Goal: Information Seeking & Learning: Find specific fact

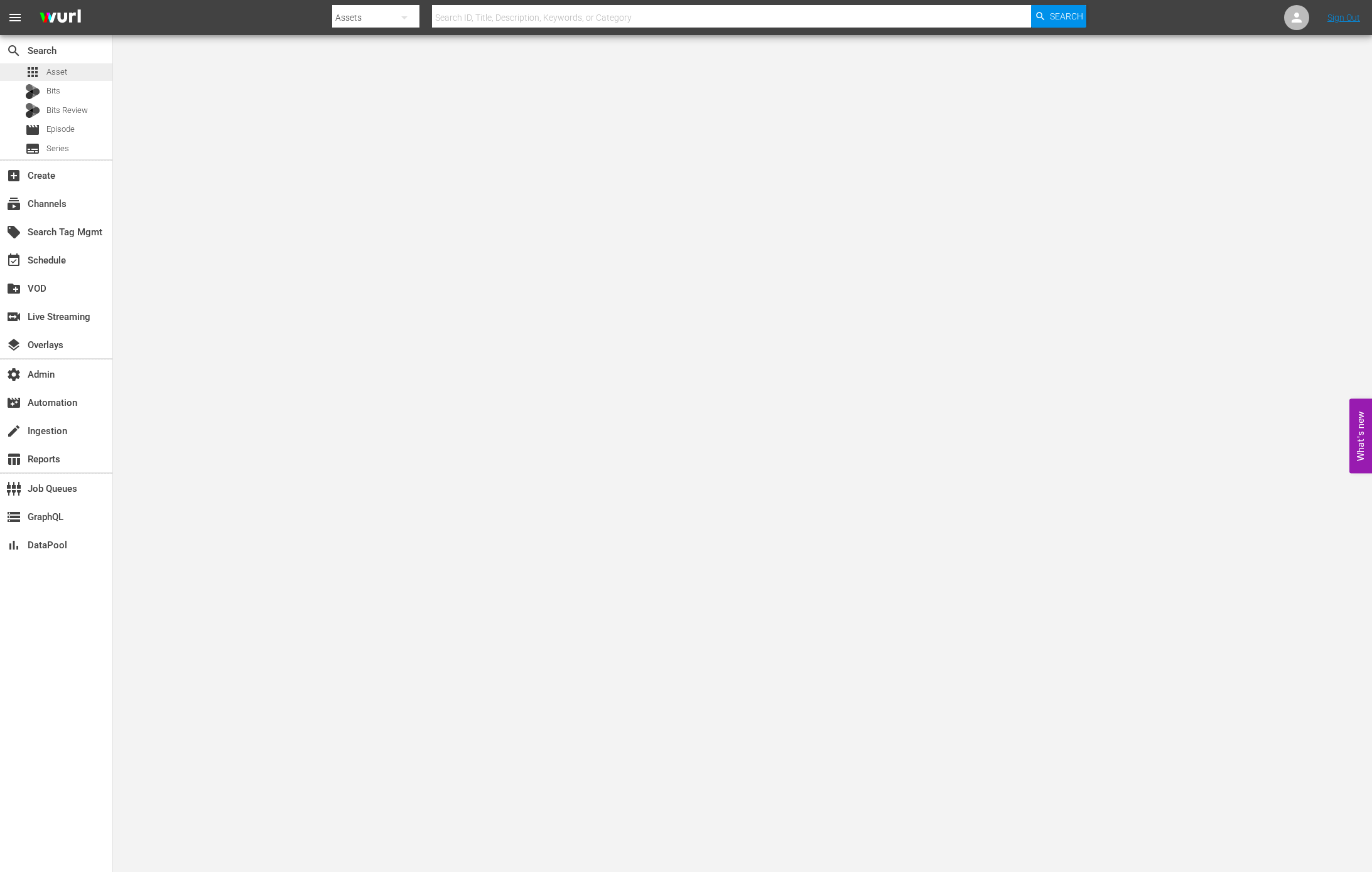
click at [56, 67] on span "Asset" at bounding box center [56, 72] width 20 height 13
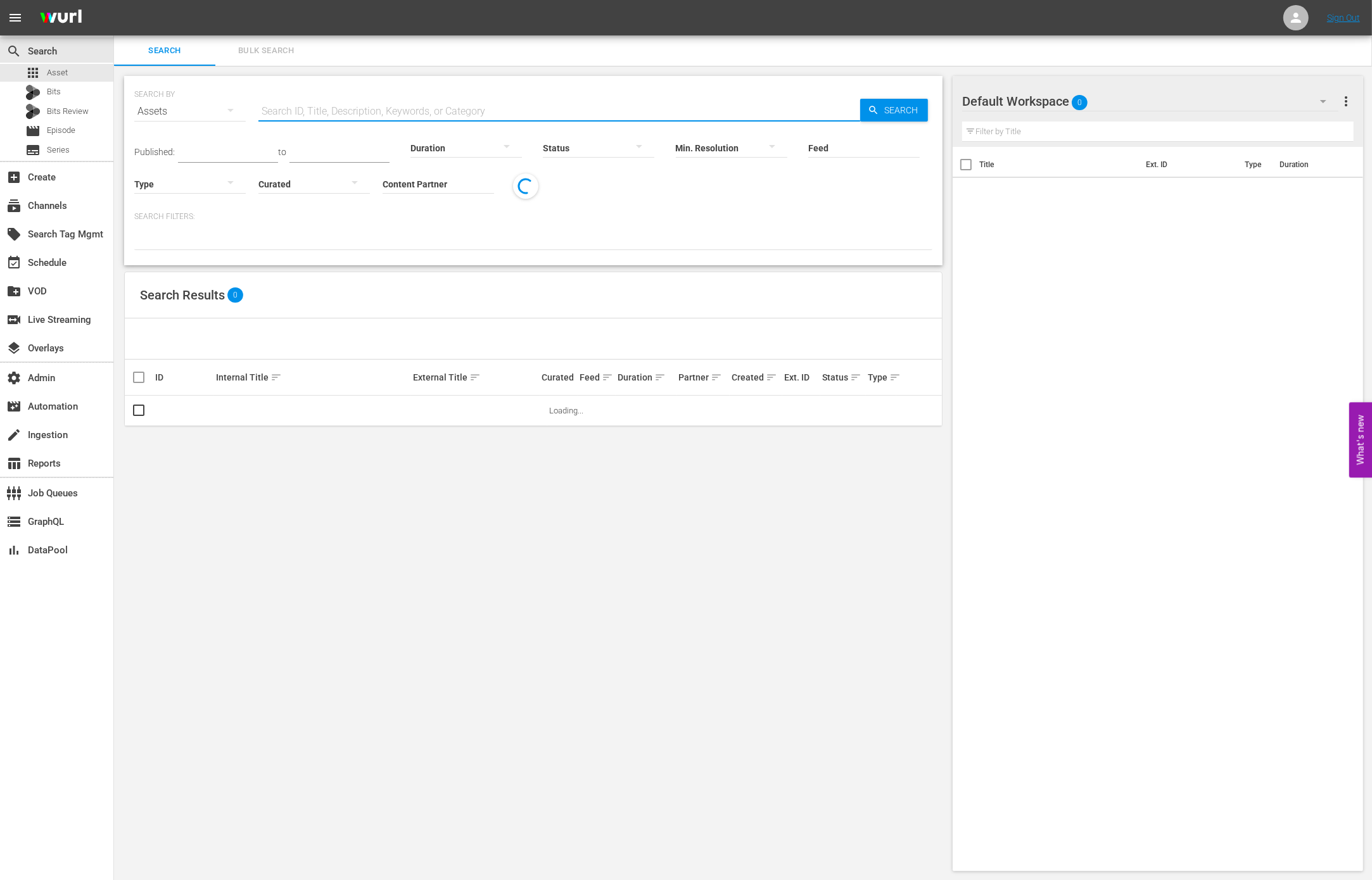
click at [394, 102] on input "text" at bounding box center [559, 111] width 602 height 31
drag, startPoint x: 790, startPoint y: 269, endPoint x: 628, endPoint y: 234, distance: 165.7
click at [775, 265] on div "SEARCH BY Search By Assets Search ID, Title, Description, Keywords, or Category…" at bounding box center [533, 474] width 839 height 816
click at [448, 191] on input "Content Partner" at bounding box center [438, 185] width 111 height 46
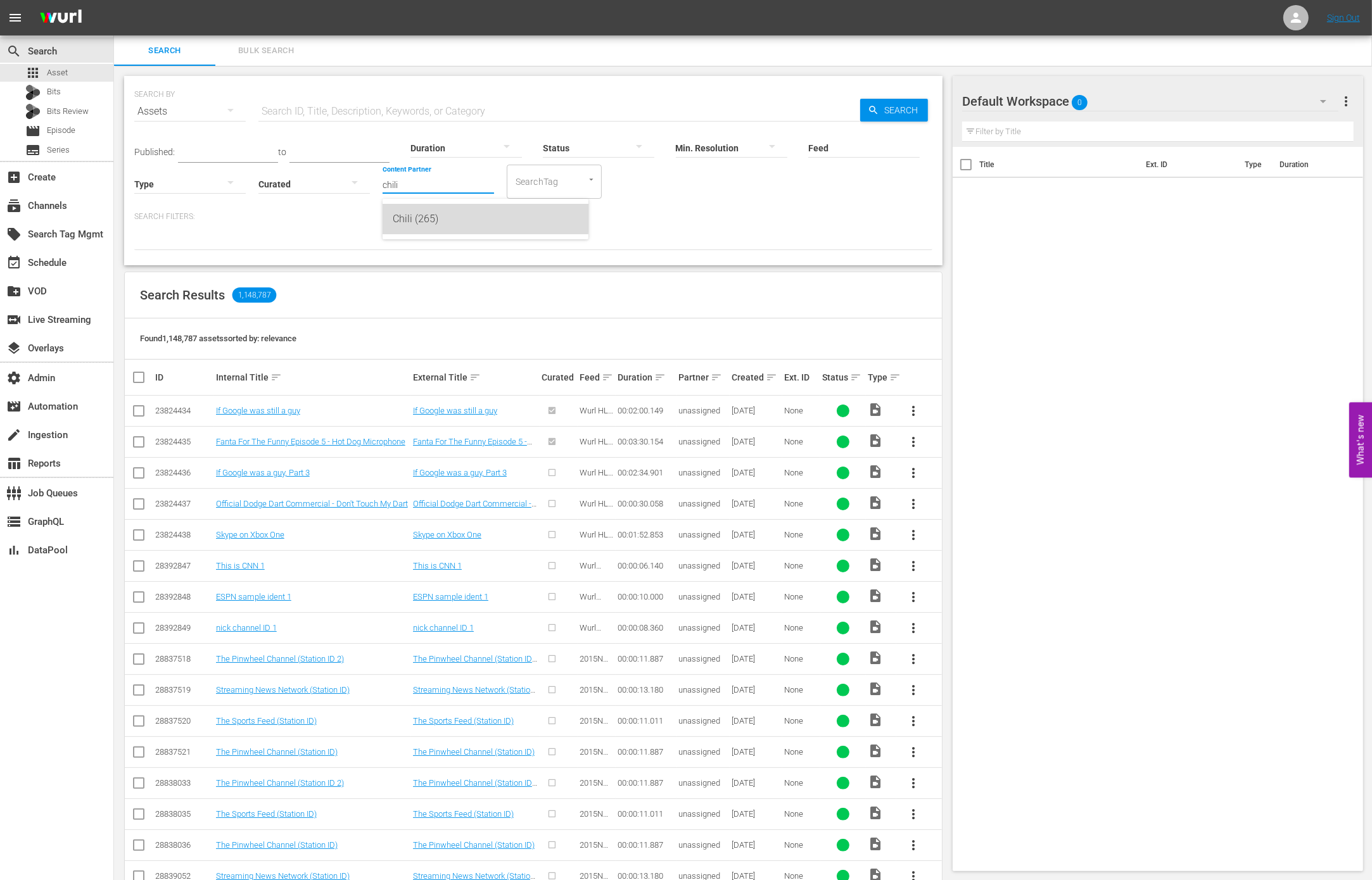
click at [456, 214] on div "Chili (265)" at bounding box center [485, 219] width 186 height 31
type input "Chili (265)"
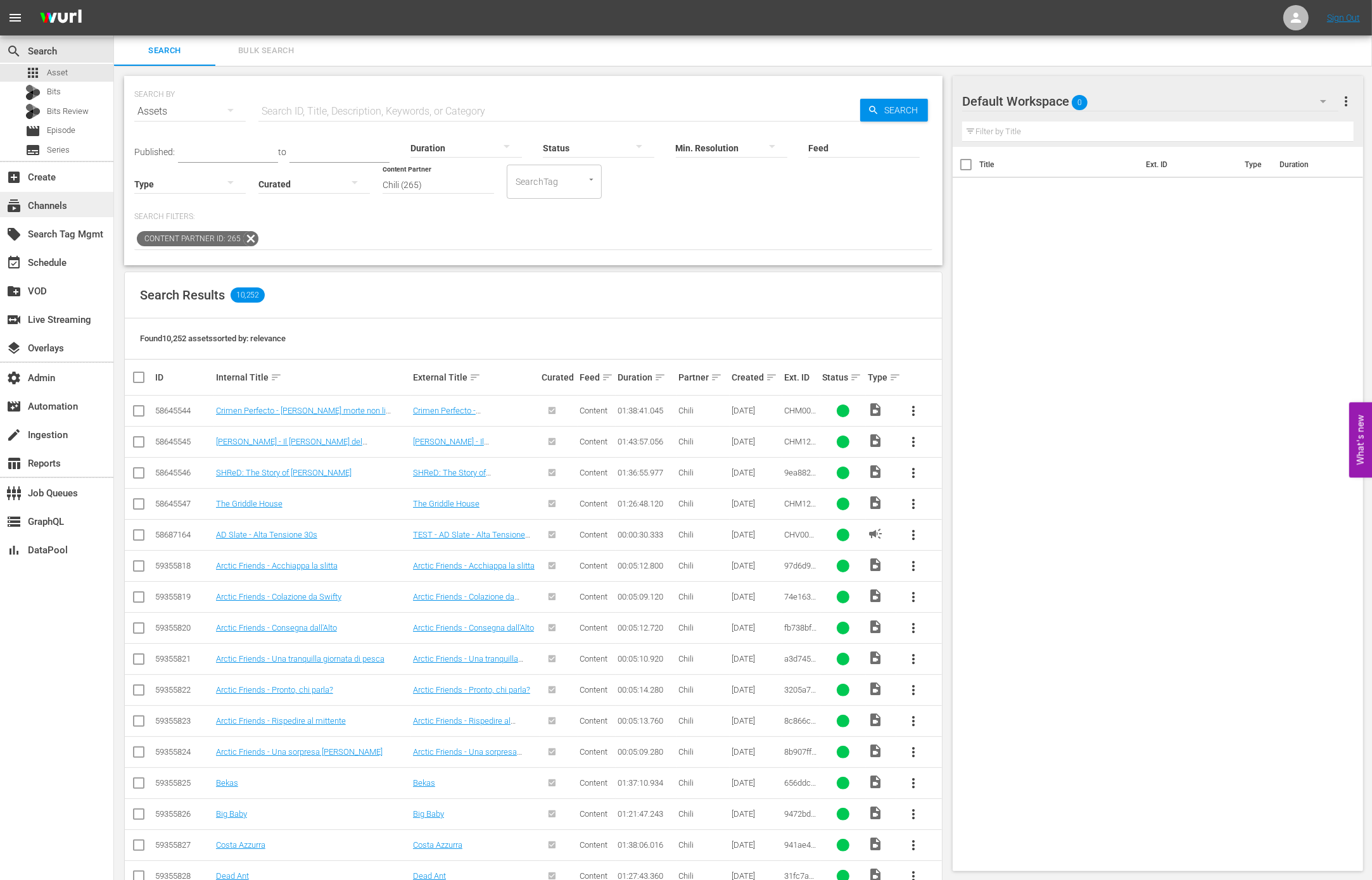
click at [77, 197] on div "subscriptions Channels" at bounding box center [56, 204] width 113 height 25
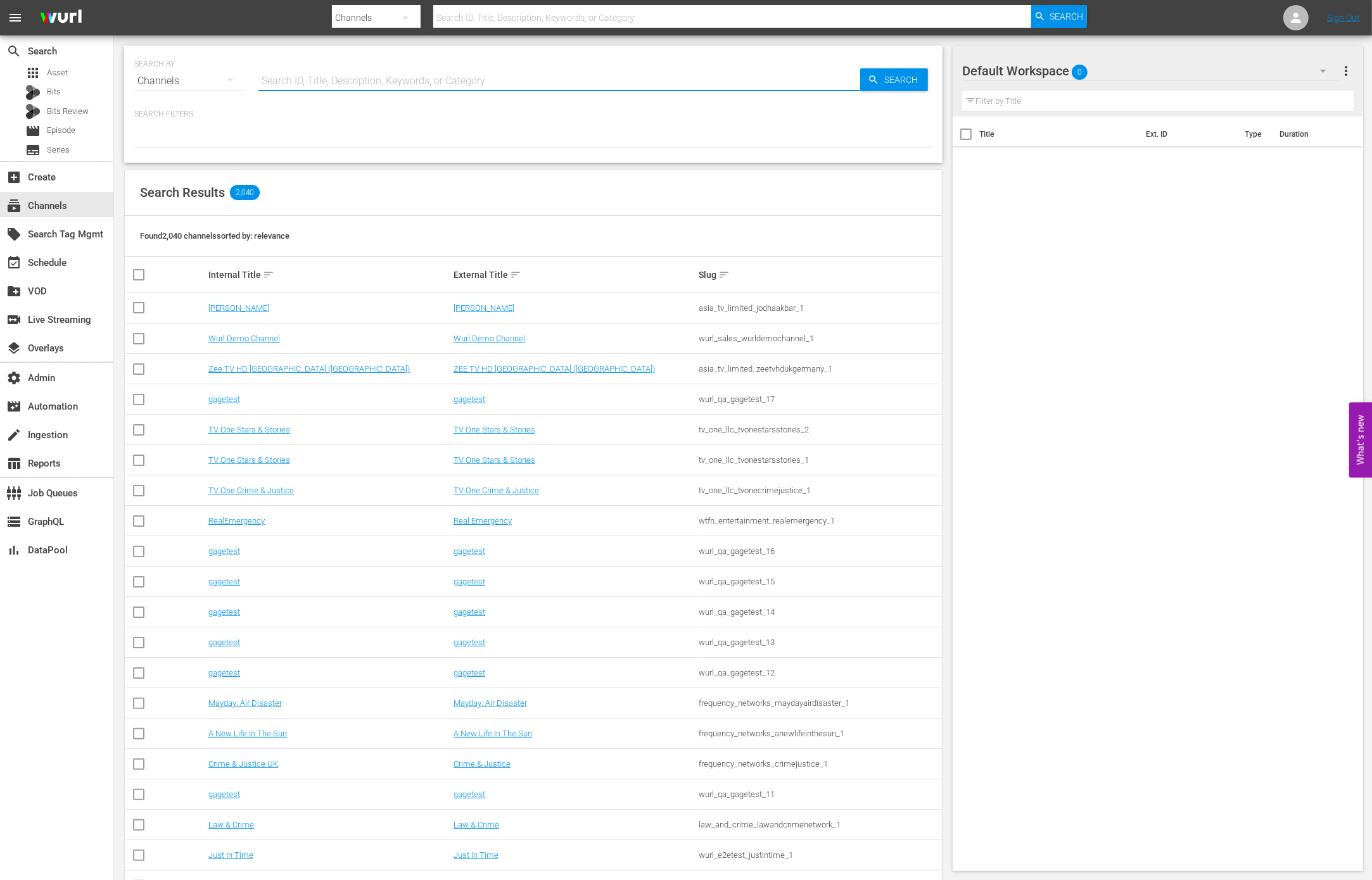
click at [321, 81] on input "text" at bounding box center [559, 81] width 602 height 31
click at [287, 121] on div "Search Filters:" at bounding box center [533, 128] width 798 height 38
click at [303, 86] on input "text" at bounding box center [559, 81] width 602 height 31
type input "chili"
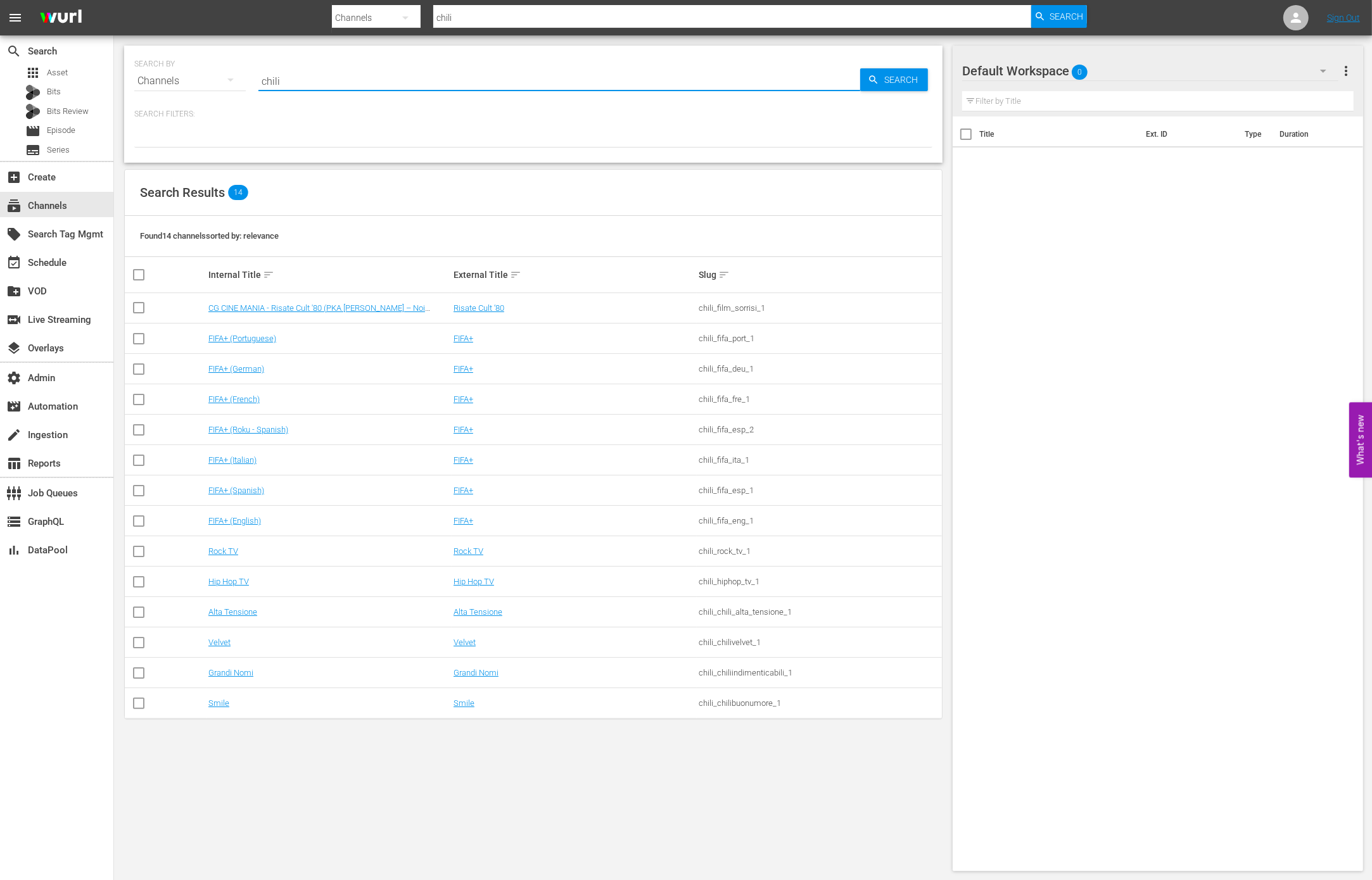
click at [660, 155] on div "SEARCH BY Search By Channels Search ID, Title, Description, Keywords, or Catego…" at bounding box center [533, 105] width 819 height 118
click at [476, 608] on link "Alta Tensione" at bounding box center [478, 612] width 49 height 9
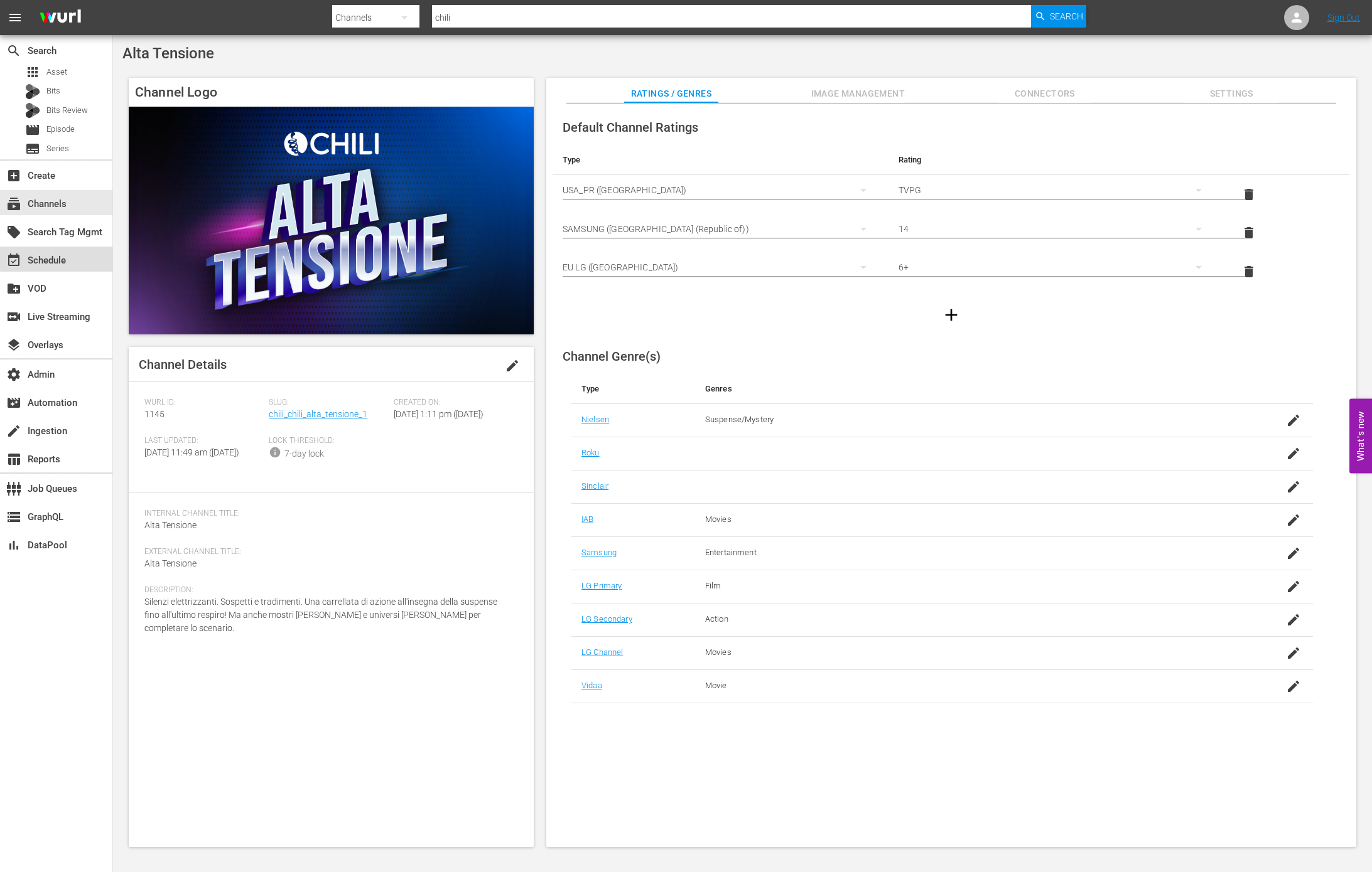
click at [92, 252] on div "event_available Schedule" at bounding box center [56, 259] width 112 height 25
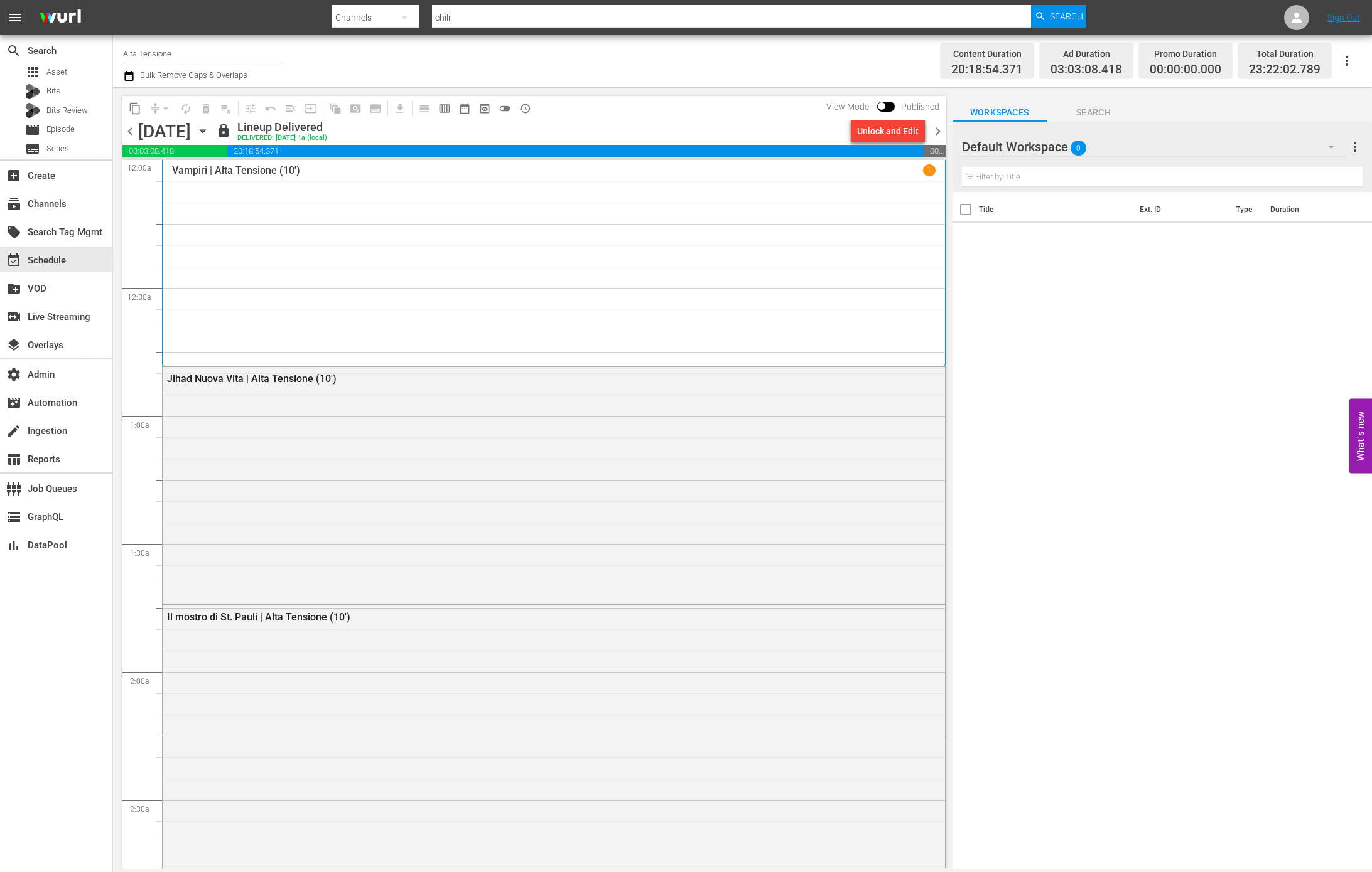
click at [335, 241] on div "Vampiri | Alta Tensione (10') 1" at bounding box center [553, 263] width 763 height 197
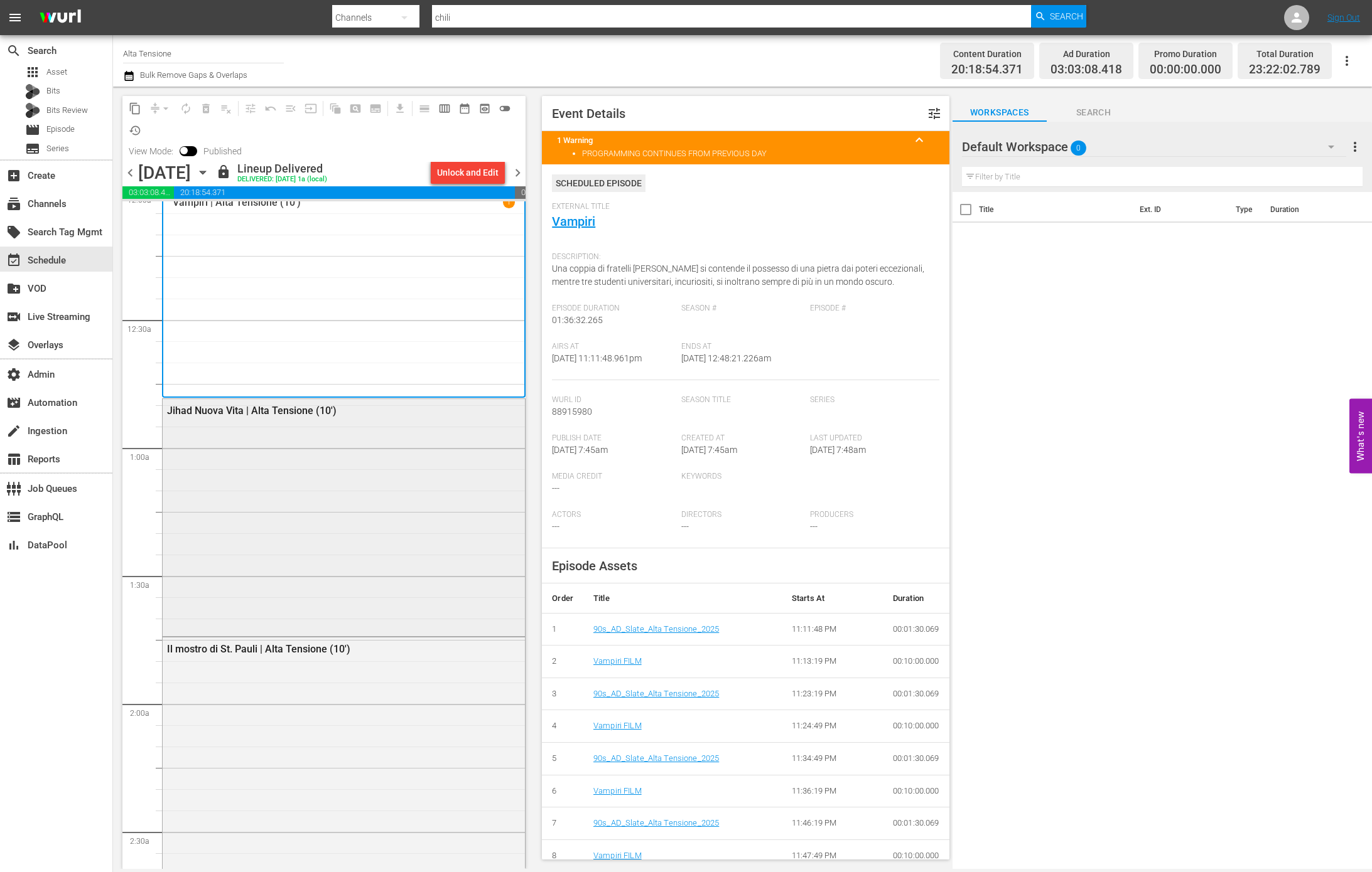
scroll to position [19, 0]
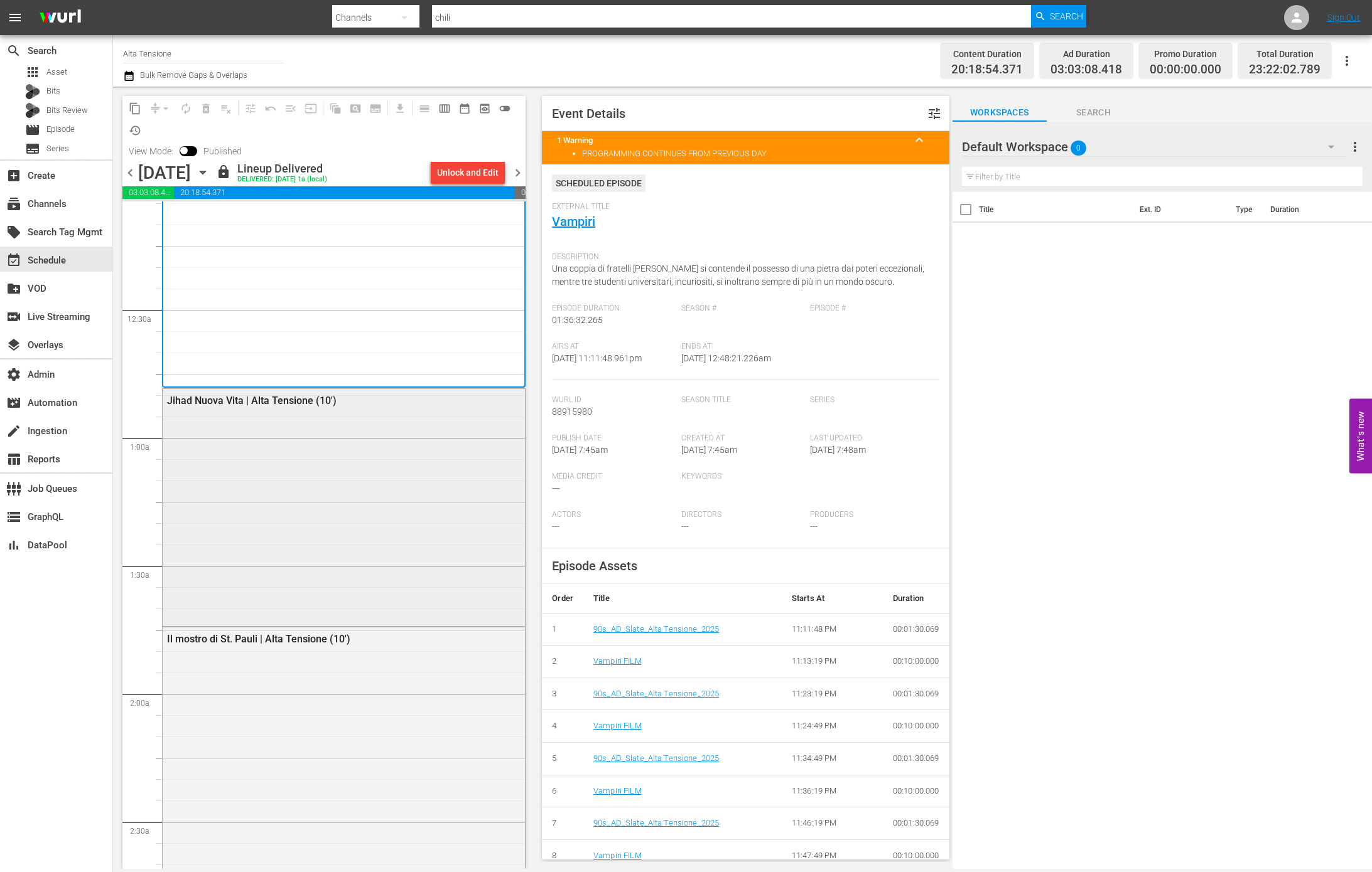
click at [366, 475] on div "Jihad Nuova Vita | Alta Tensione (10')" at bounding box center [344, 507] width 363 height 235
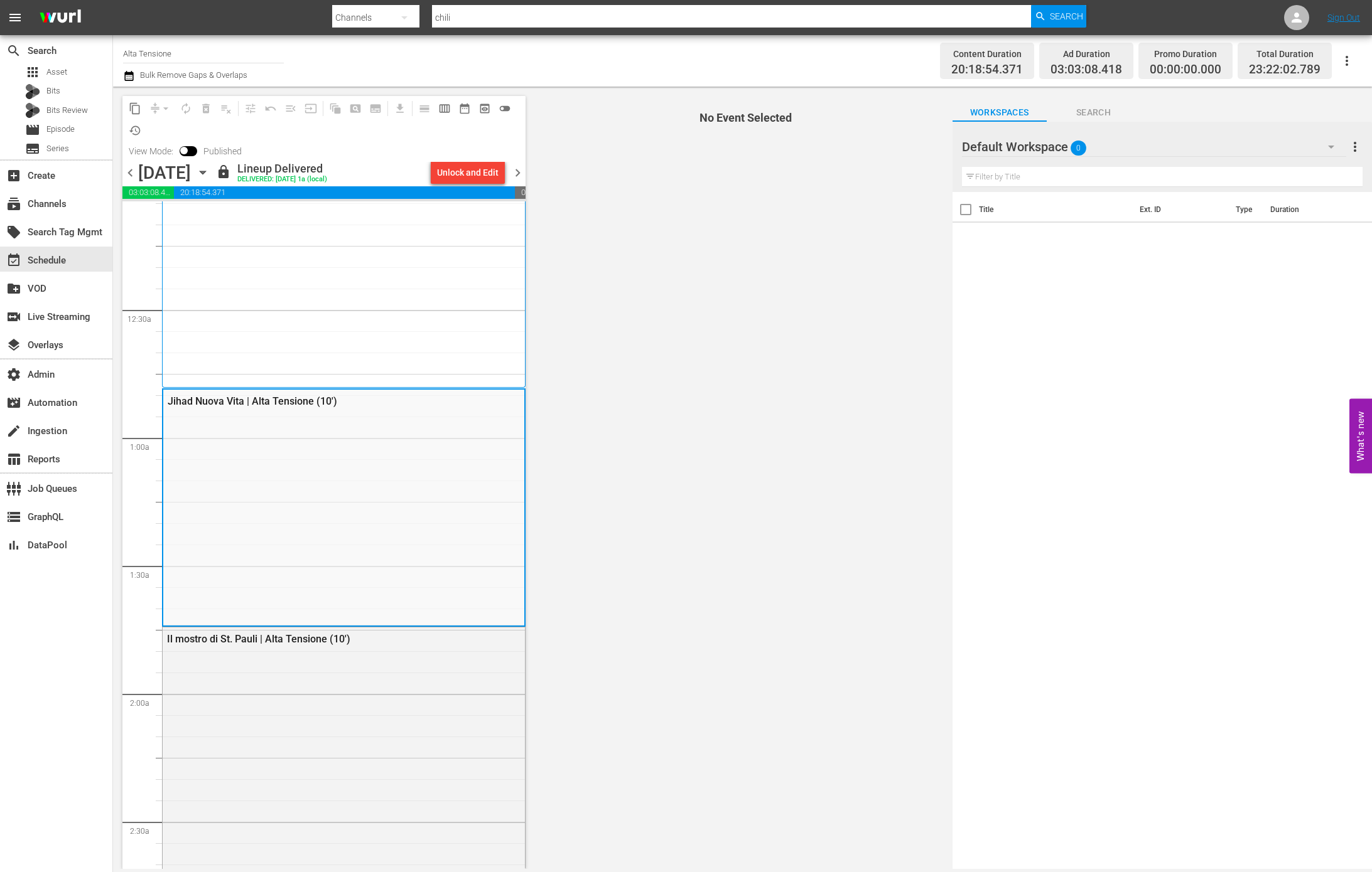
scroll to position [435, 0]
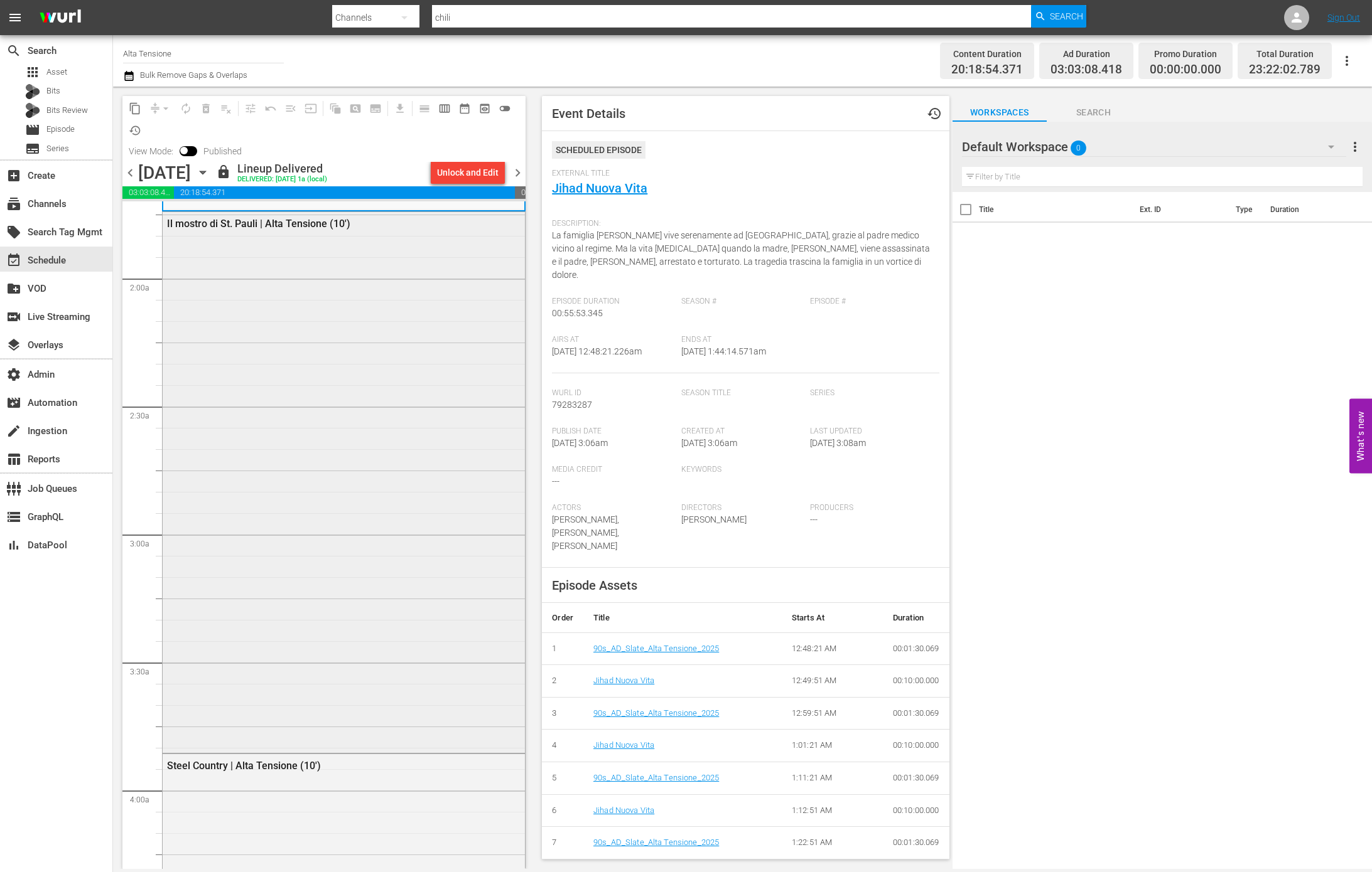
click at [366, 485] on div "Il mostro di St. Pauli | Alta Tensione (10')" at bounding box center [344, 481] width 363 height 539
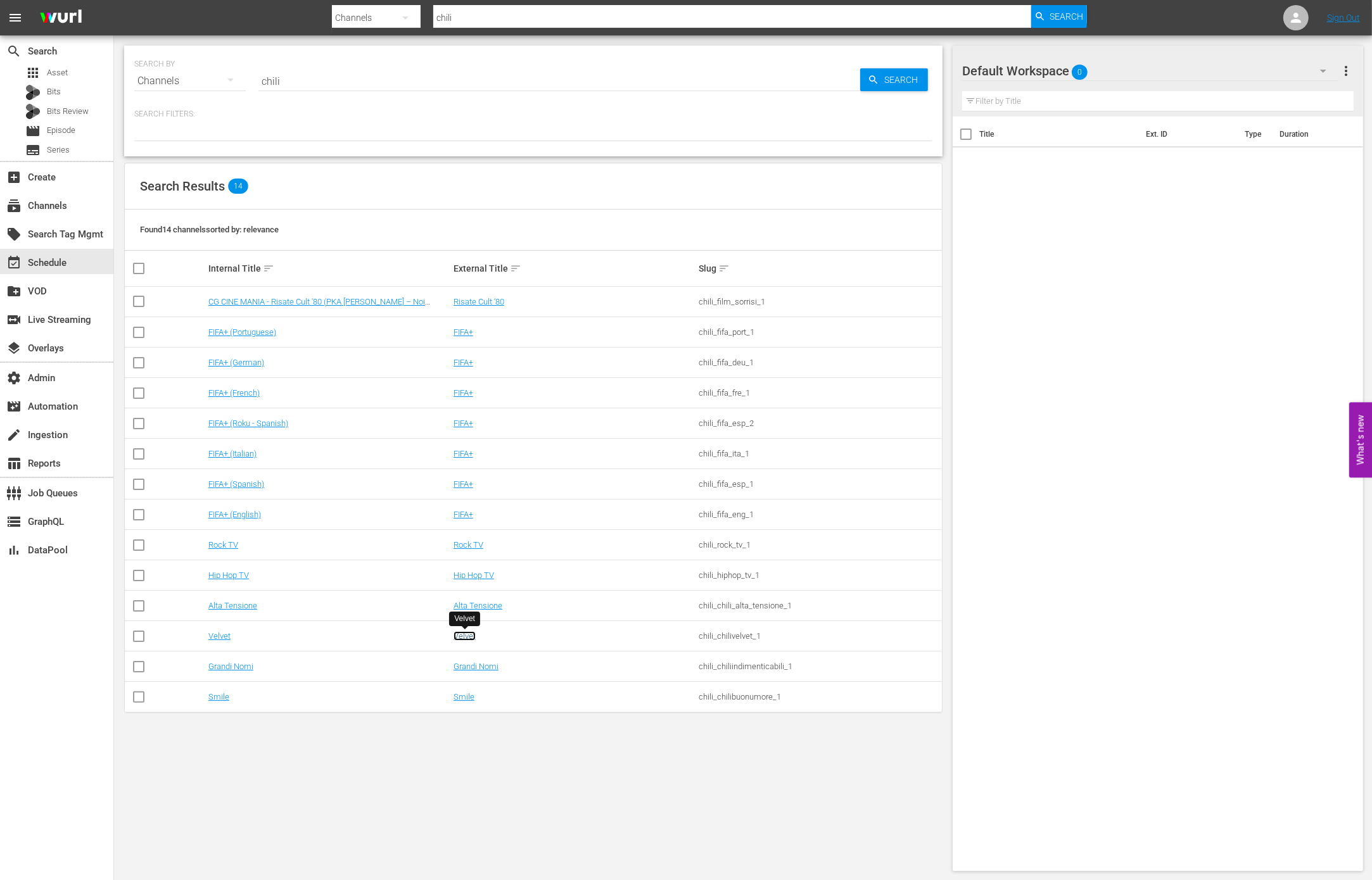
click at [463, 636] on link "Velvet" at bounding box center [465, 636] width 22 height 9
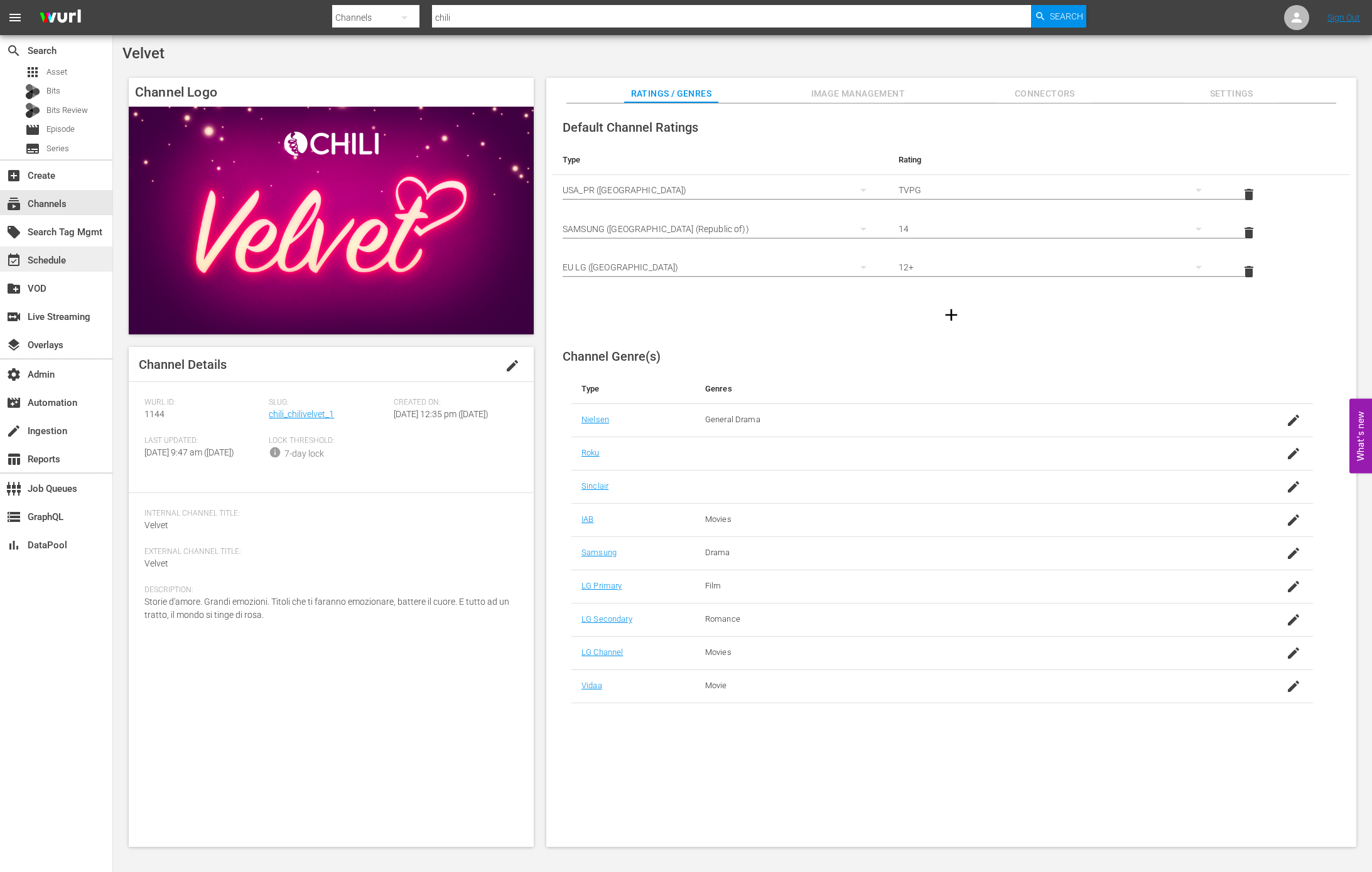
click at [87, 257] on div "event_available Schedule" at bounding box center [56, 259] width 112 height 25
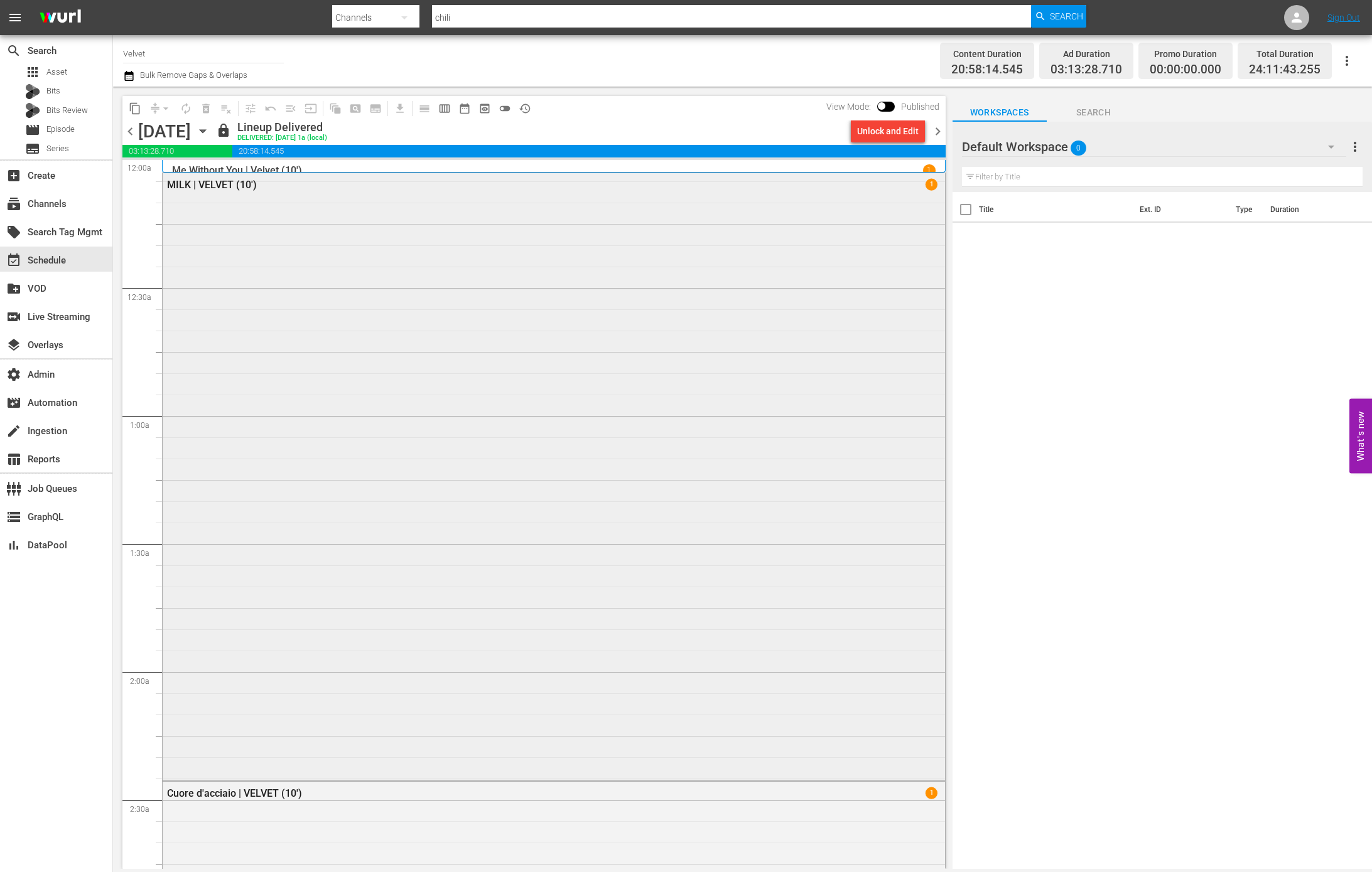
click at [475, 335] on div "MILK | VELVET (10') 1" at bounding box center [554, 475] width 783 height 605
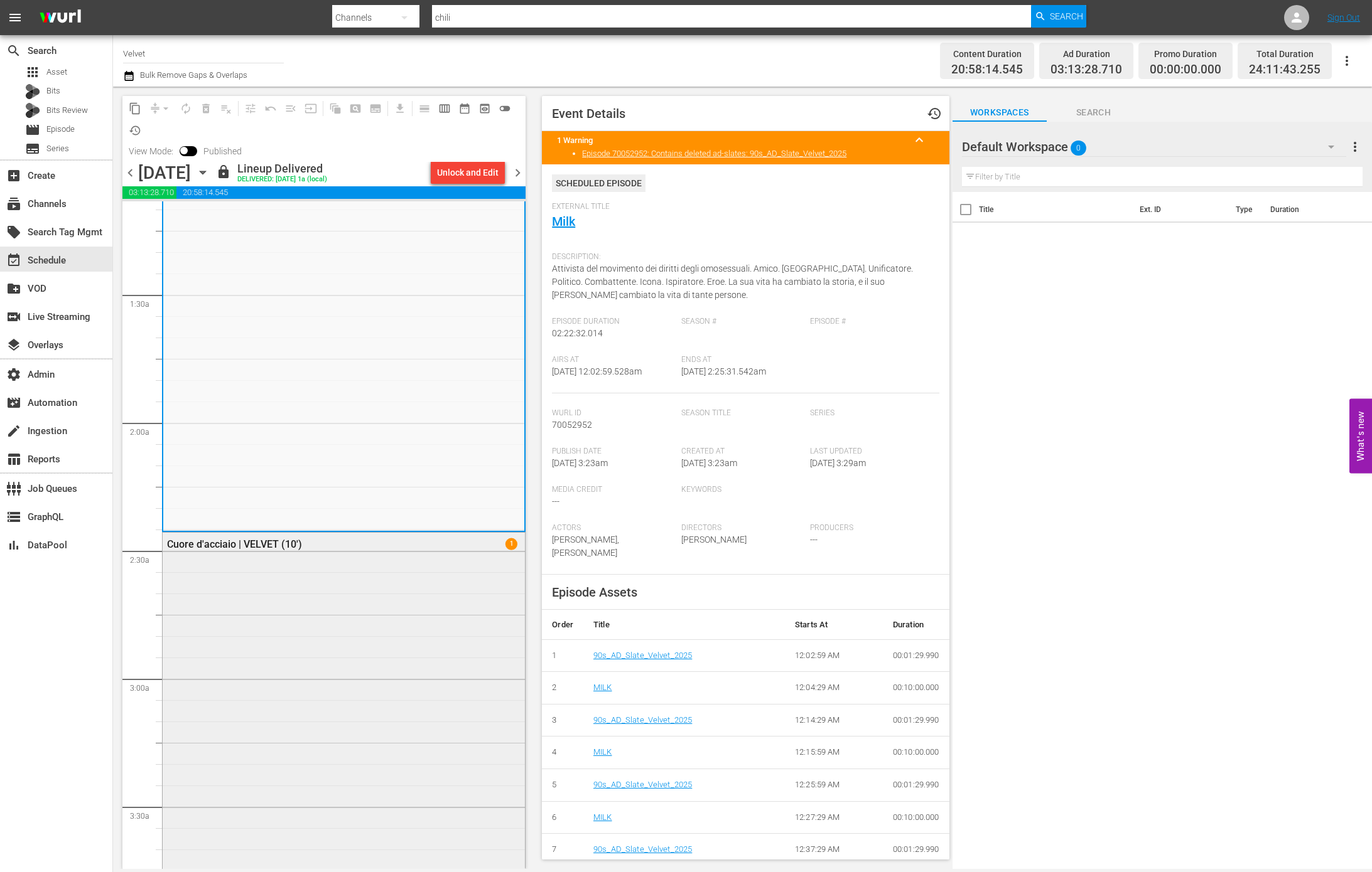
scroll to position [728, 0]
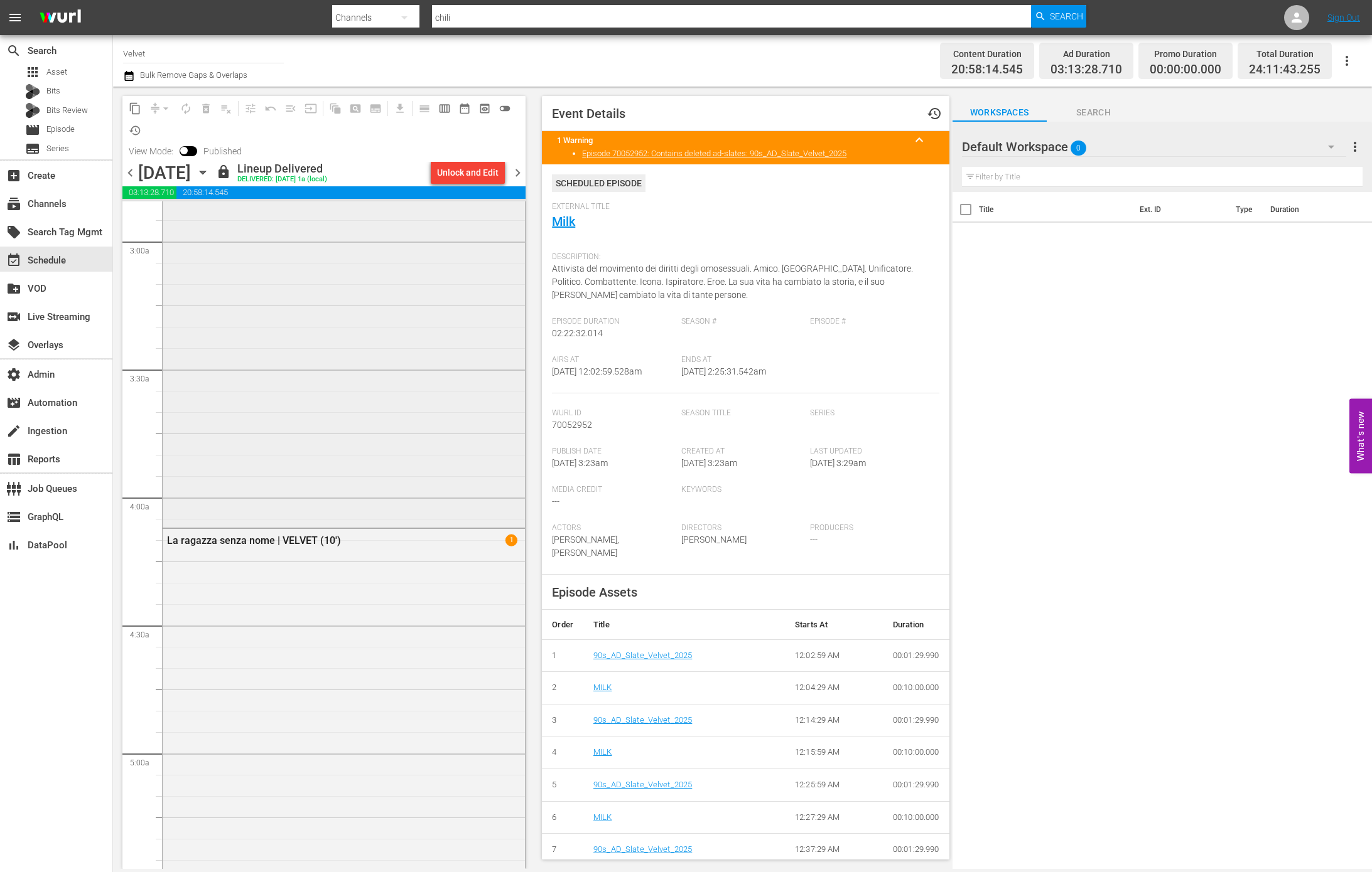
click at [341, 450] on div "Cuore d'acciaio | VELVET (10') 1" at bounding box center [344, 311] width 363 height 431
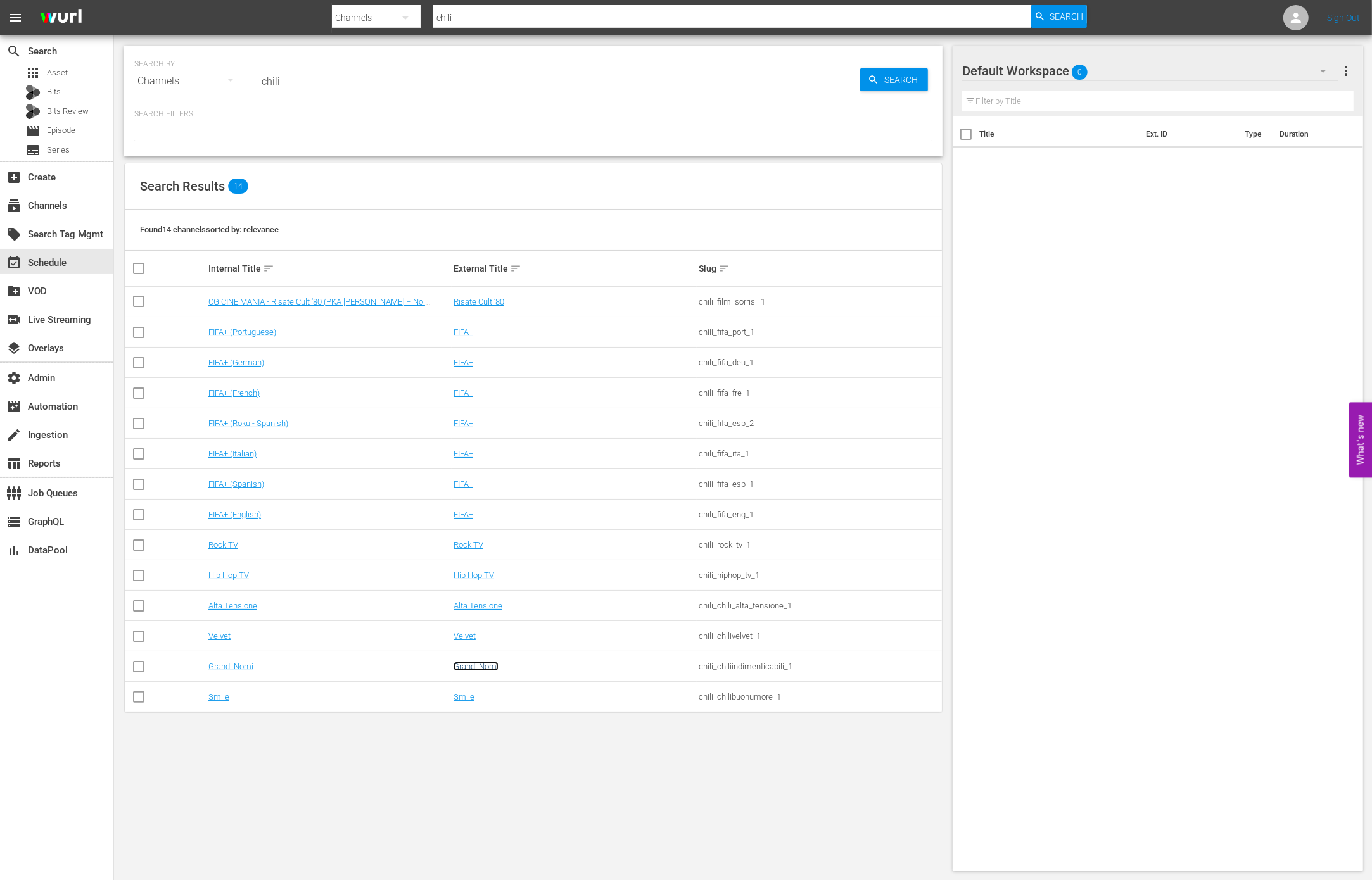
click at [462, 667] on link "Grandi Nomi" at bounding box center [476, 666] width 45 height 9
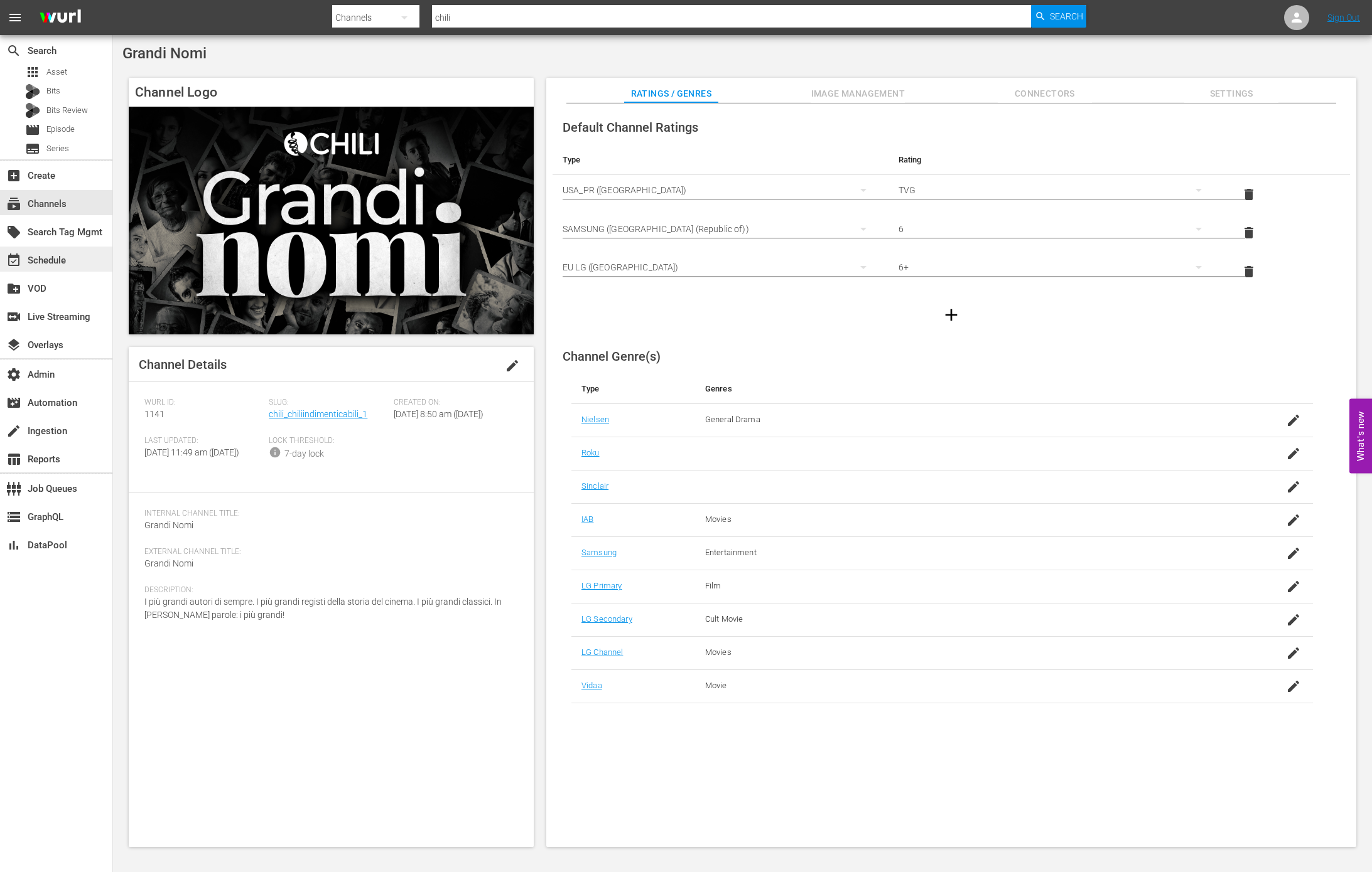
click at [66, 262] on div "event_available Schedule" at bounding box center [35, 259] width 70 height 11
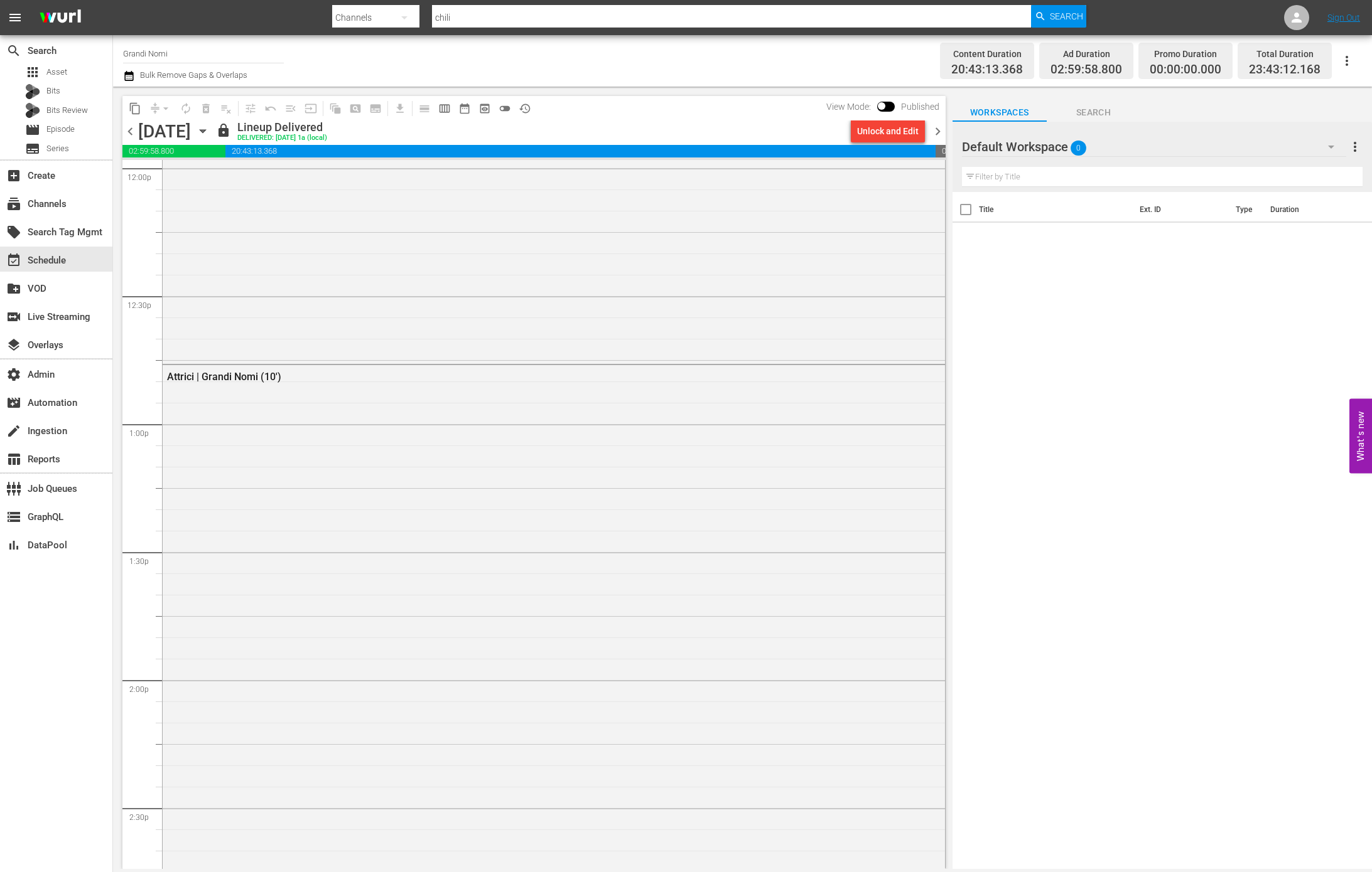
scroll to position [5508, 0]
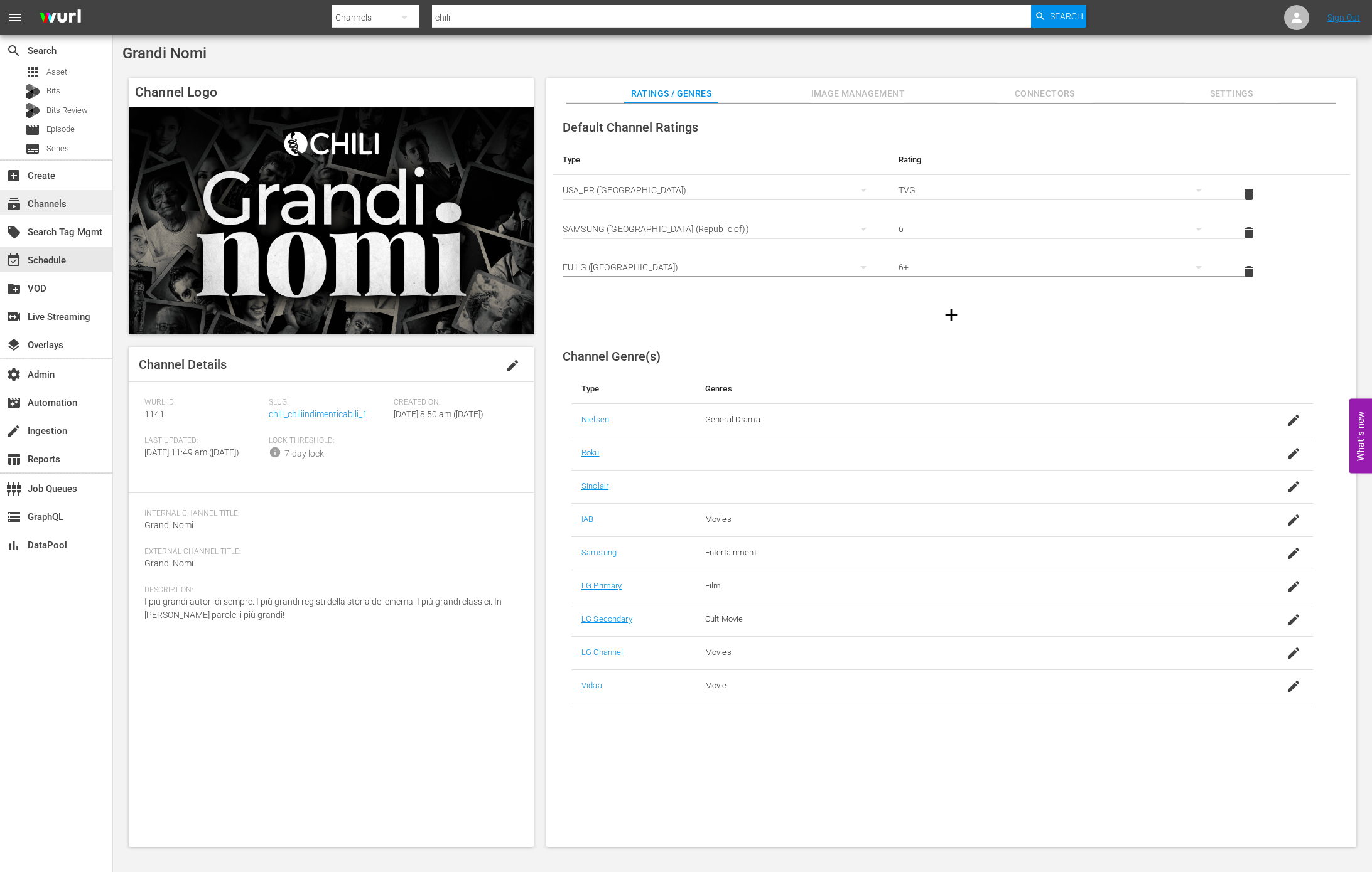
click at [59, 205] on div "subscriptions Channels" at bounding box center [35, 202] width 70 height 11
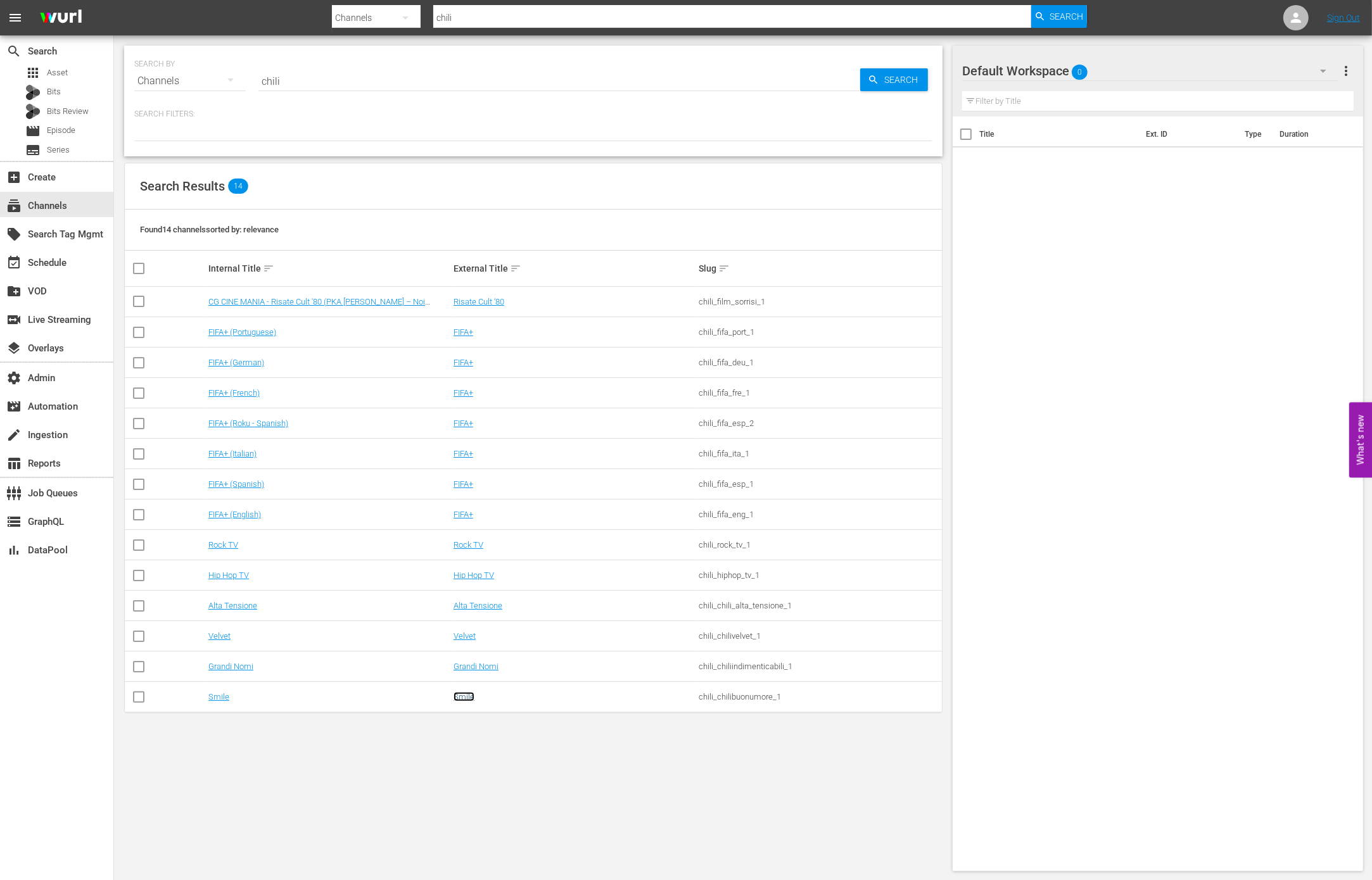
click at [466, 696] on link "Smile" at bounding box center [464, 697] width 21 height 9
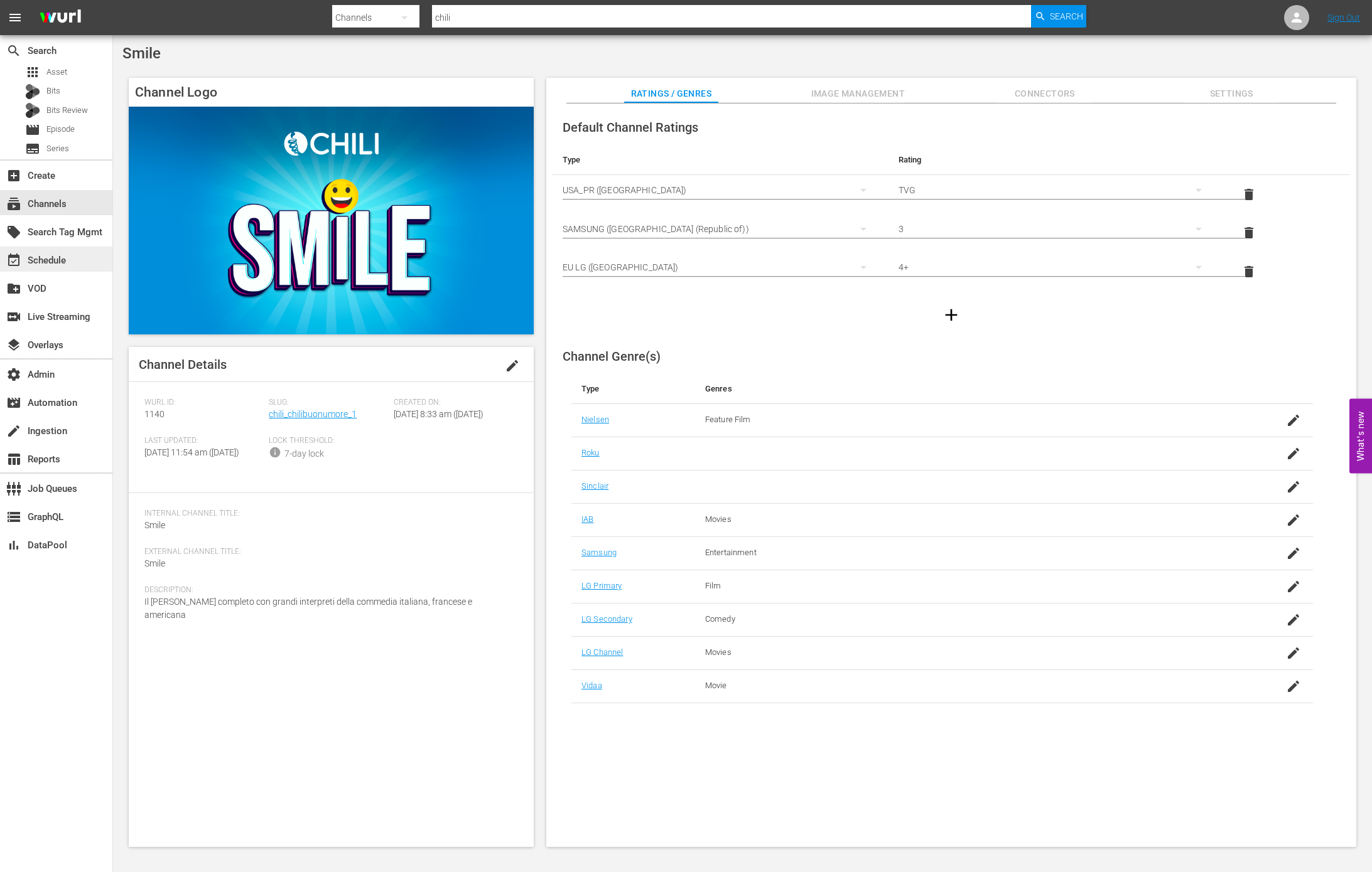
click at [80, 265] on div "event_available Schedule" at bounding box center [56, 259] width 112 height 25
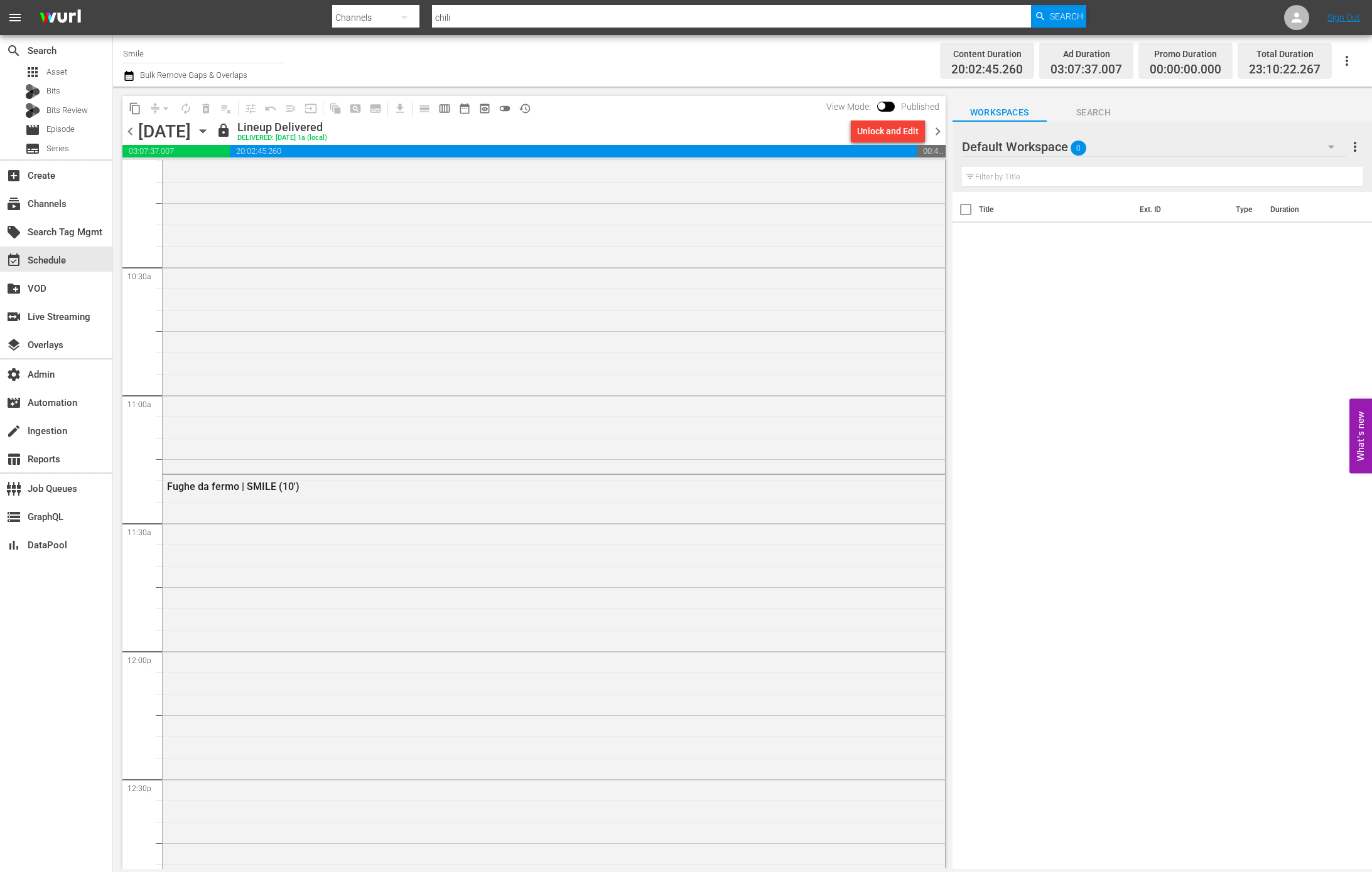
scroll to position [3027, 0]
click at [465, 500] on div "10 canoe | SMILE (10')" at bounding box center [519, 497] width 704 height 12
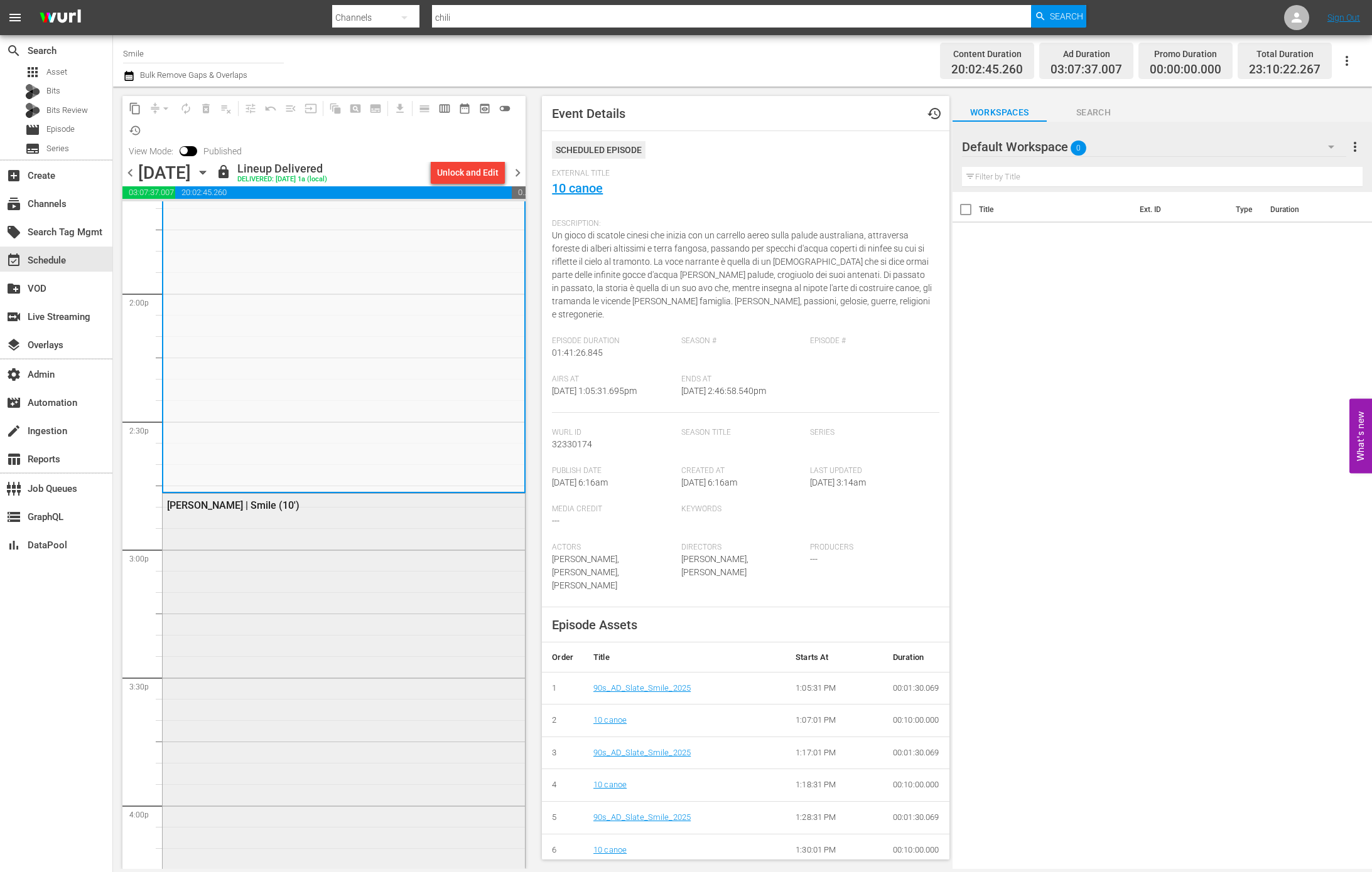
click at [459, 513] on div "Querido Fidel | Smile (10')" at bounding box center [344, 505] width 363 height 22
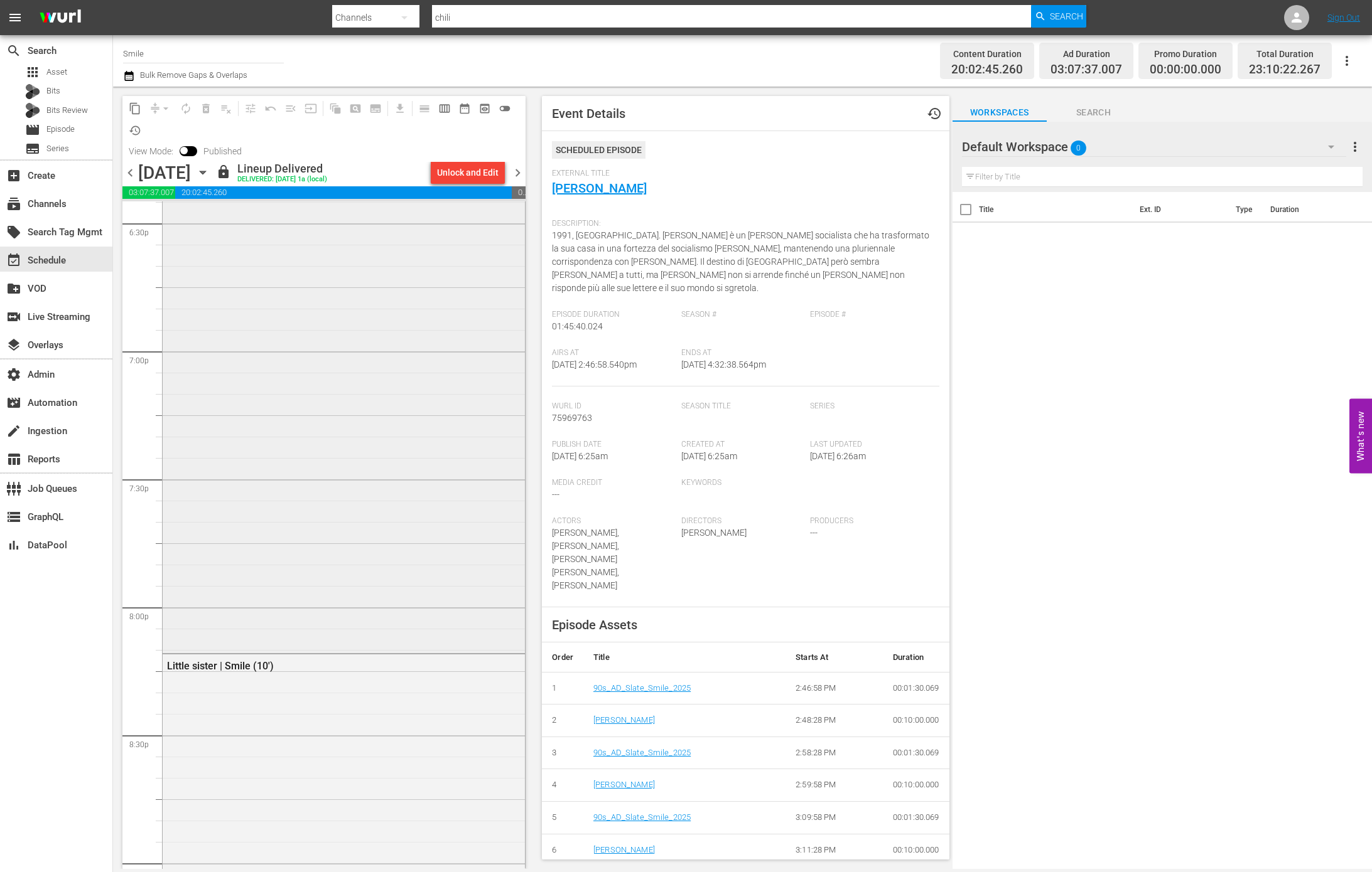
click at [460, 513] on div "Music | Smile (10')" at bounding box center [344, 388] width 363 height 526
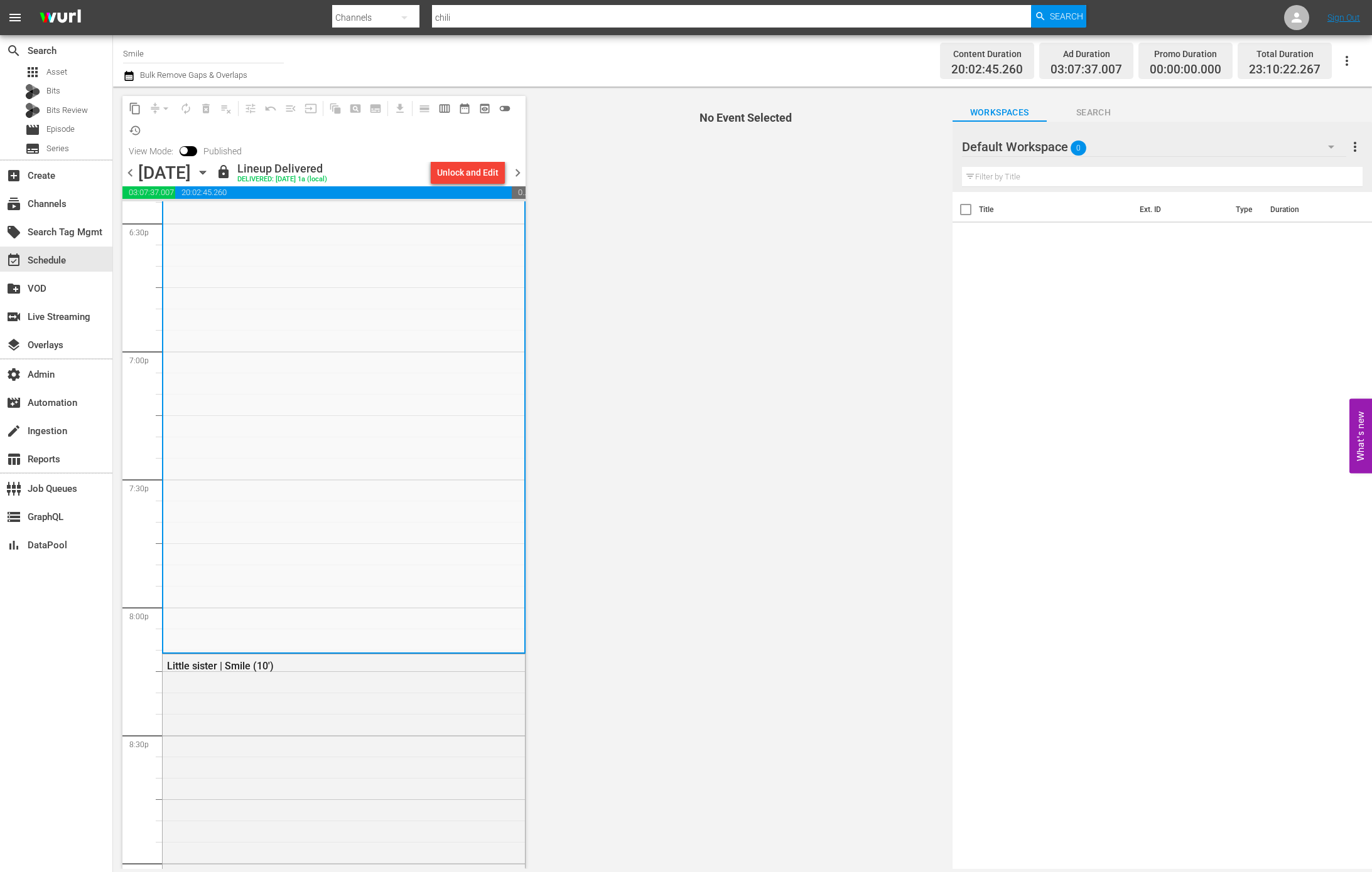
scroll to position [5628, 0]
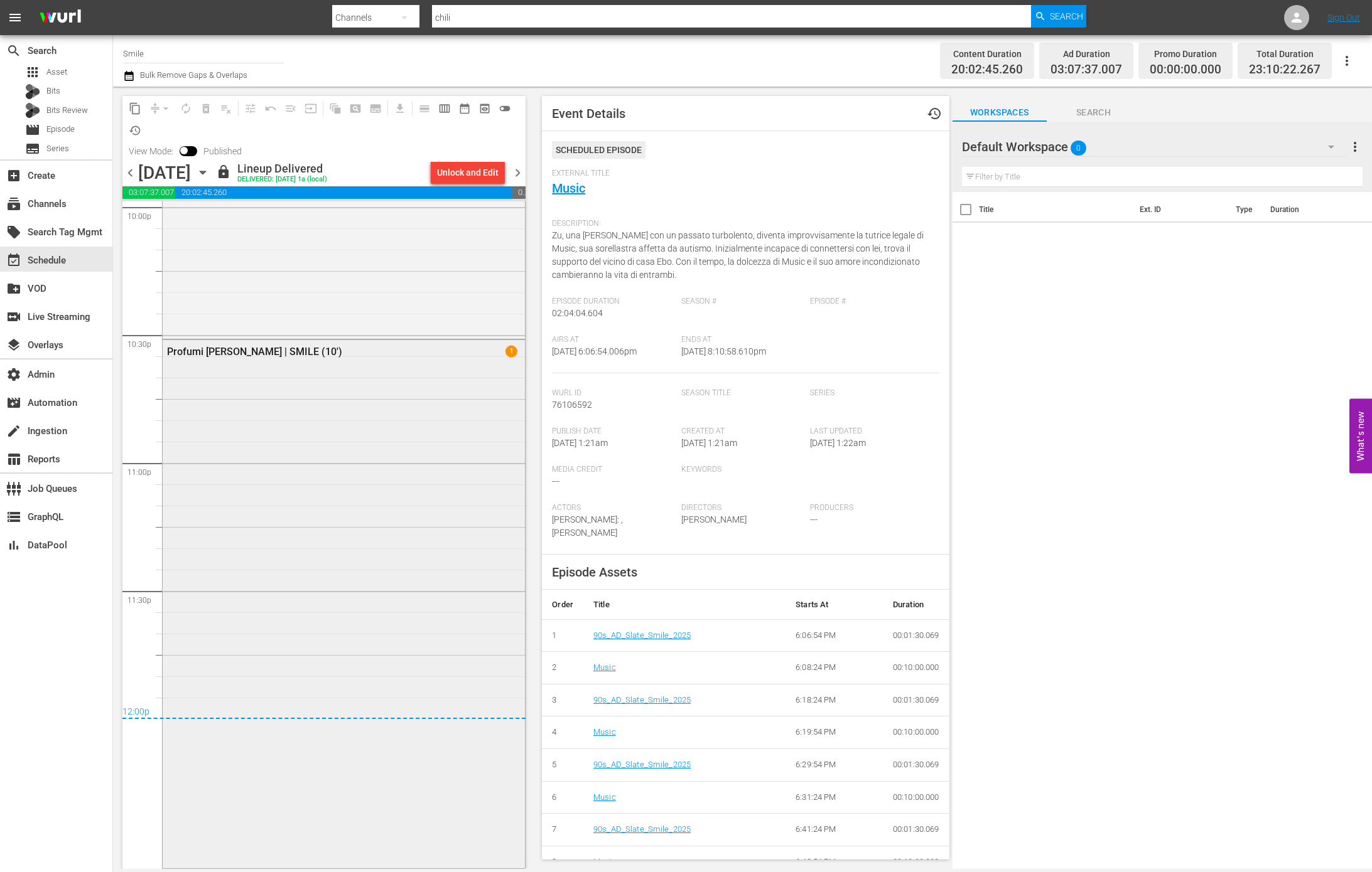
click at [459, 511] on div "Profumi d'Algeri | SMILE (10') 1" at bounding box center [344, 603] width 363 height 526
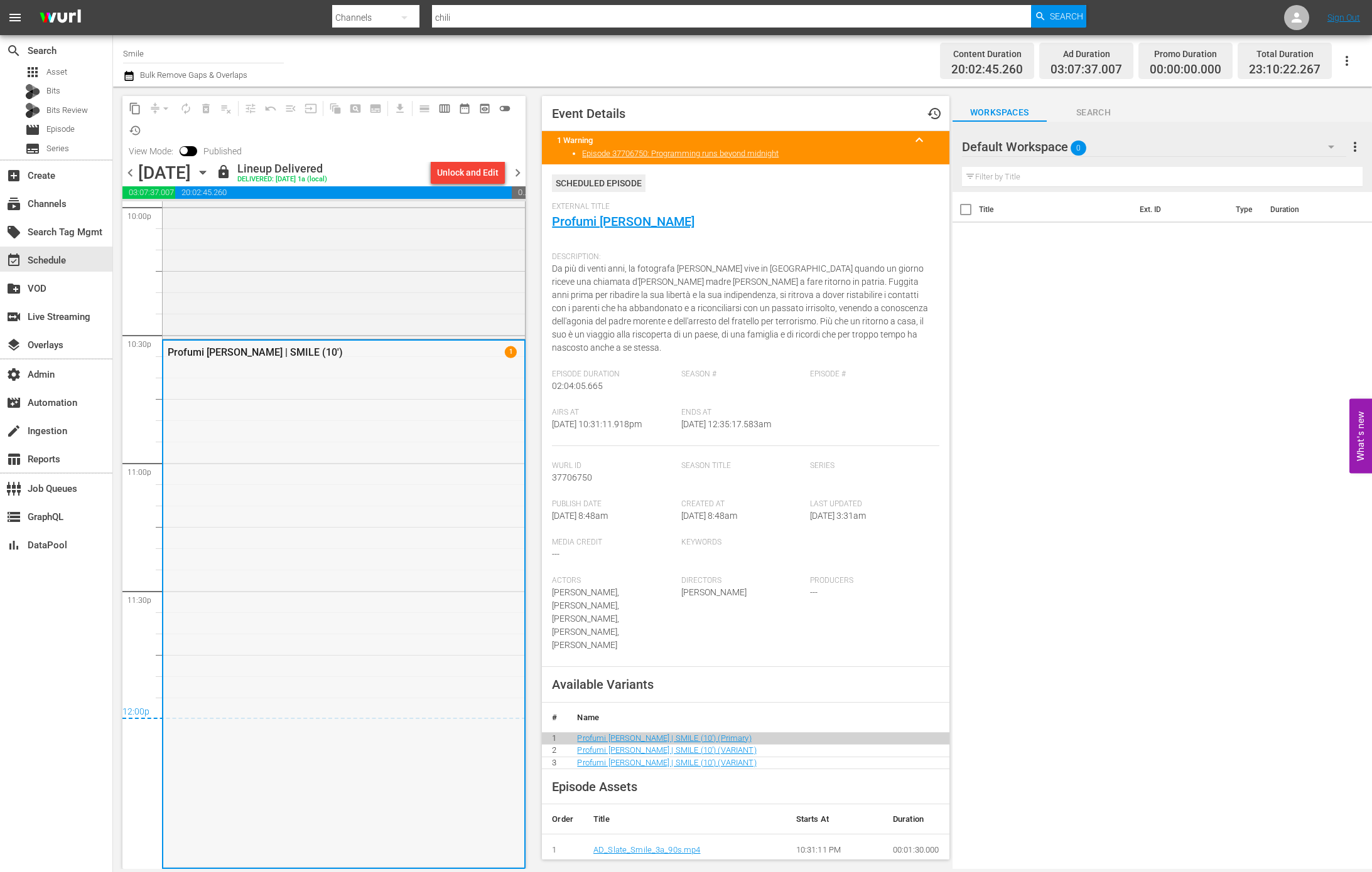
click at [477, 501] on div "Profumi d'Algeri | SMILE (10') 1" at bounding box center [343, 604] width 361 height 526
click at [438, 239] on div "Little sister | Smile (10')" at bounding box center [344, 39] width 363 height 595
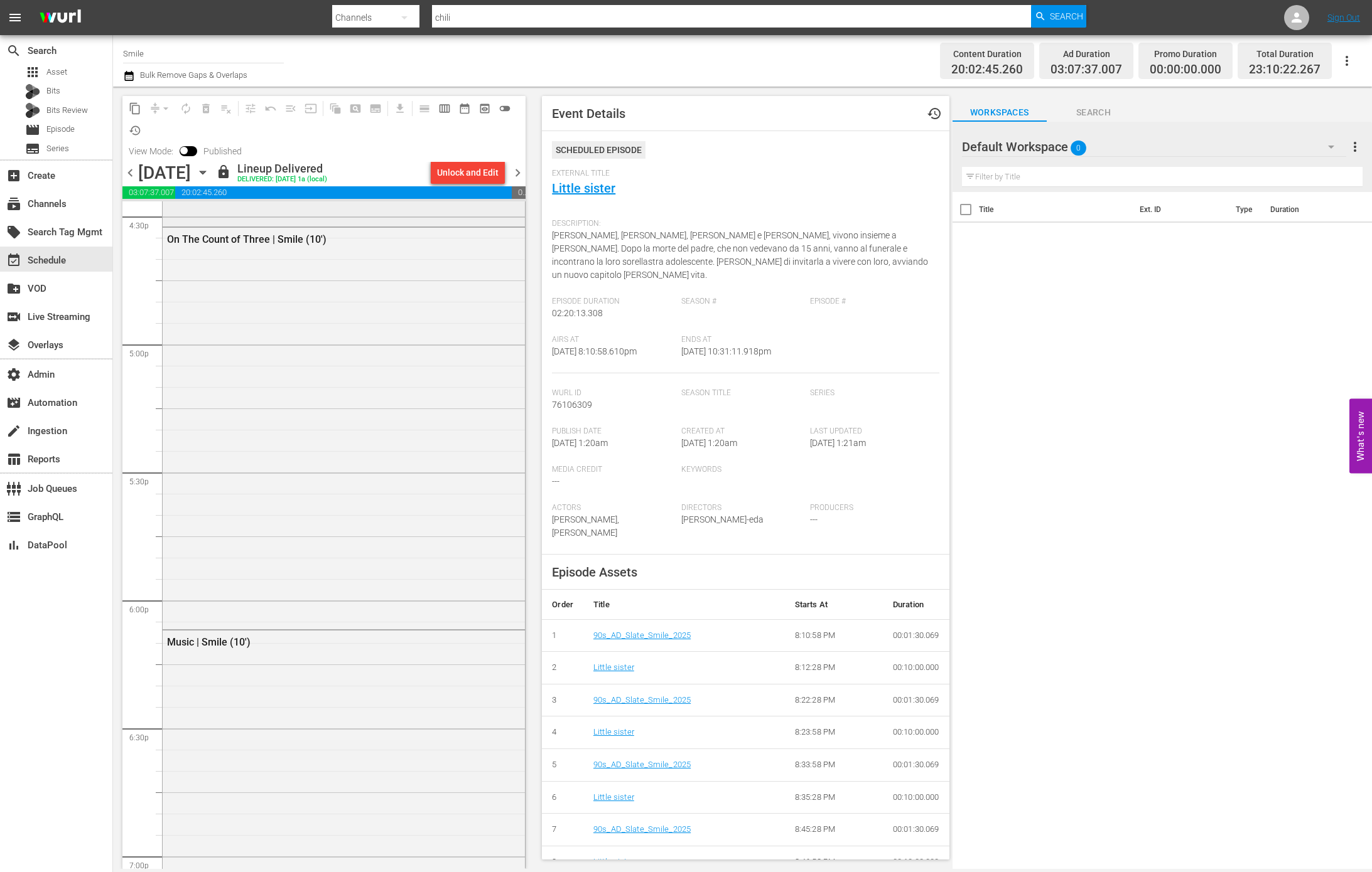
scroll to position [3764, 0]
click at [582, 184] on link "Little sister" at bounding box center [584, 188] width 64 height 15
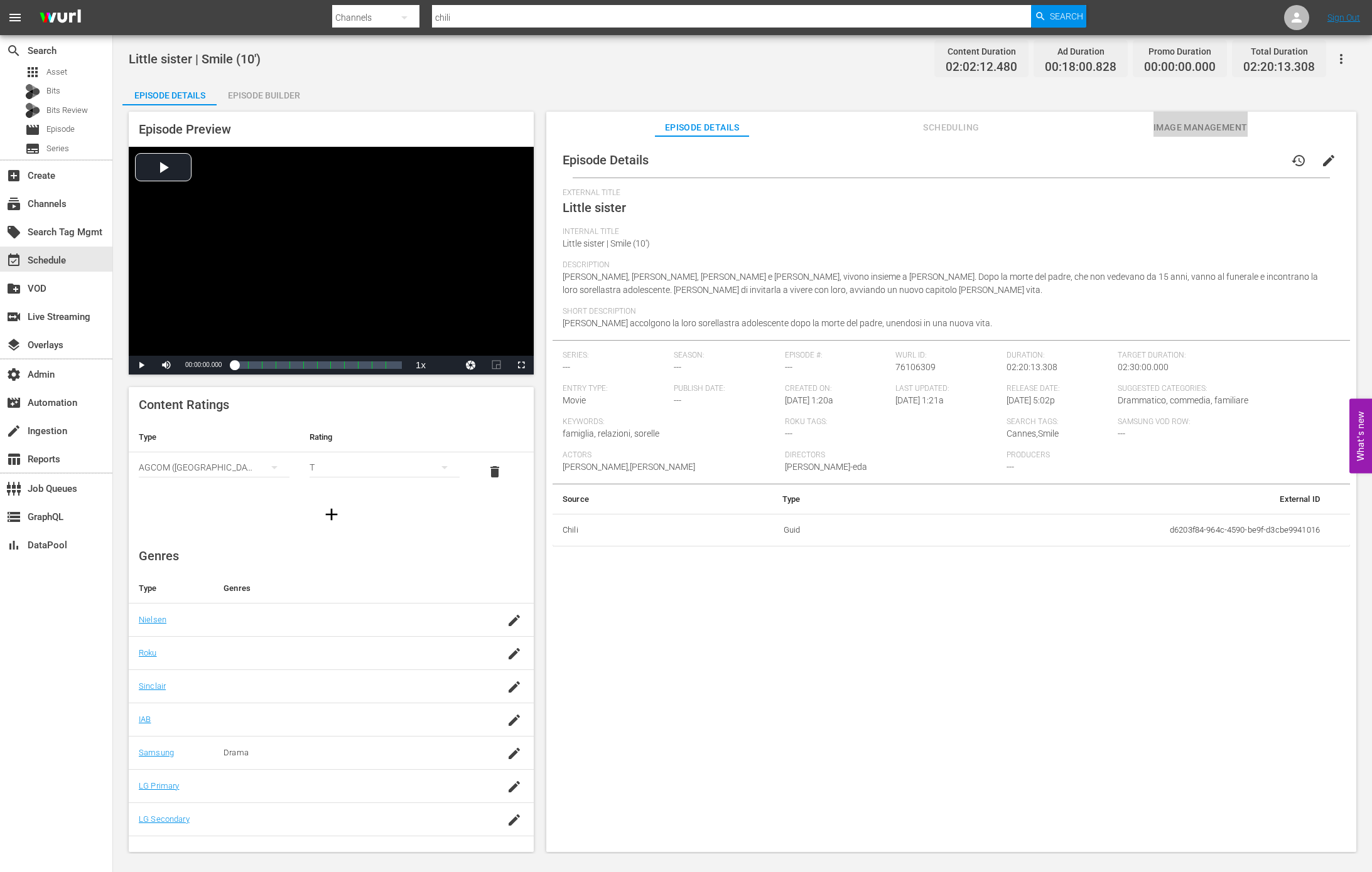
click at [1181, 129] on span "Image Management" at bounding box center [1201, 128] width 94 height 16
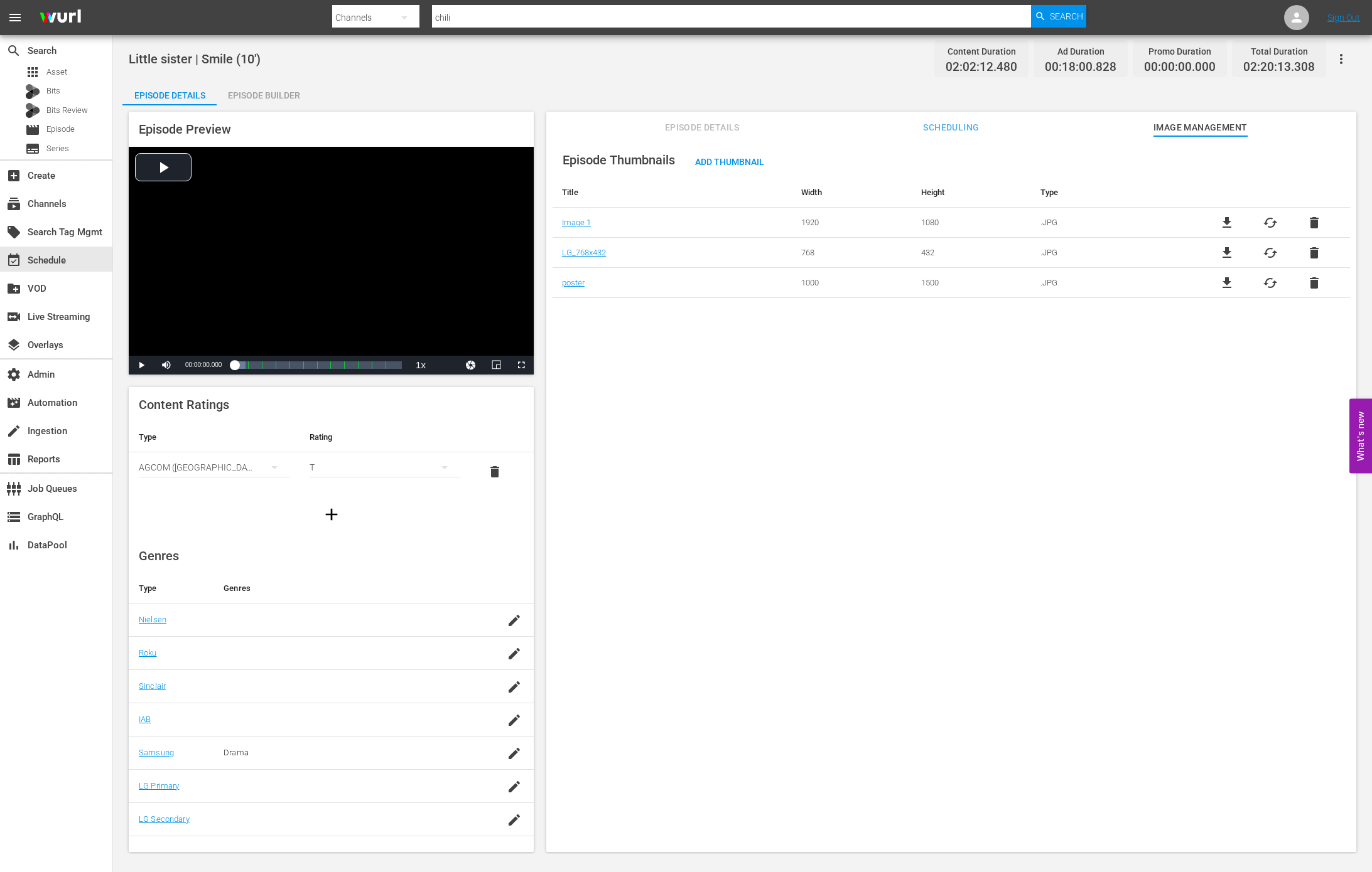
click at [929, 126] on span "Scheduling" at bounding box center [951, 128] width 94 height 16
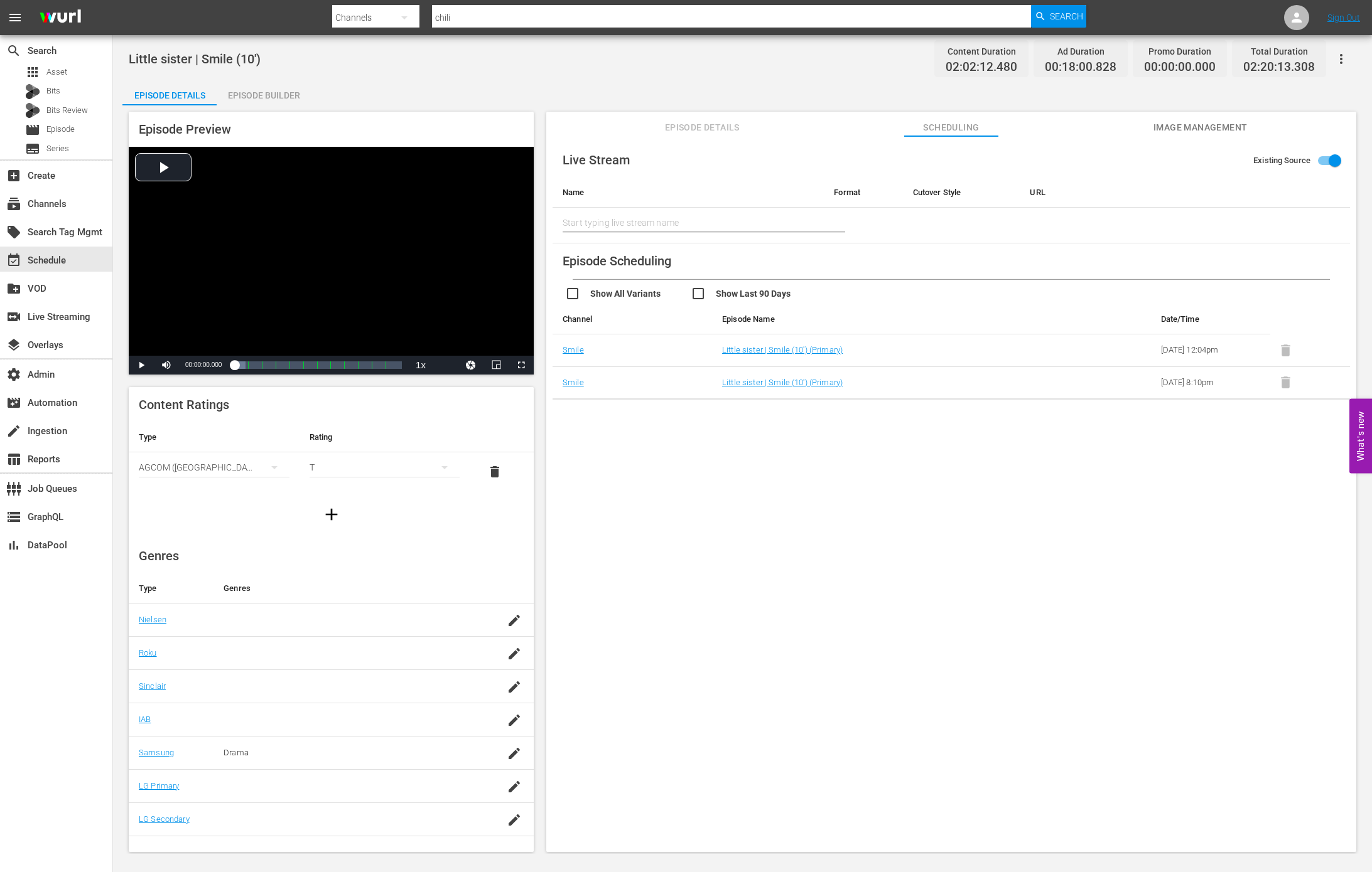
click at [723, 136] on button "Episode Details" at bounding box center [702, 124] width 94 height 25
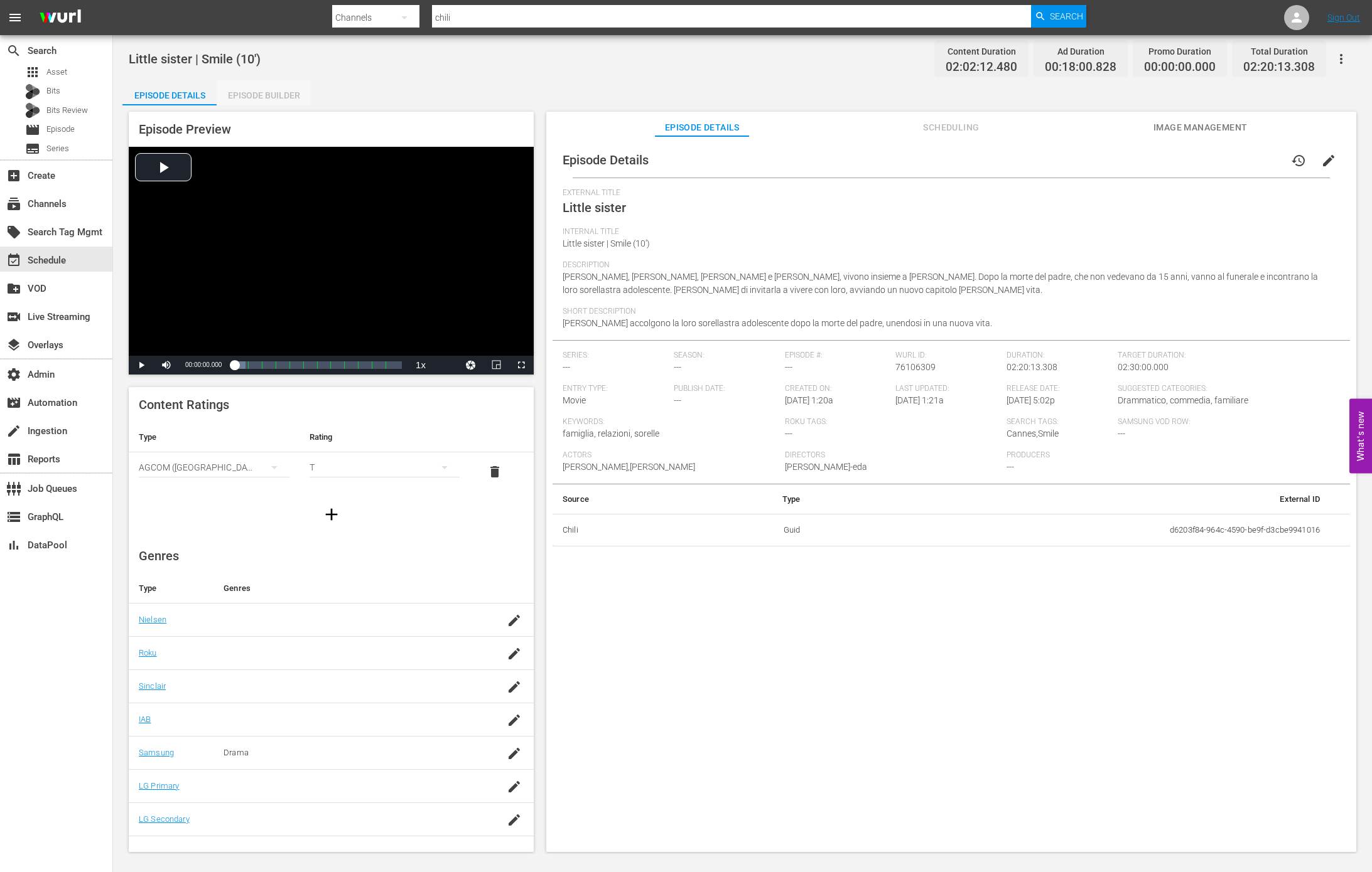
click at [253, 99] on div "Episode Builder" at bounding box center [264, 95] width 94 height 31
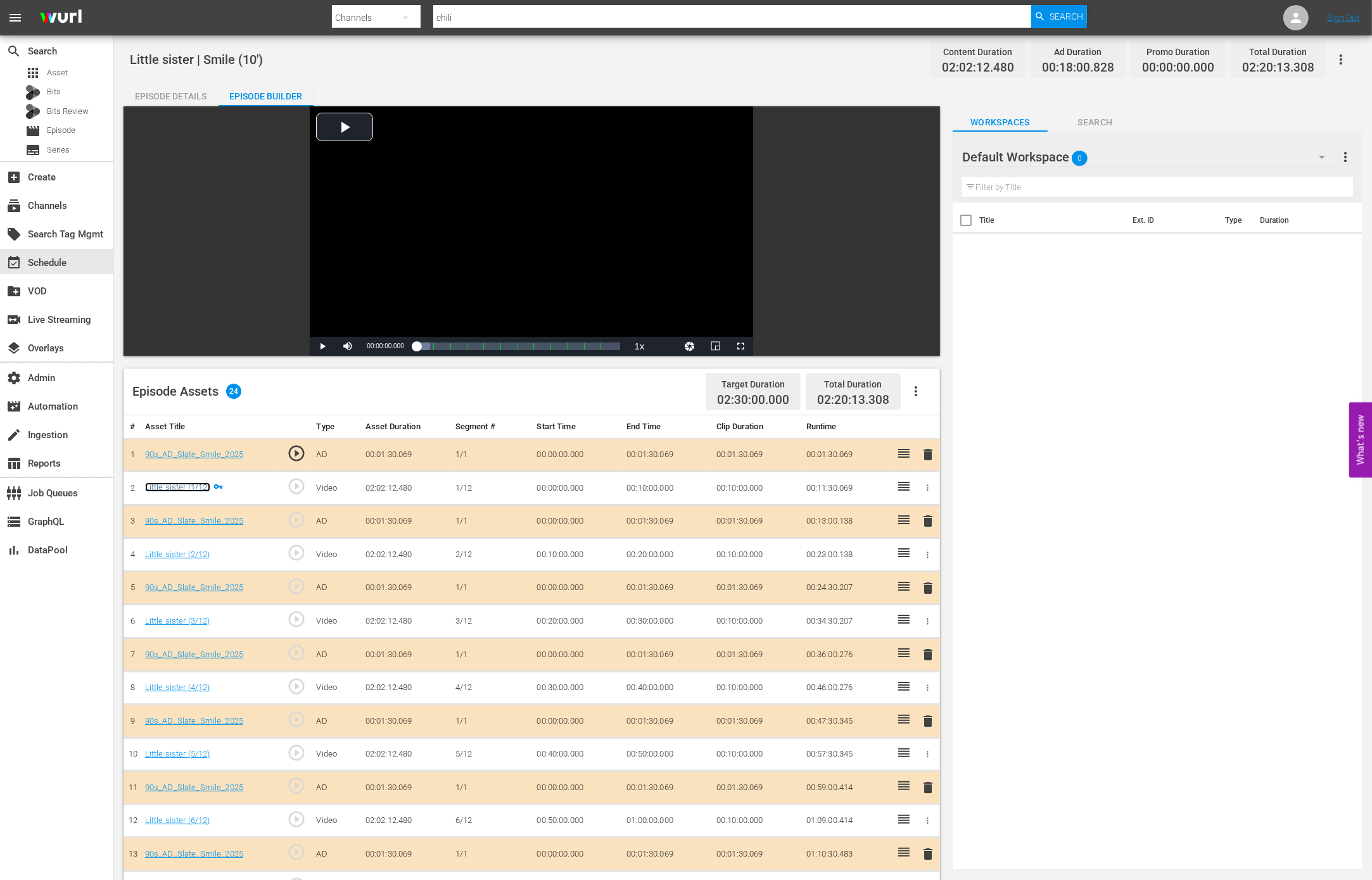
click at [189, 484] on link "Little sister (1/12)" at bounding box center [177, 487] width 65 height 9
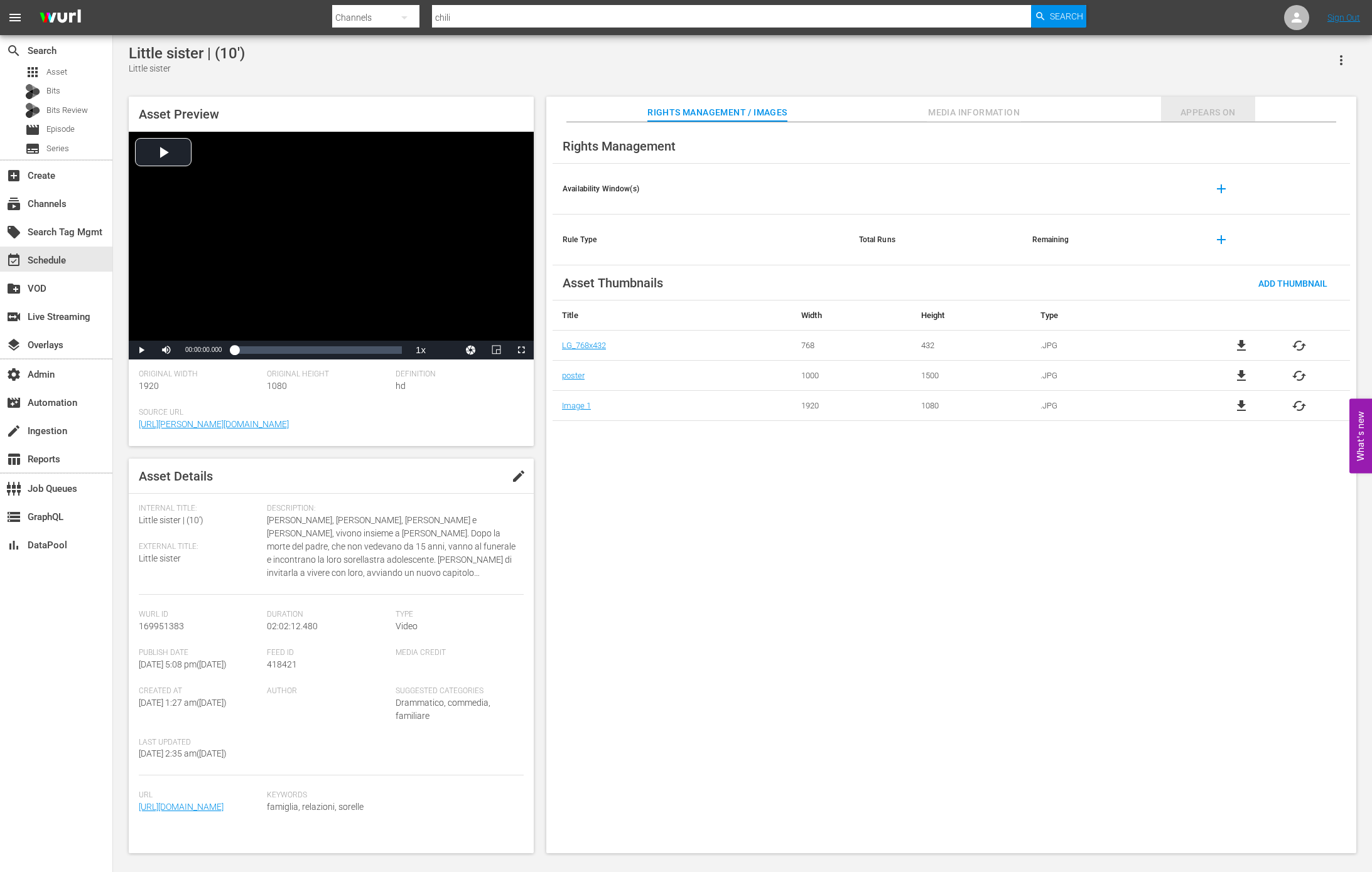
click at [1205, 117] on span "Appears On" at bounding box center [1208, 112] width 94 height 16
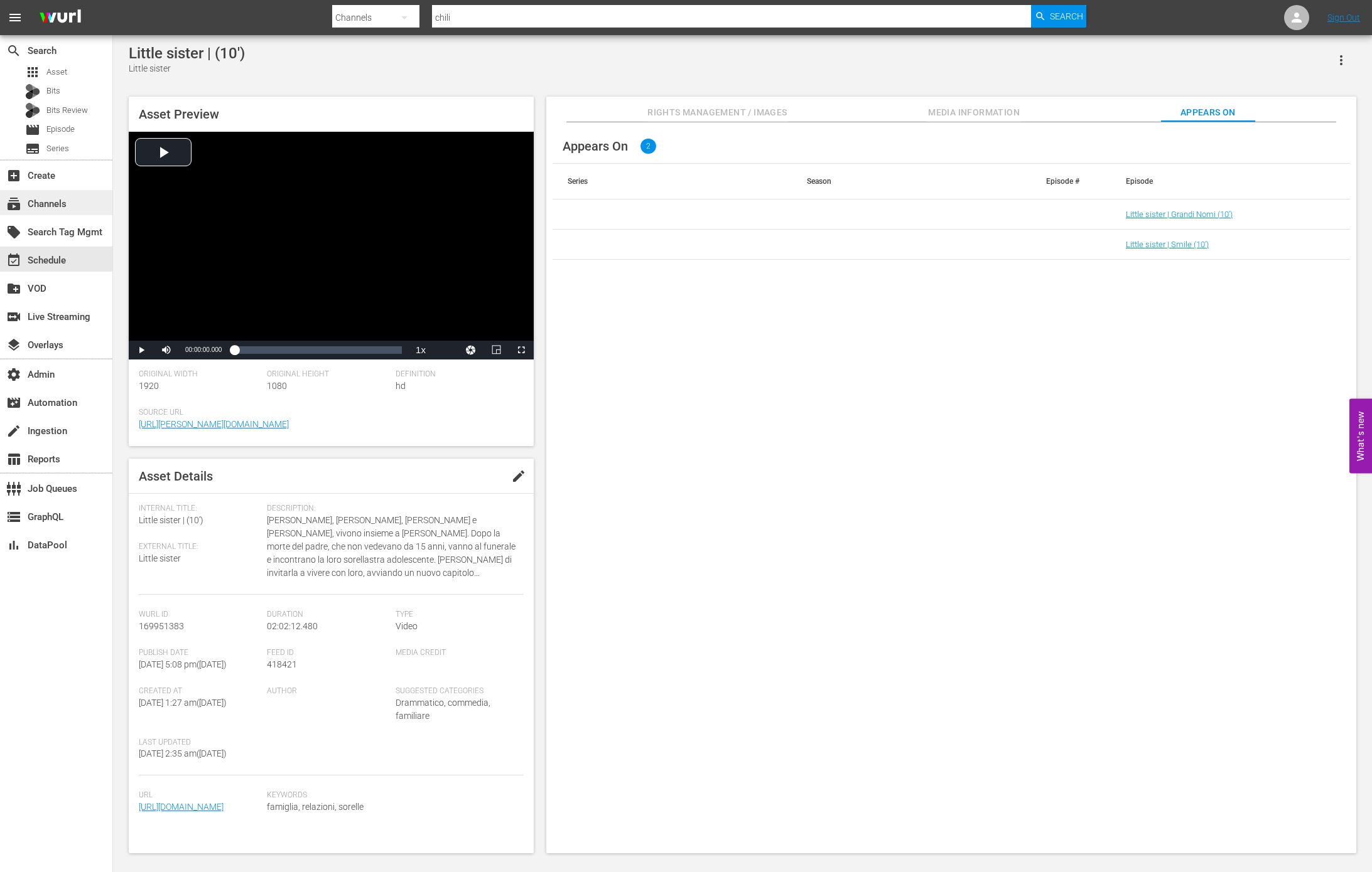
click at [69, 200] on div "subscriptions Channels" at bounding box center [56, 203] width 112 height 25
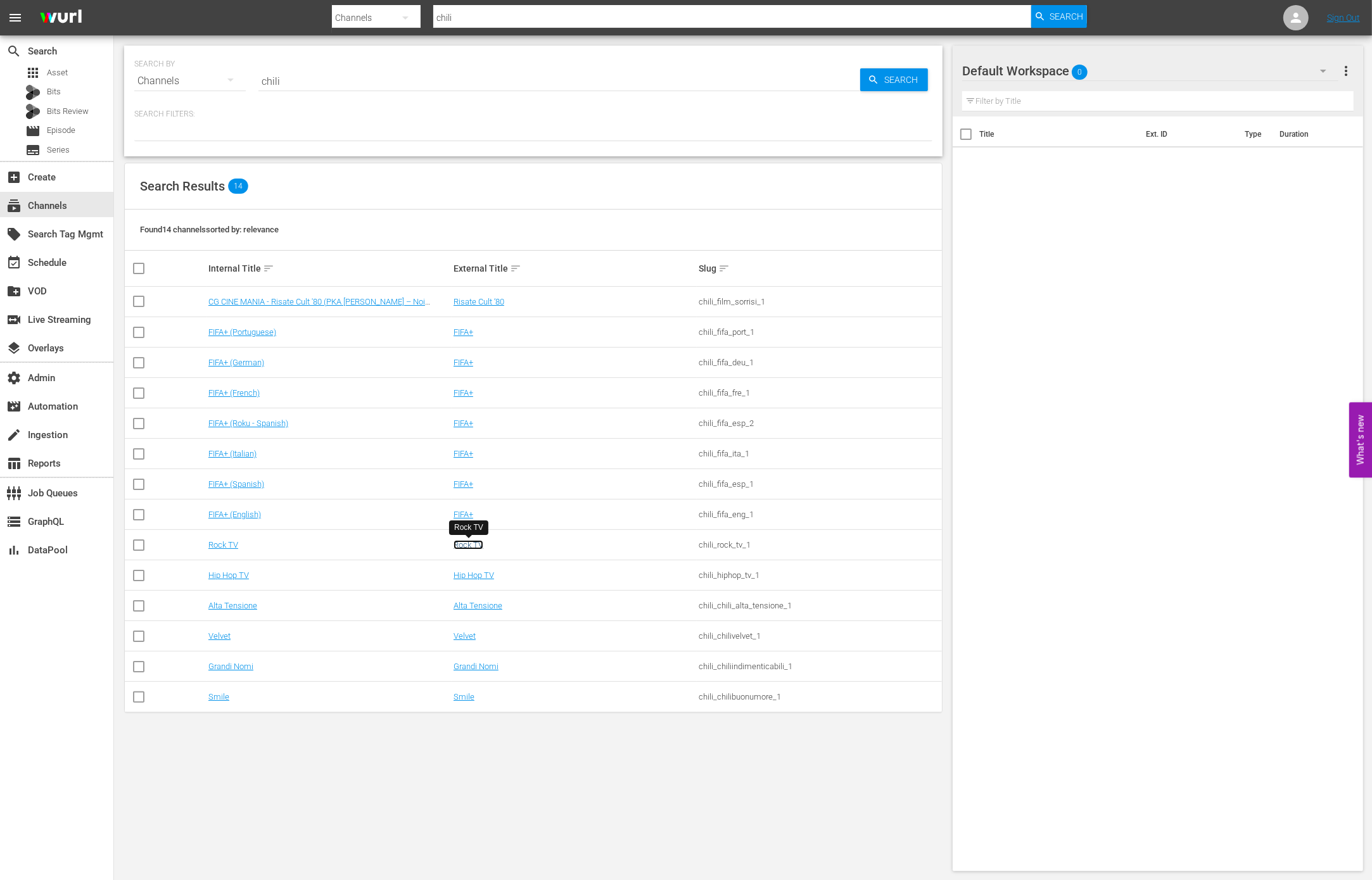
click at [478, 546] on link "Rock TV" at bounding box center [469, 545] width 30 height 9
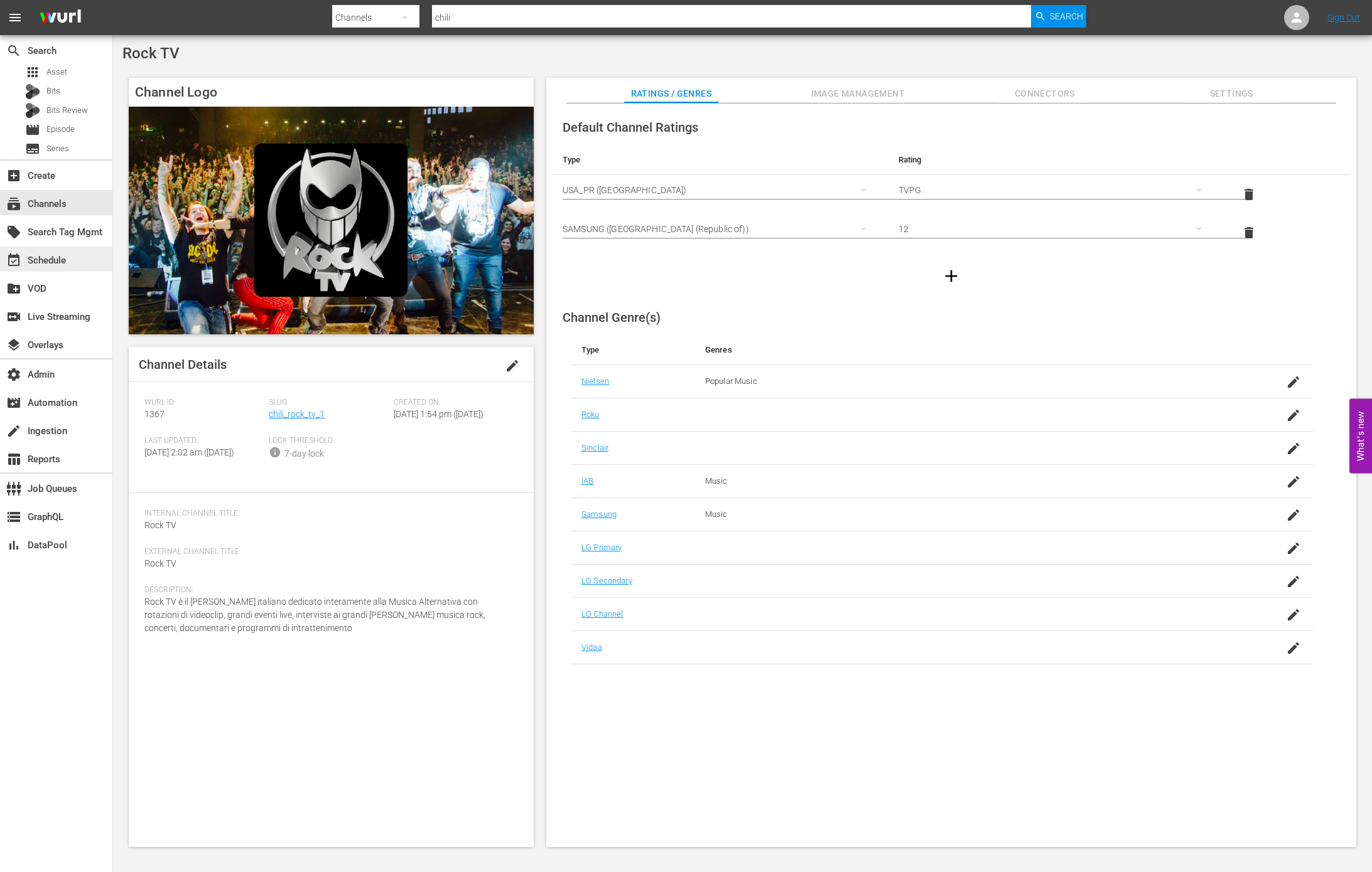
click at [77, 264] on div "event_available Schedule" at bounding box center [56, 259] width 112 height 25
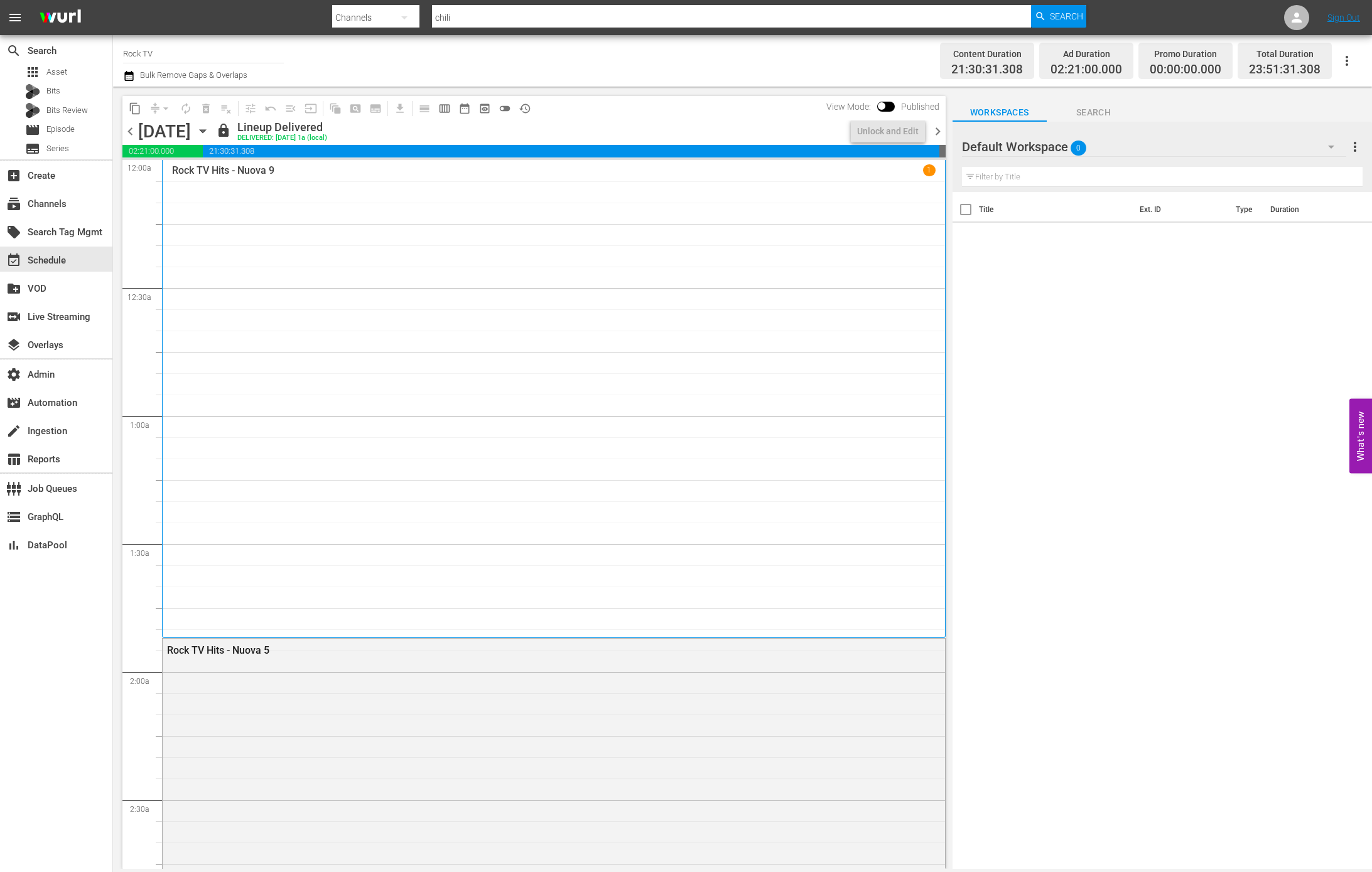
scroll to position [469, 0]
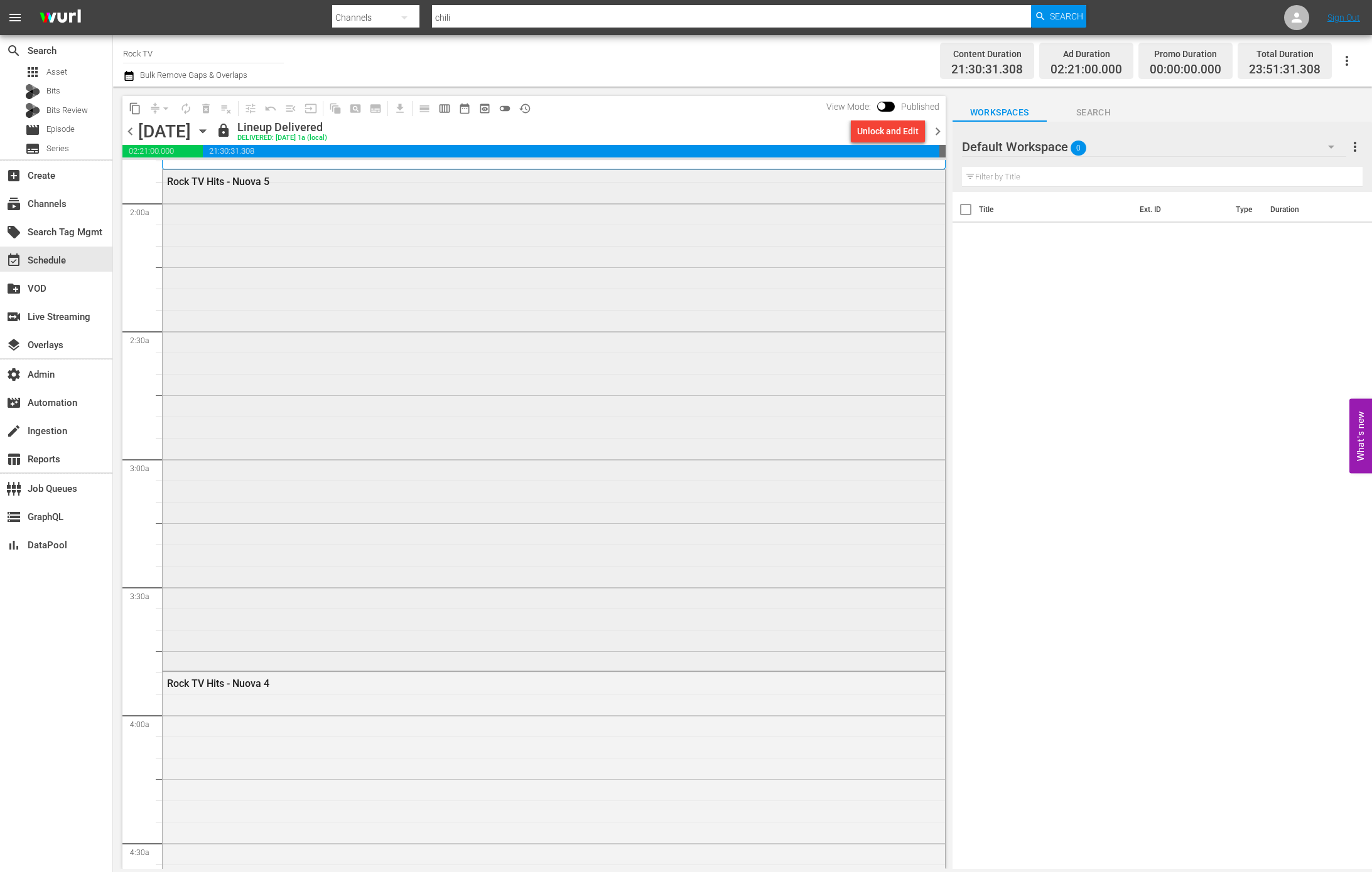
click at [543, 546] on div "Rock TV Hits - Nuova 5" at bounding box center [554, 419] width 783 height 498
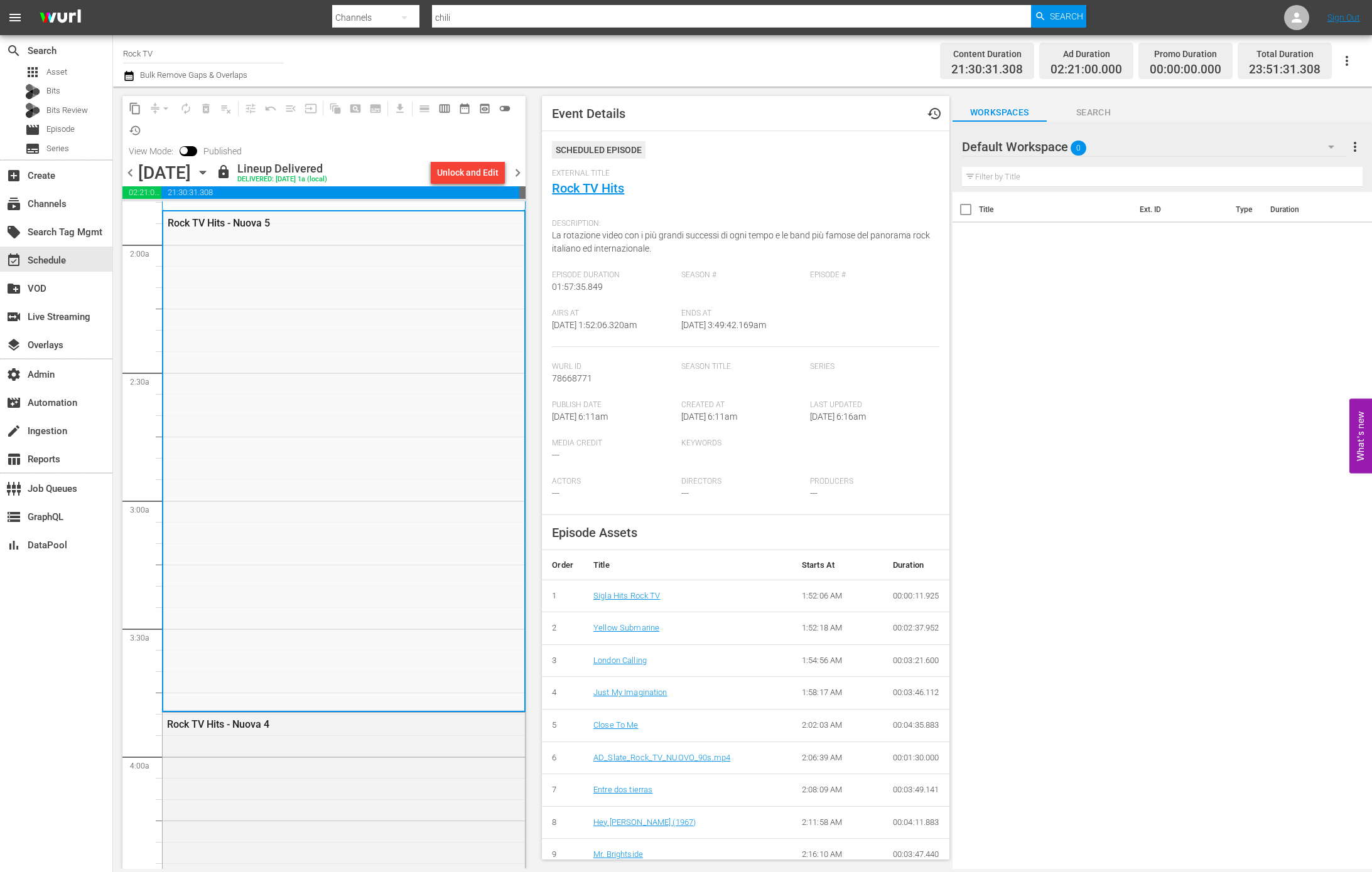
click at [521, 169] on span "chevron_right" at bounding box center [517, 173] width 16 height 16
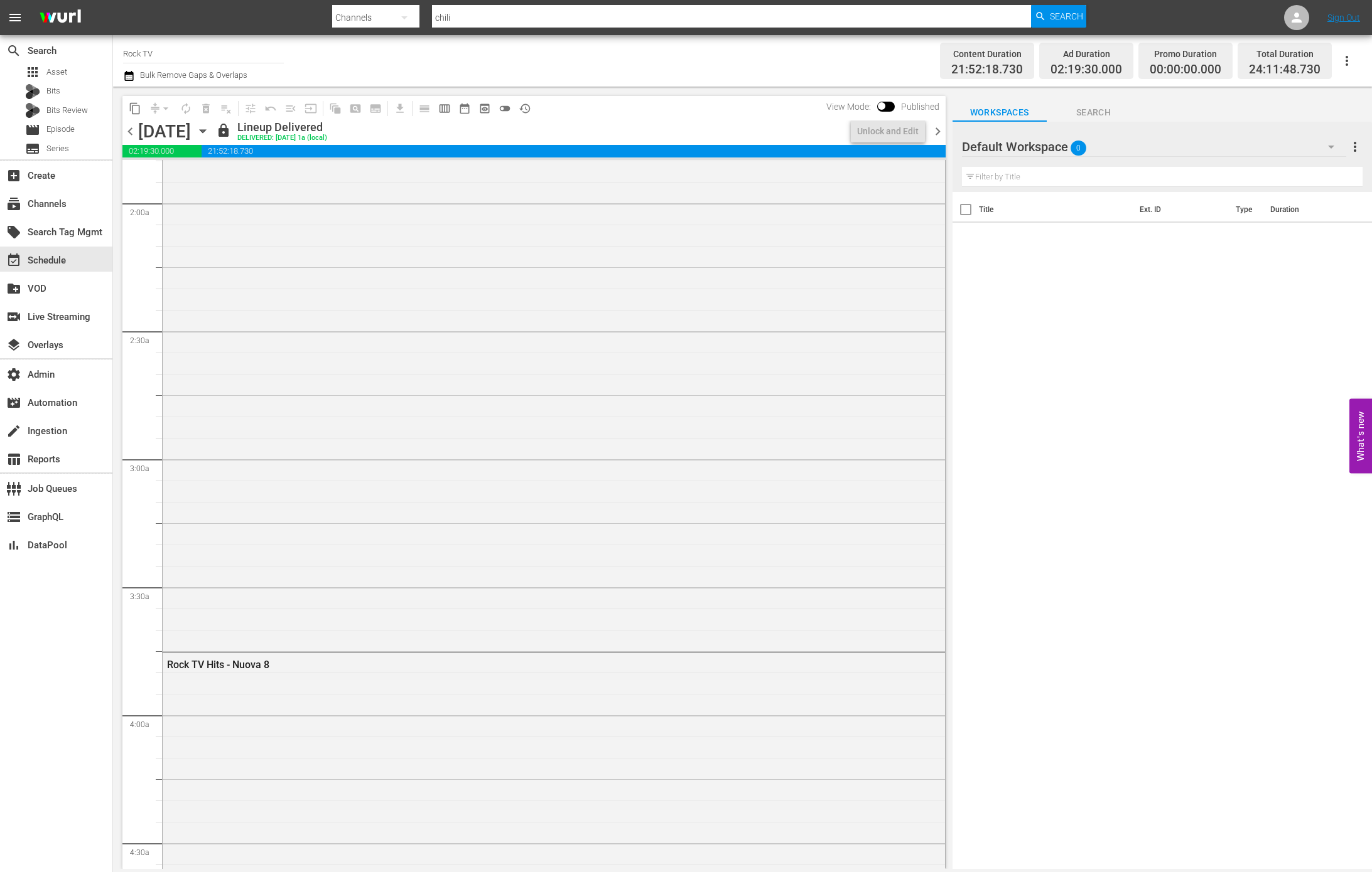
click at [941, 131] on span "chevron_right" at bounding box center [937, 131] width 16 height 16
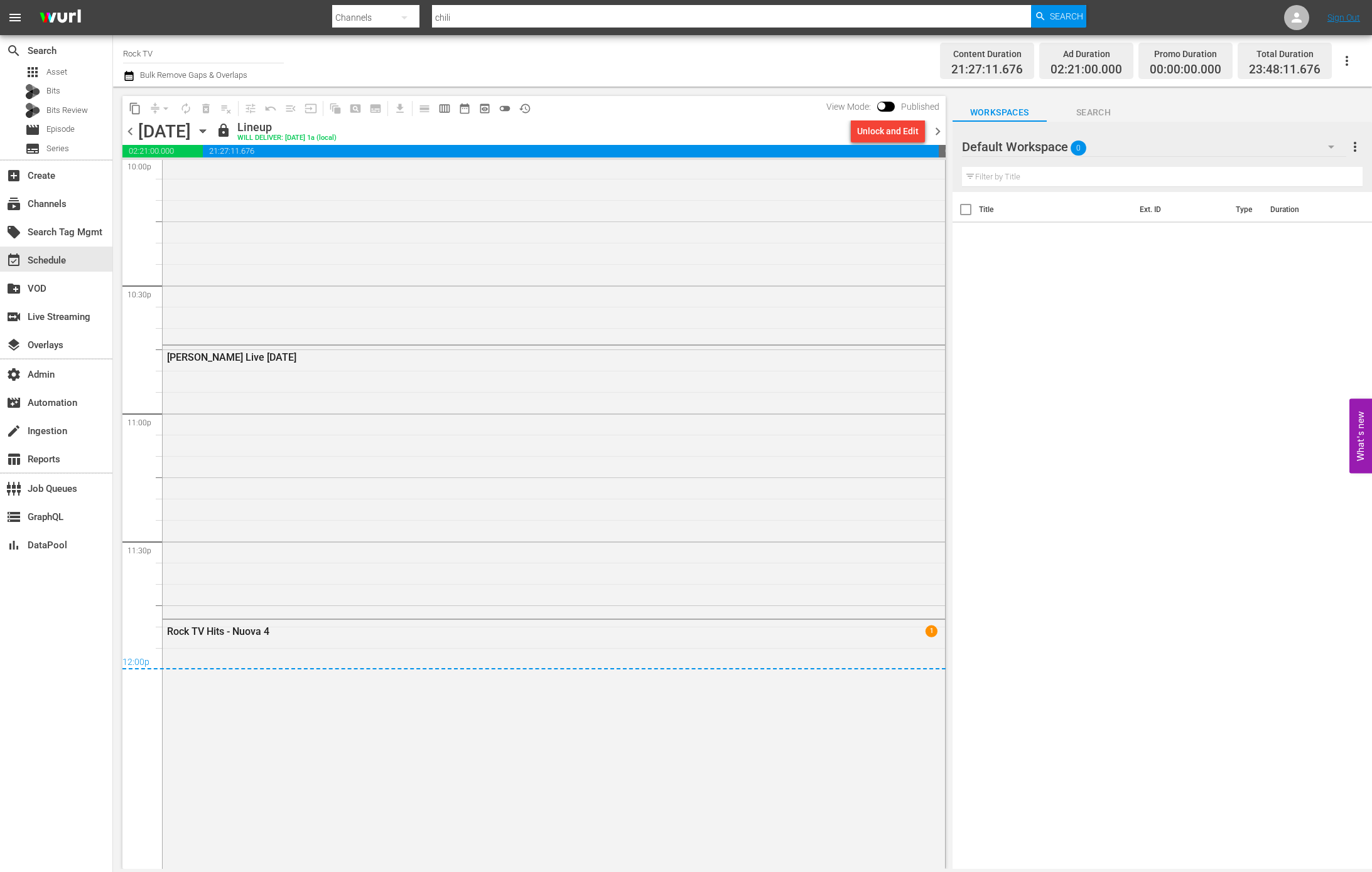
click at [938, 132] on span "chevron_right" at bounding box center [937, 131] width 16 height 16
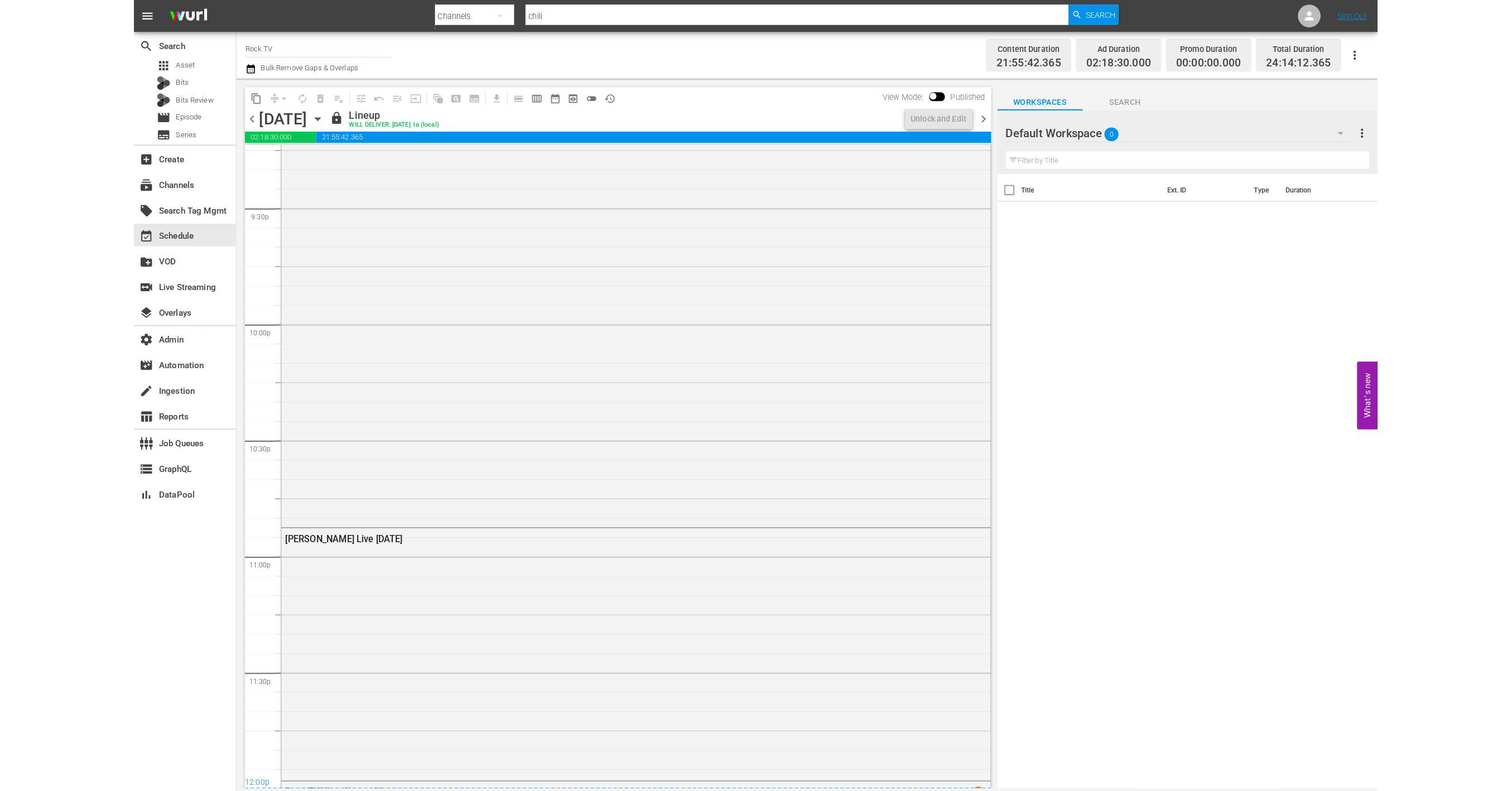
scroll to position [5030, 0]
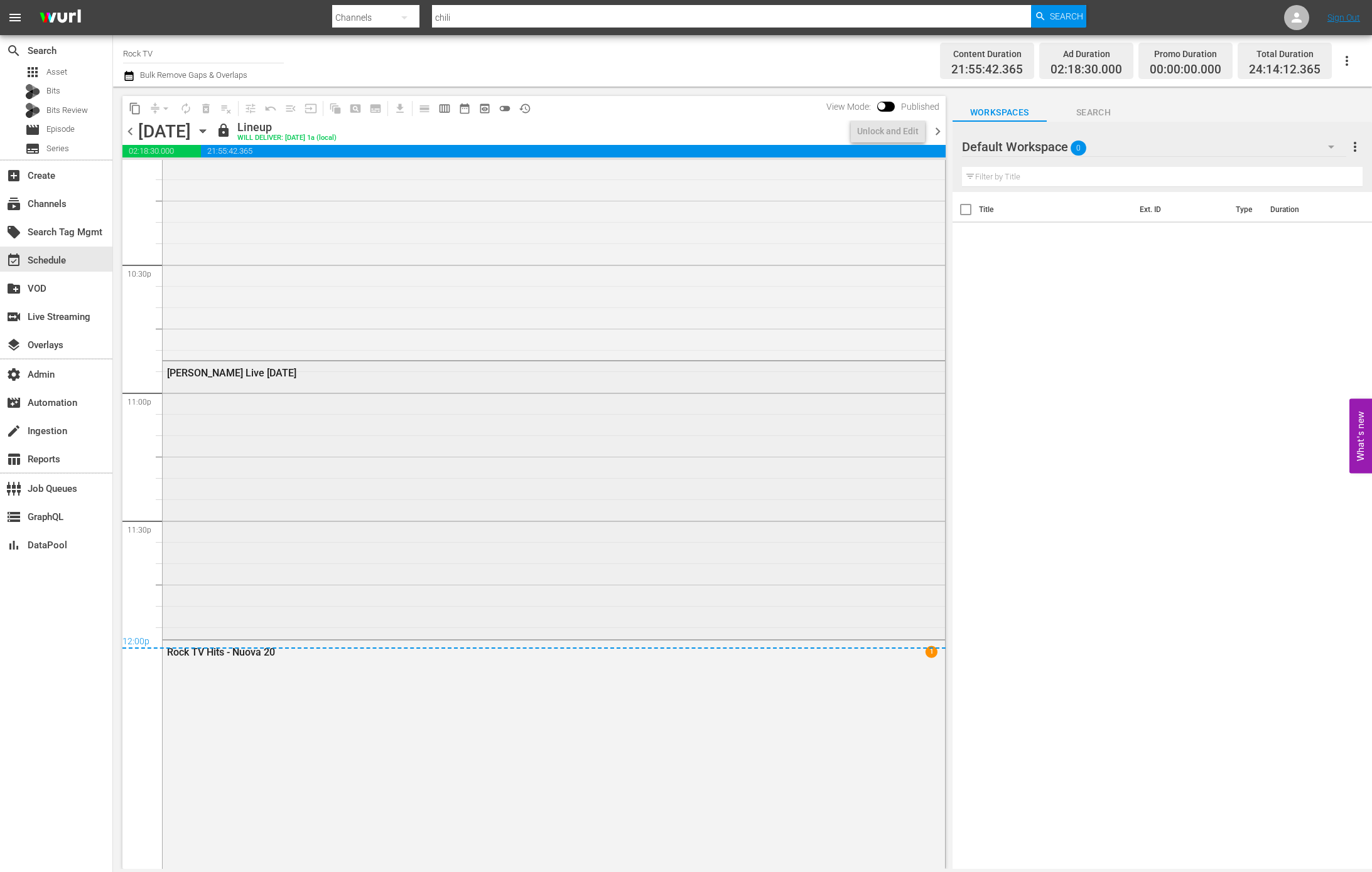
click at [491, 552] on div "Pino Scotto Live 07/07/25" at bounding box center [554, 499] width 783 height 276
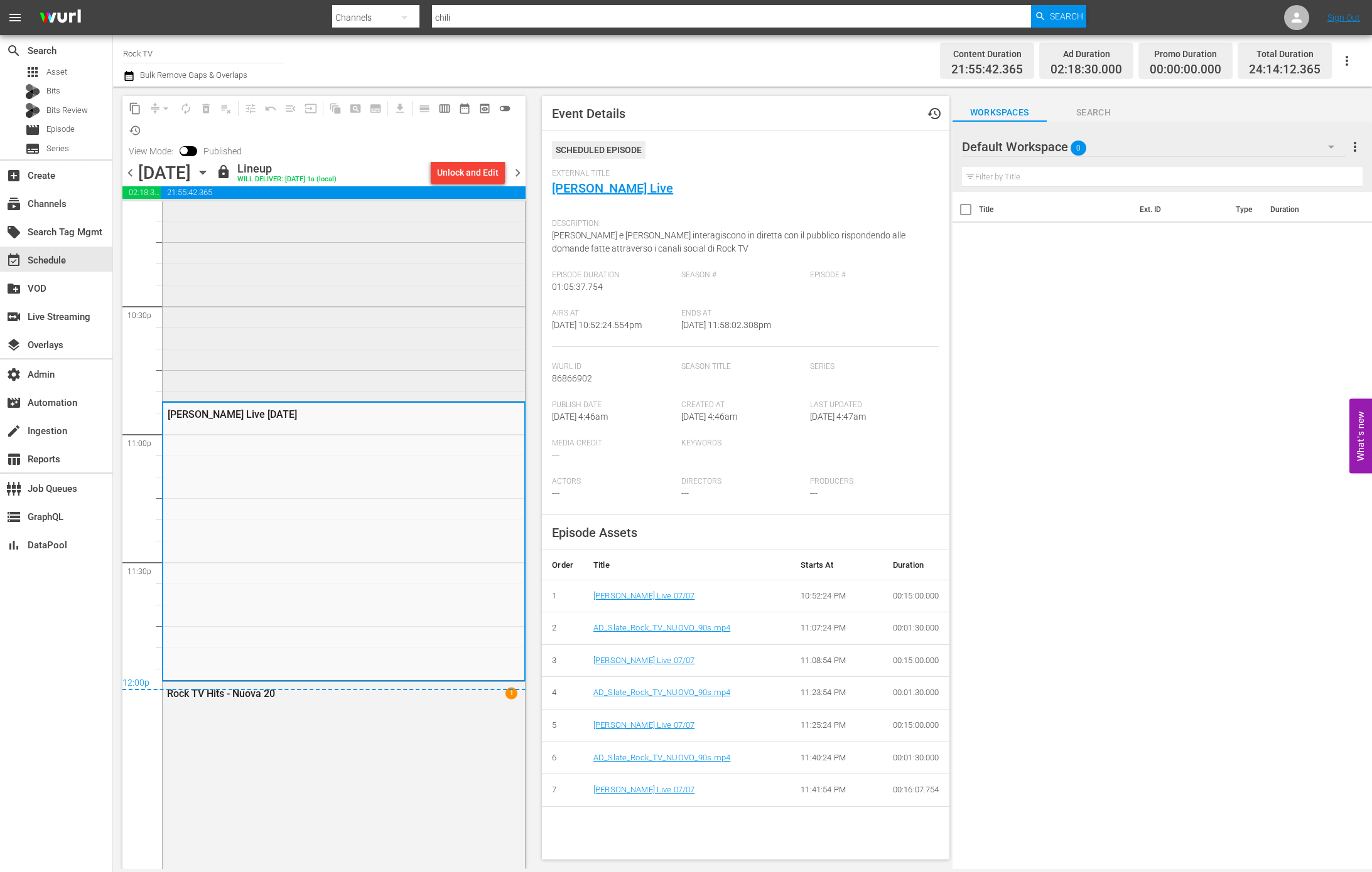
click at [368, 296] on div "Rock TV Hits - Nuova 3" at bounding box center [344, 139] width 363 height 519
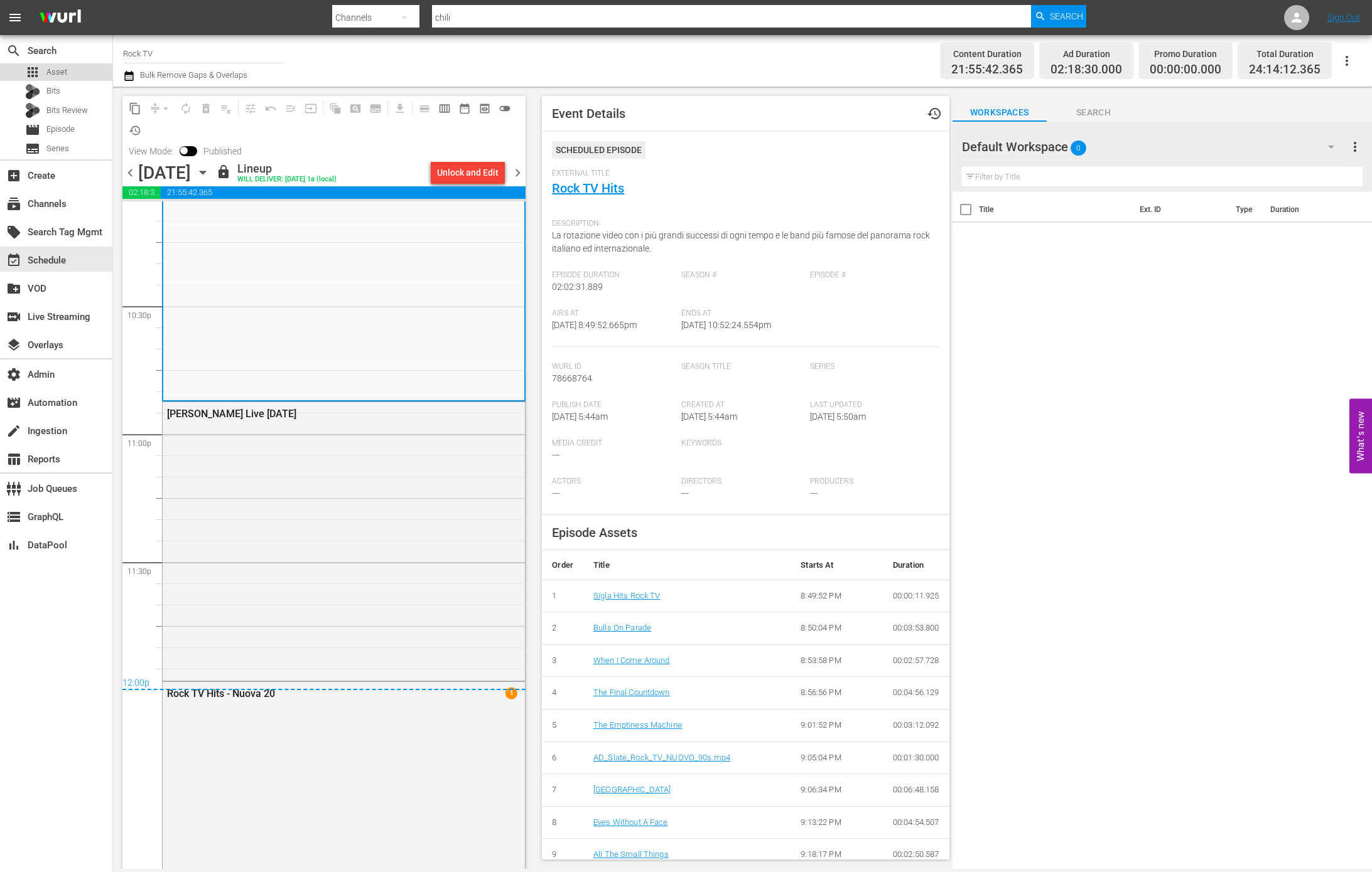
click at [73, 71] on div "apps Asset" at bounding box center [56, 72] width 112 height 18
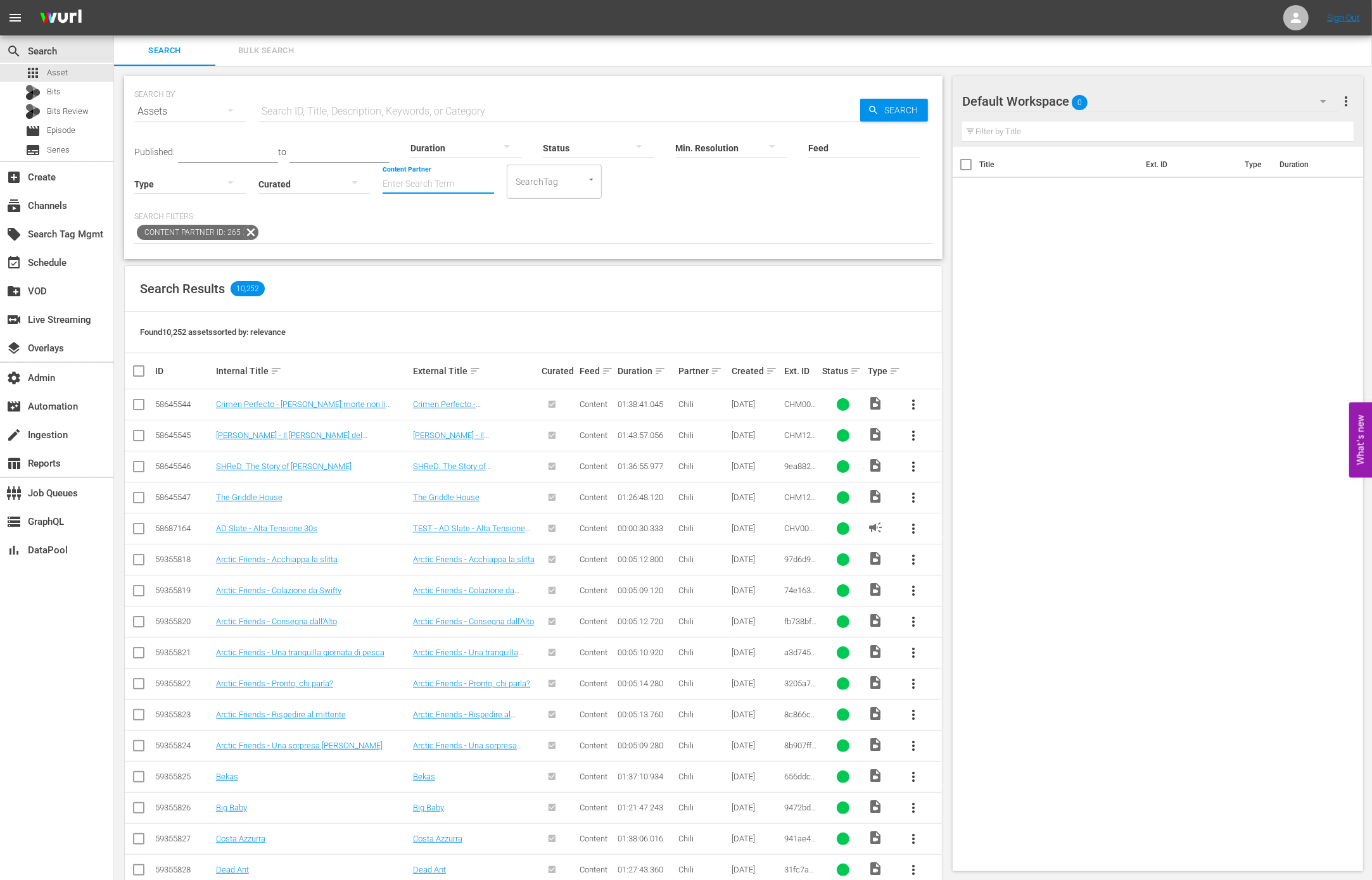
click at [460, 185] on input "Content Partner" at bounding box center [438, 185] width 111 height 46
type input "e"
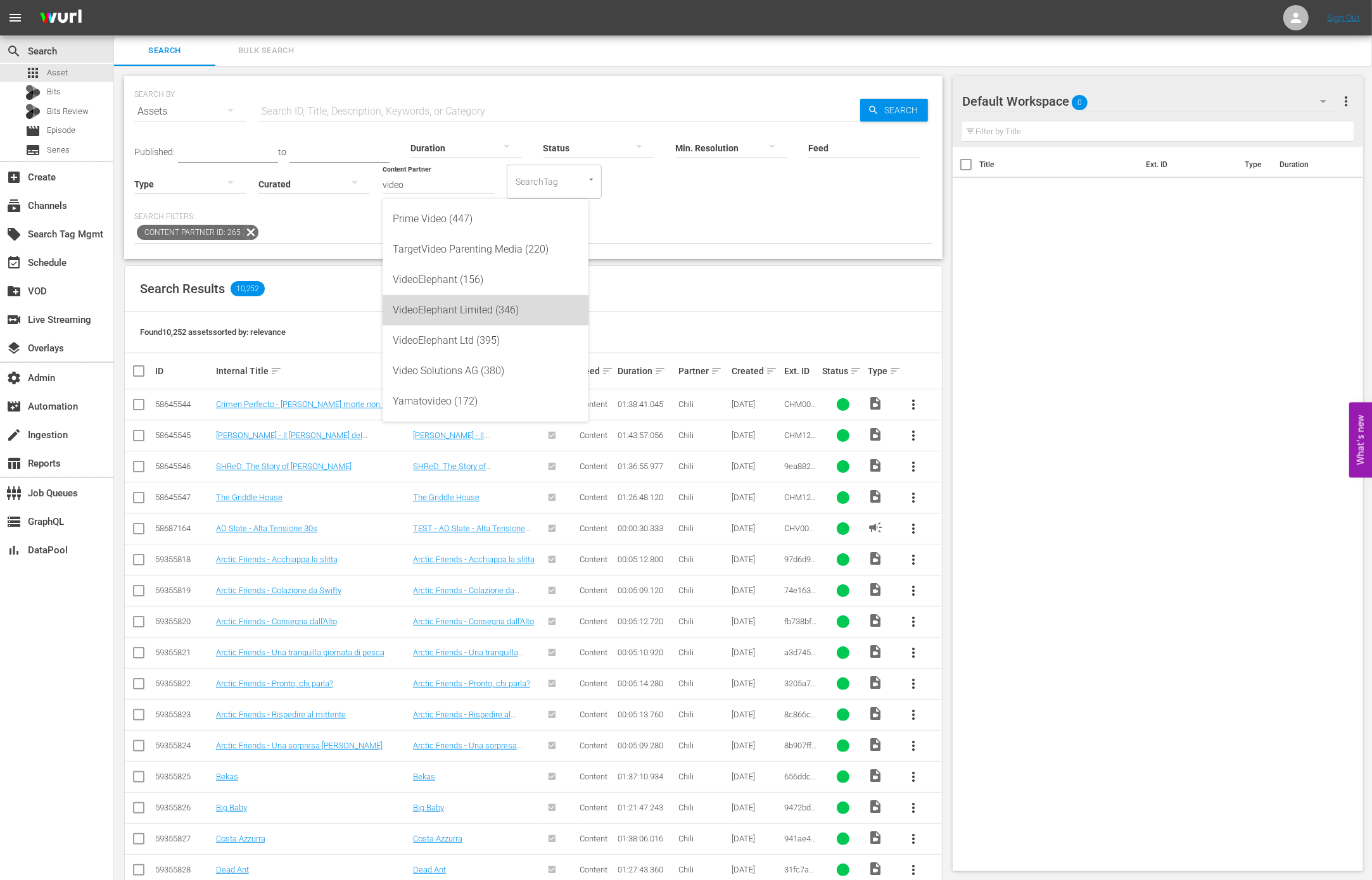
click at [496, 307] on div "VideoElephant Limited (346)" at bounding box center [485, 310] width 186 height 31
type input "VideoElephant Limited (346)"
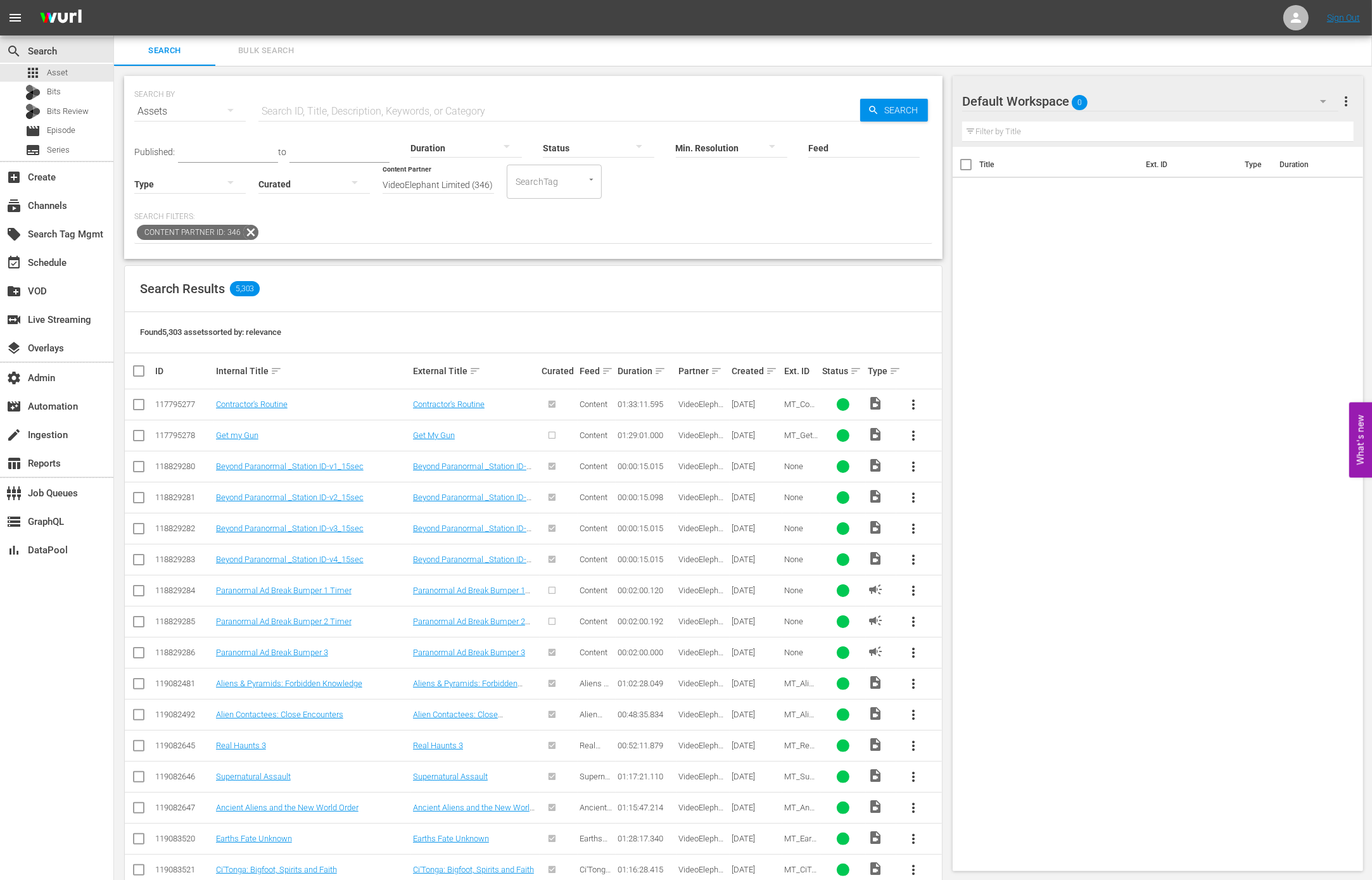
click at [441, 176] on input "VideoElephant Limited (346)" at bounding box center [438, 185] width 111 height 46
click at [513, 277] on div "Valuetainment, LLC (437)" at bounding box center [485, 280] width 186 height 31
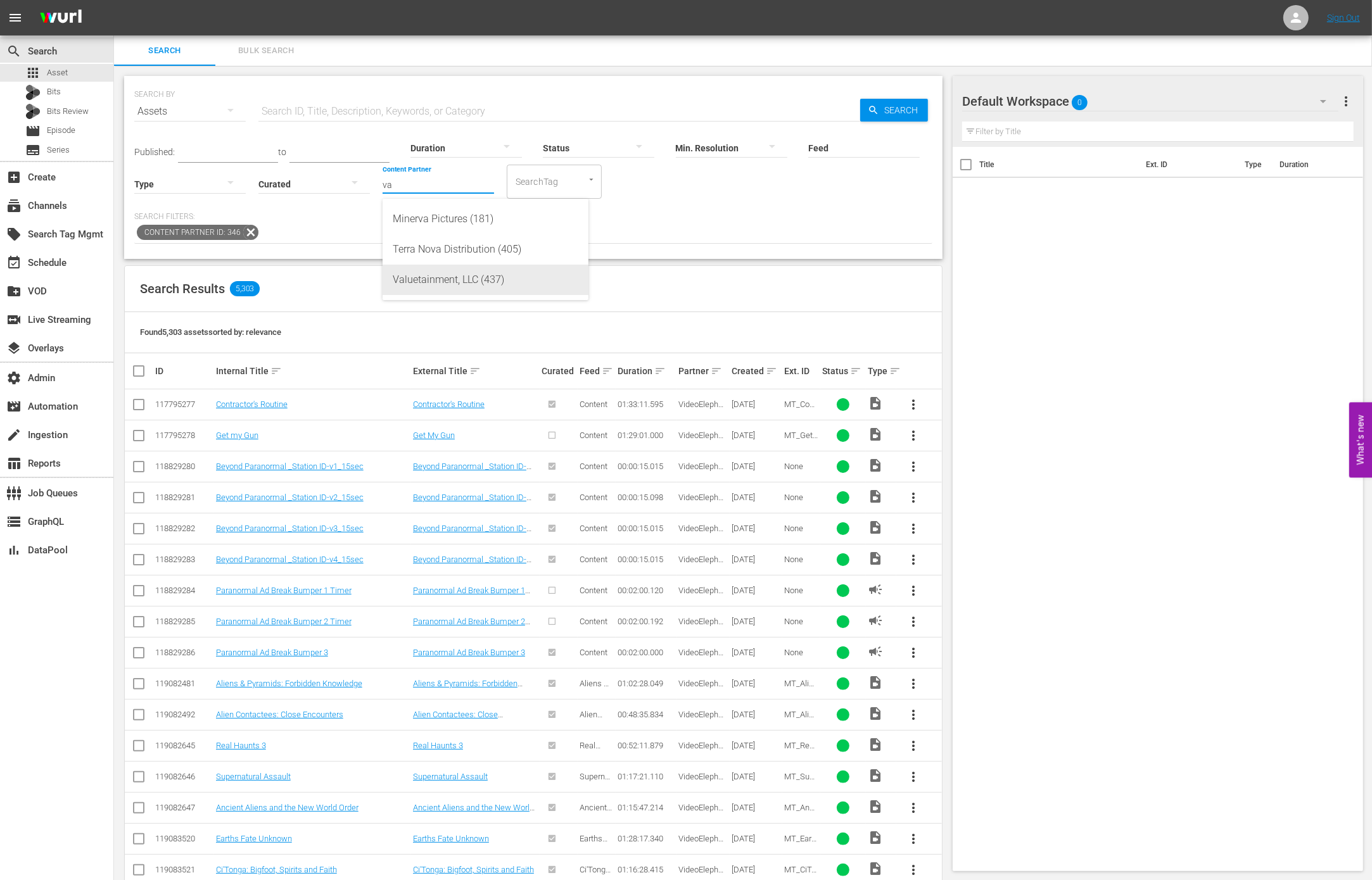
type input "Valuetainment, LLC (437)"
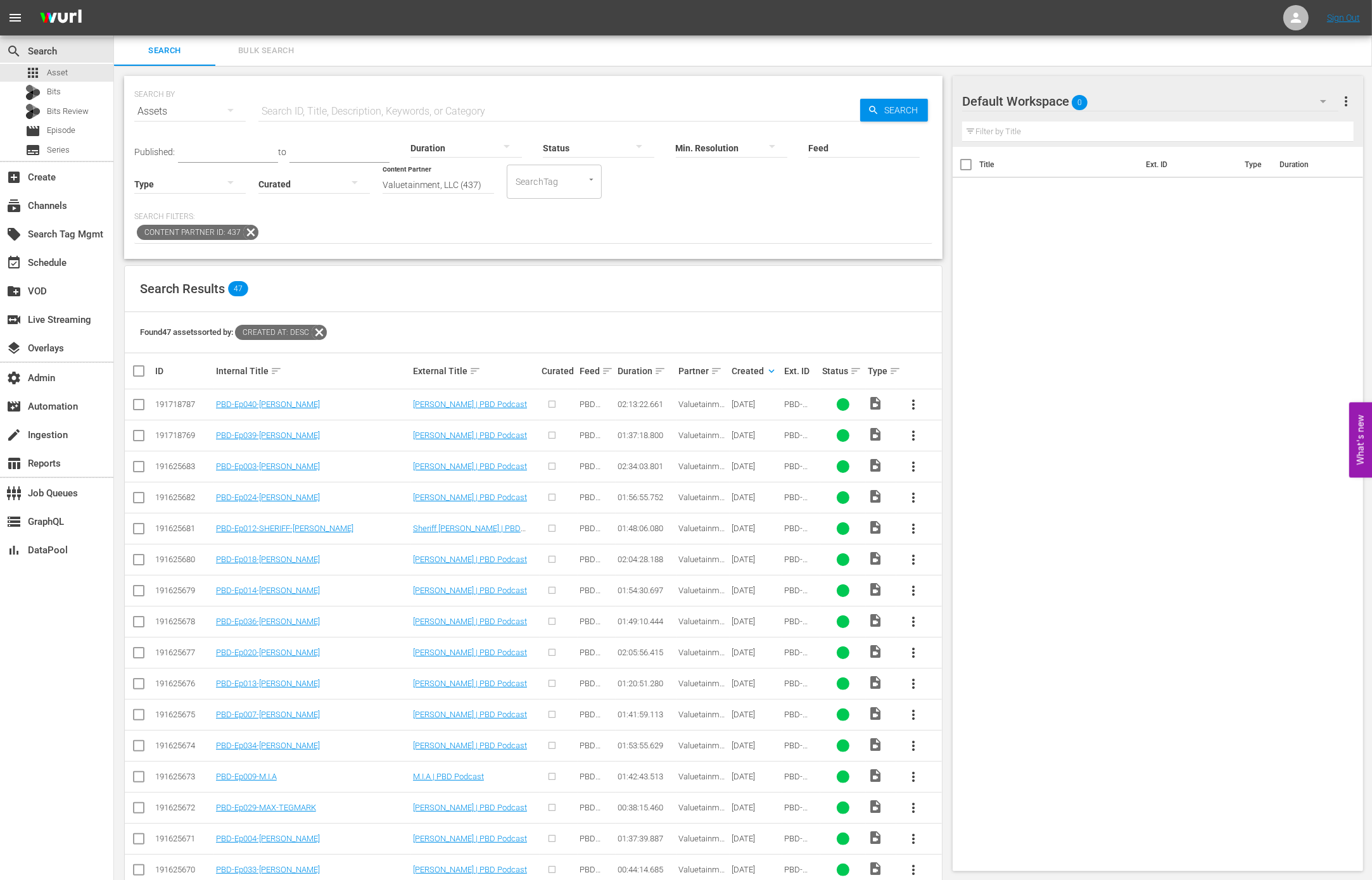
click at [954, 372] on div "Title Ext. ID Type Duration" at bounding box center [1158, 506] width 411 height 719
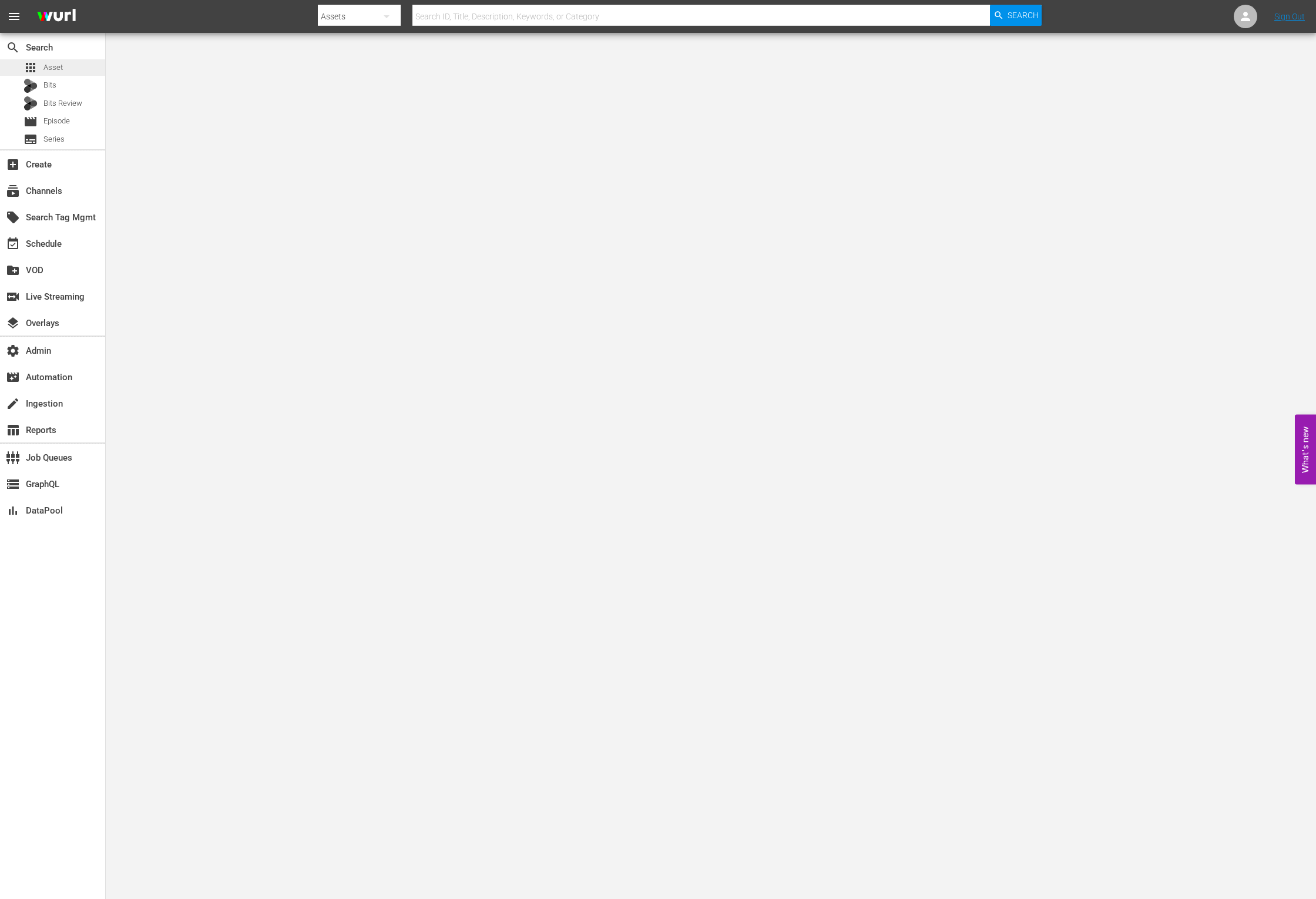
click at [81, 68] on div "apps Asset" at bounding box center [52, 68] width 105 height 16
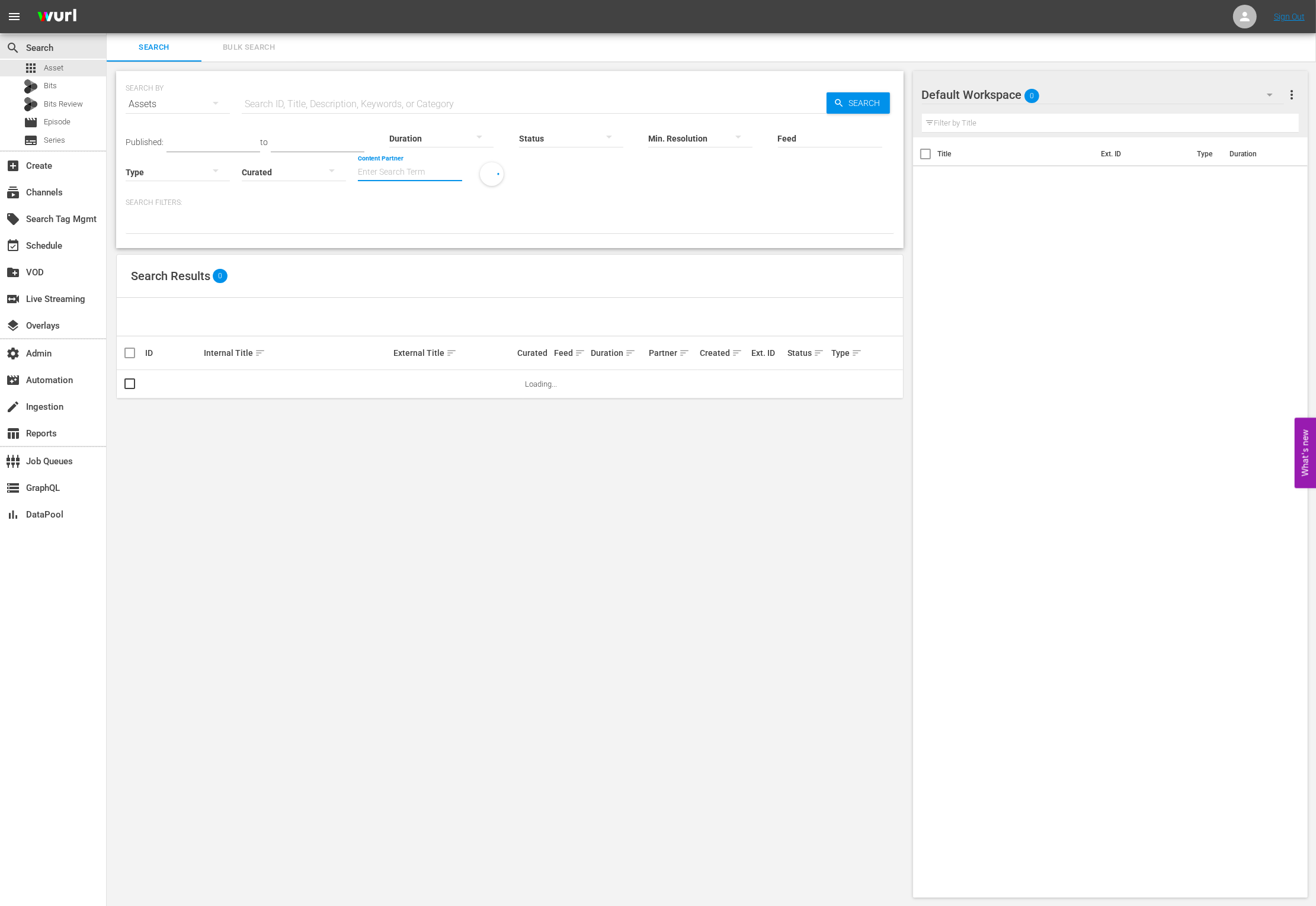
click at [424, 168] on input "Content Partner" at bounding box center [410, 173] width 104 height 43
type input "V"
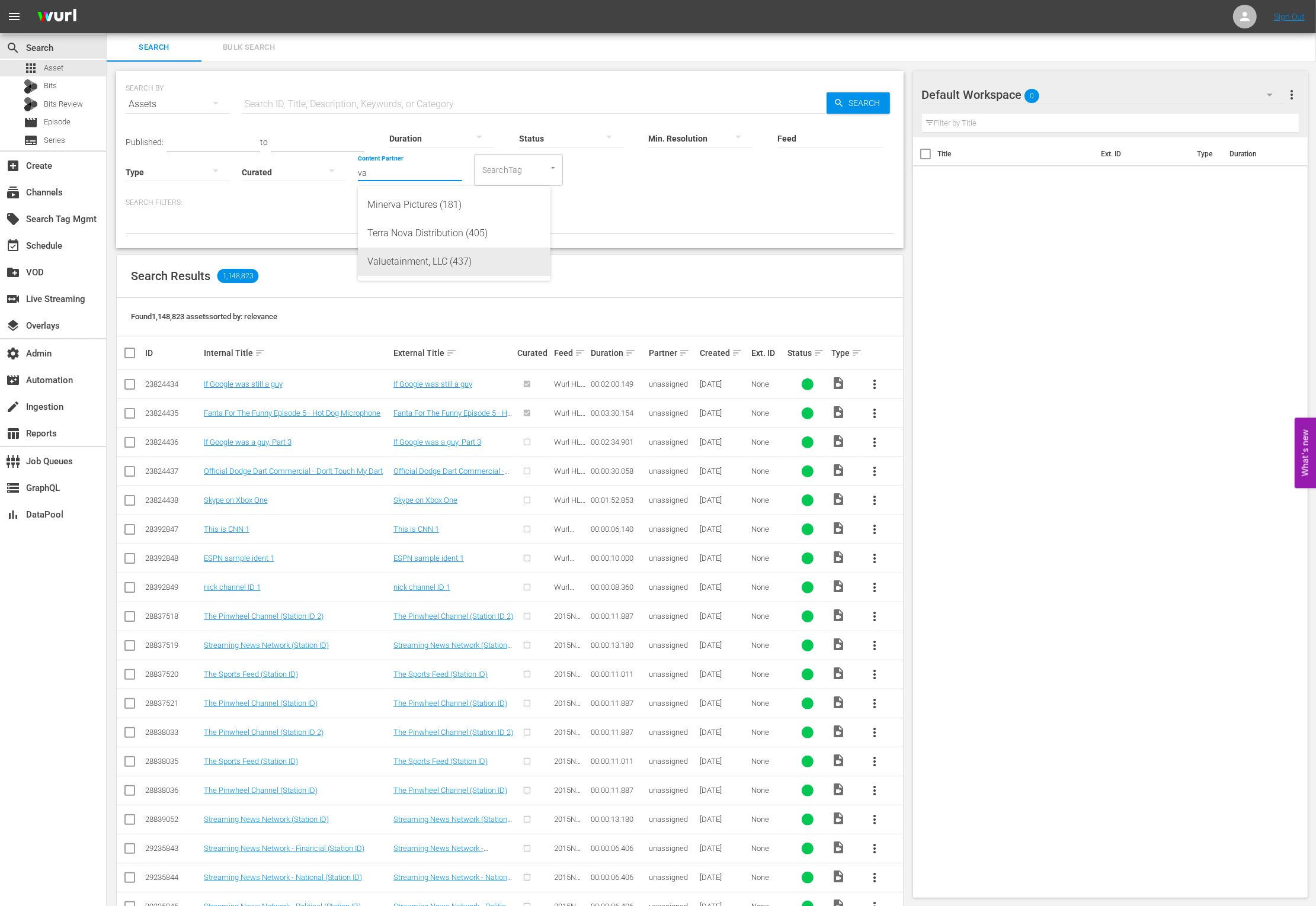
click at [451, 263] on div "Valuetainment, LLC (437)" at bounding box center [454, 262] width 174 height 29
type input "Valuetainment, LLC (437)"
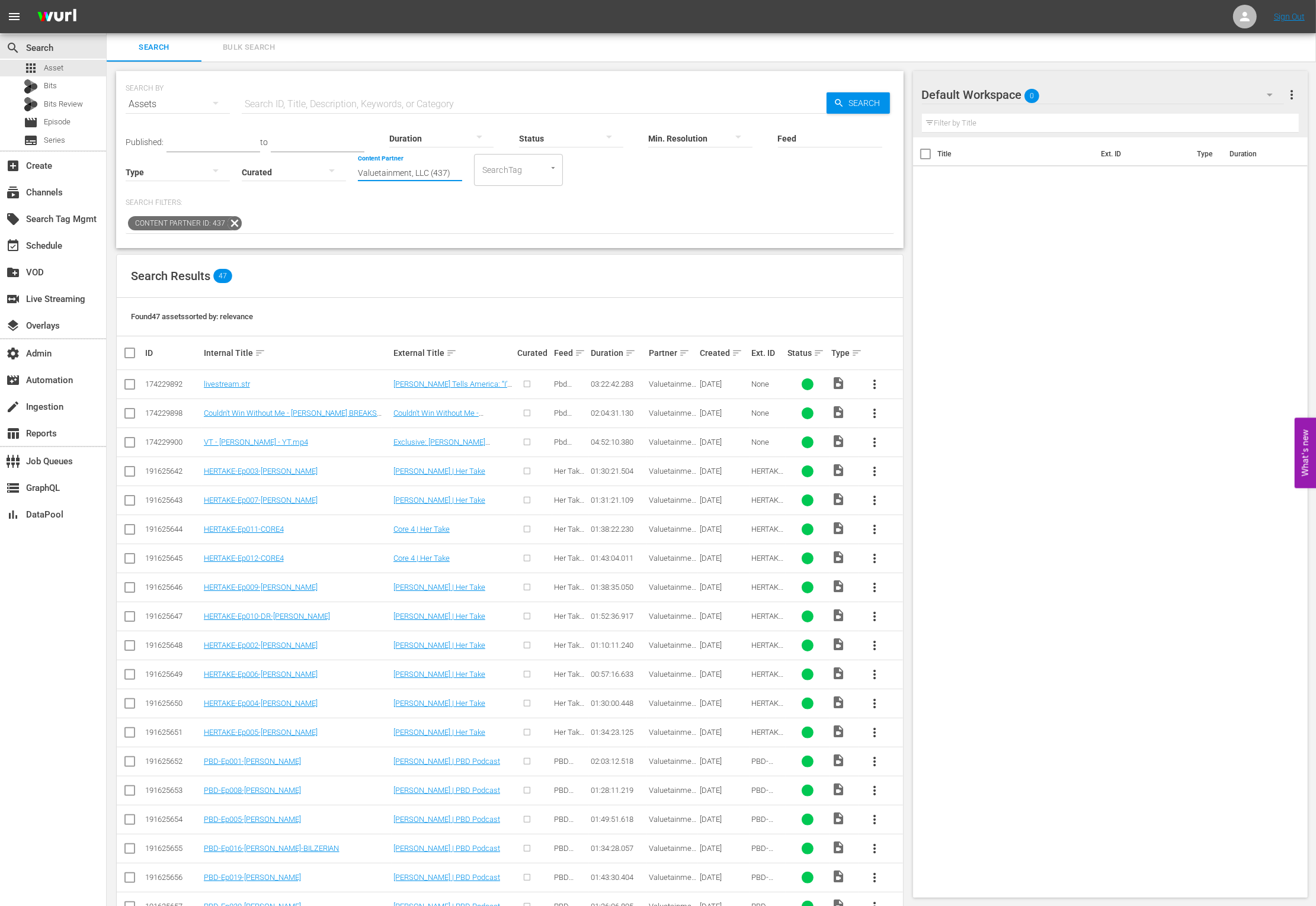
click at [429, 170] on input "Valuetainment, LLC (437)" at bounding box center [410, 173] width 104 height 43
type input "a"
type input "m"
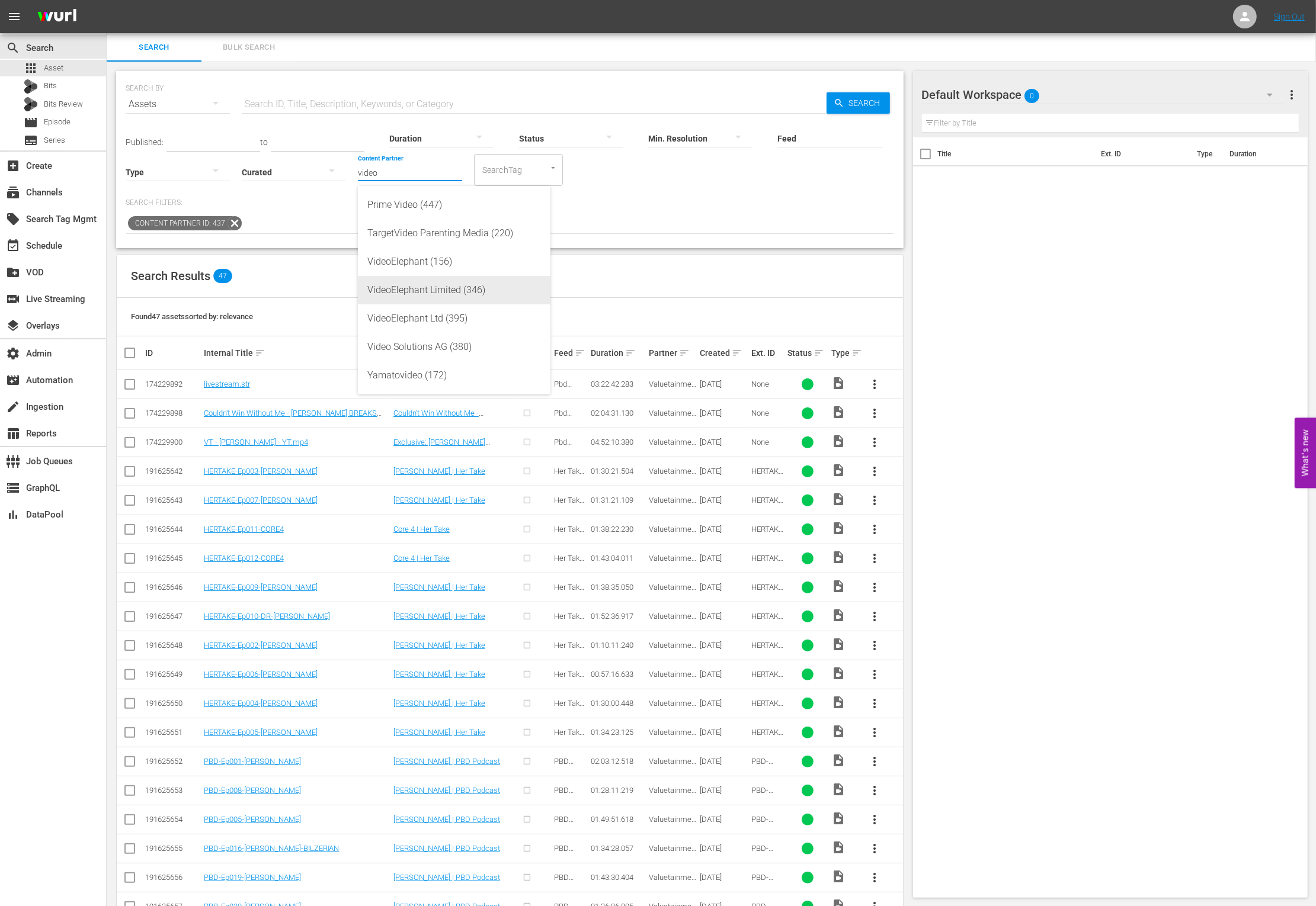
click at [445, 285] on div "VideoElephant Limited (346)" at bounding box center [454, 290] width 174 height 29
type input "VideoElephant Limited (346)"
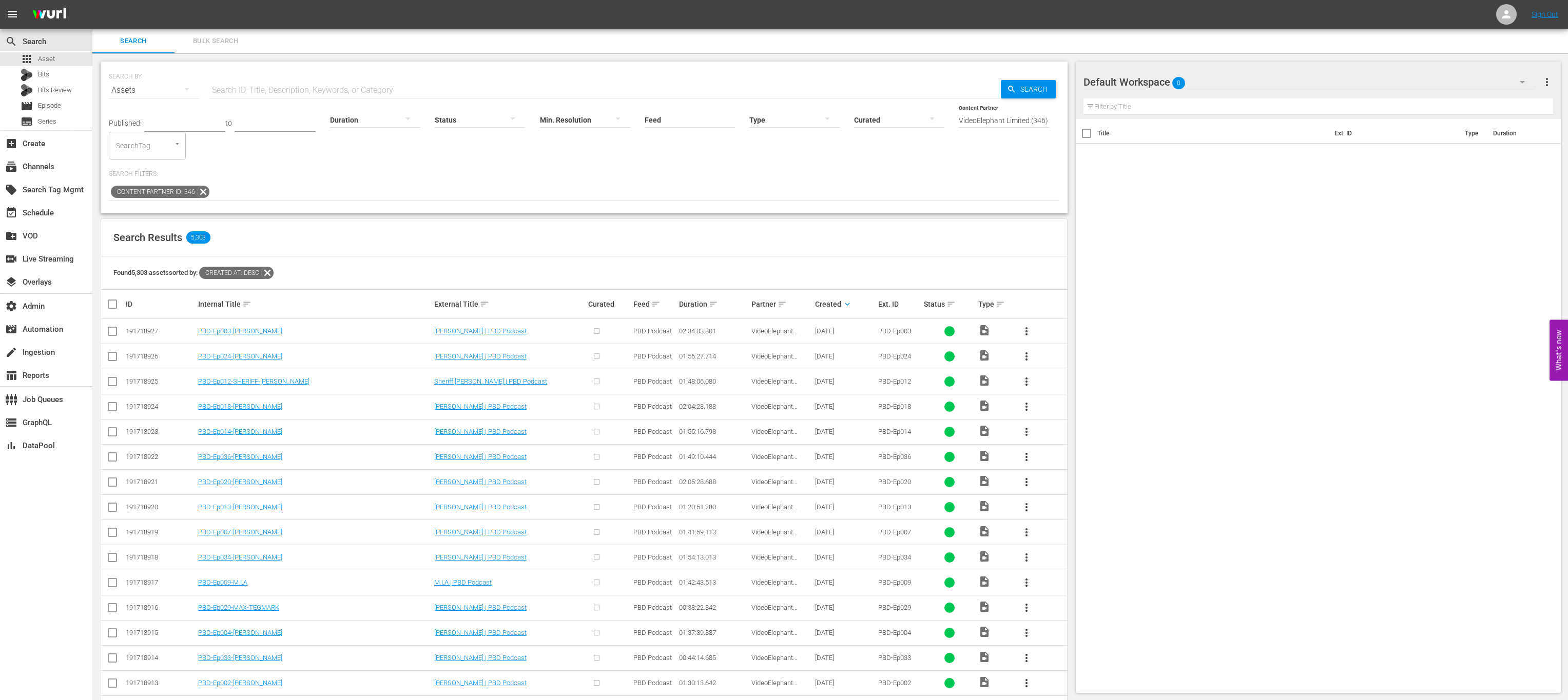
drag, startPoint x: 913, startPoint y: 170, endPoint x: 959, endPoint y: 140, distance: 54.9
click at [918, 170] on p "Search Filters:" at bounding box center [584, 175] width 951 height 9
click at [980, 125] on input "VideoElephant Limited (346)" at bounding box center [1004, 120] width 90 height 37
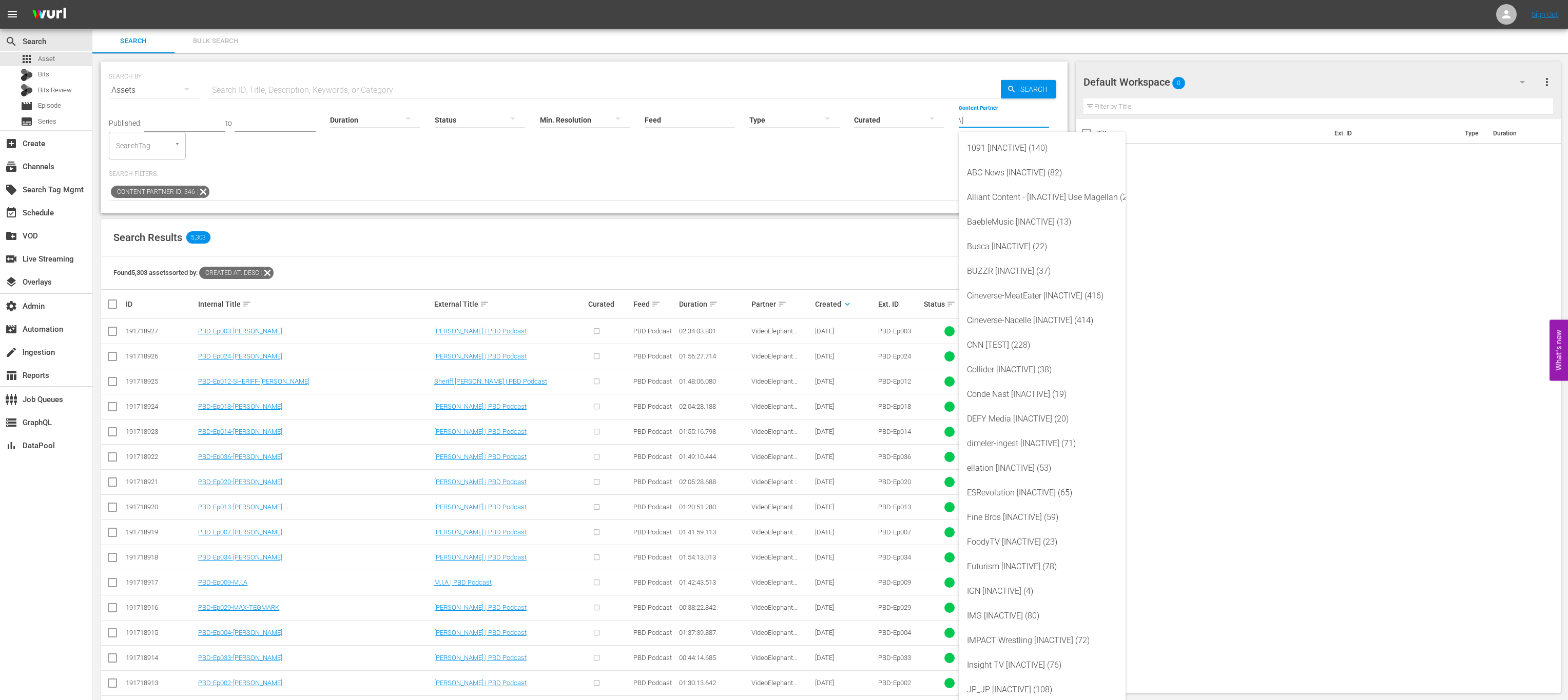
type input "\"
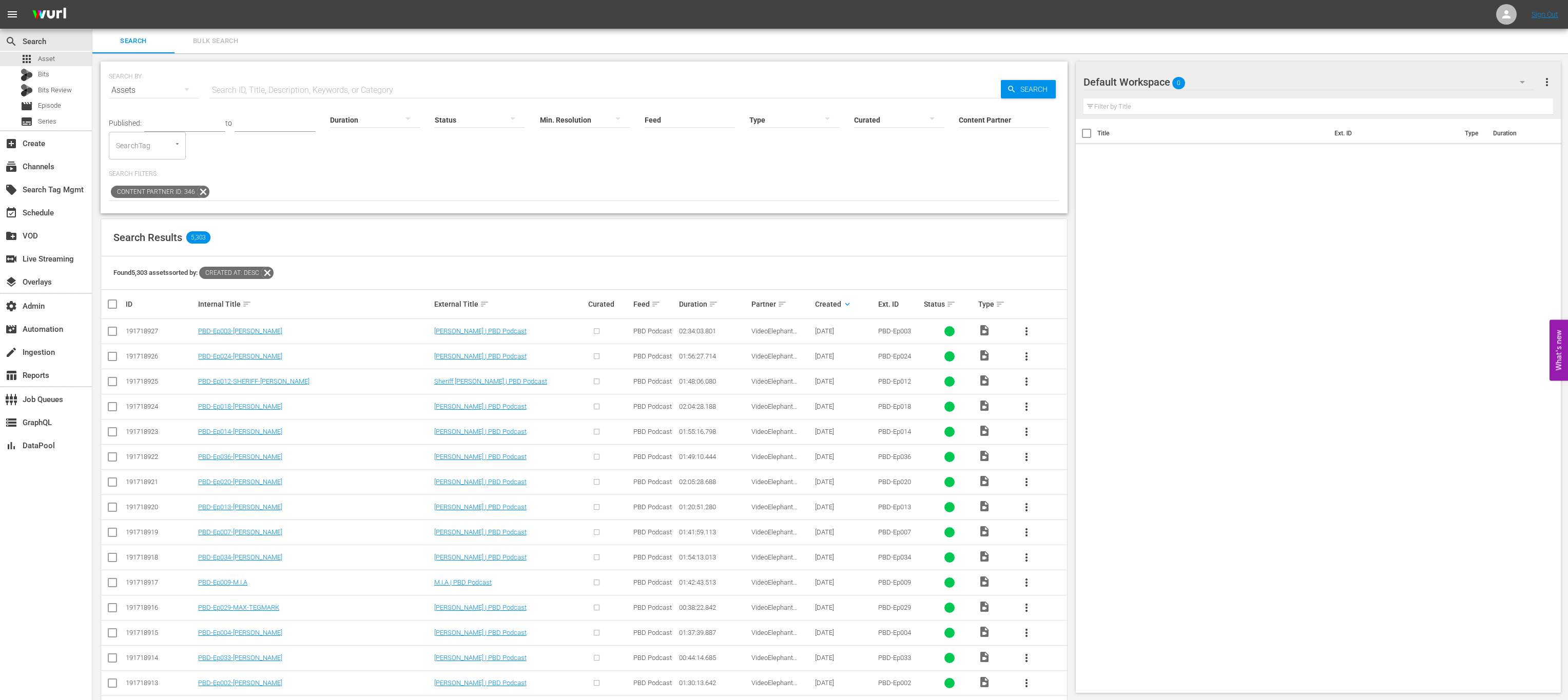
click at [927, 167] on div "Published: to Duration Status Min. Resolution Feed Feed Title Type Curated Cont…" at bounding box center [584, 152] width 951 height 98
click at [977, 117] on input "Content Partner" at bounding box center [1004, 120] width 90 height 37
drag, startPoint x: 1026, startPoint y: 210, endPoint x: 1026, endPoint y: 203, distance: 7.0
click at [1027, 208] on div "Minerva Pictures (181) Terra Nova Distribution (405) Valuetainment, LLC (437)" at bounding box center [1042, 172] width 167 height 82
click at [1024, 201] on div "Valuetainment, LLC (437)" at bounding box center [1042, 197] width 151 height 25
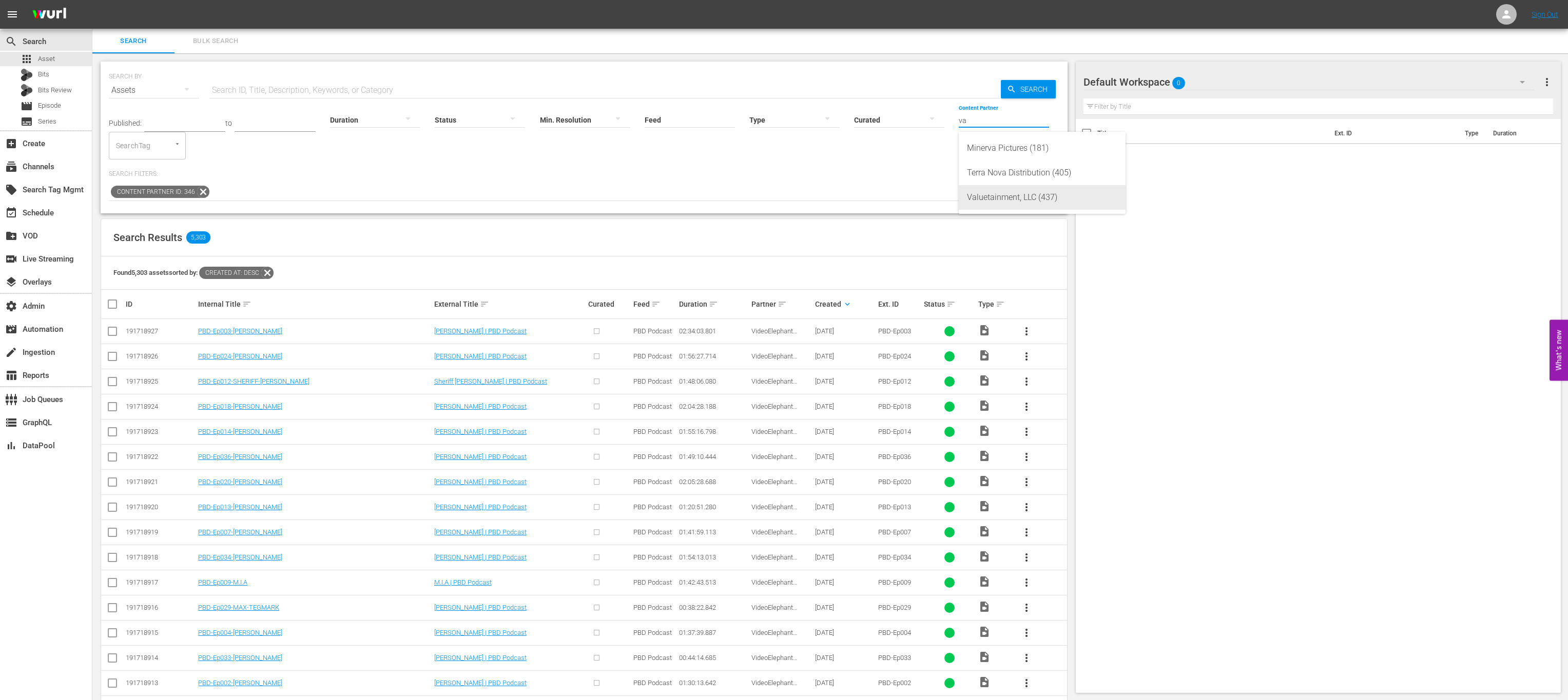
type input "Valuetainment, LLC (437)"
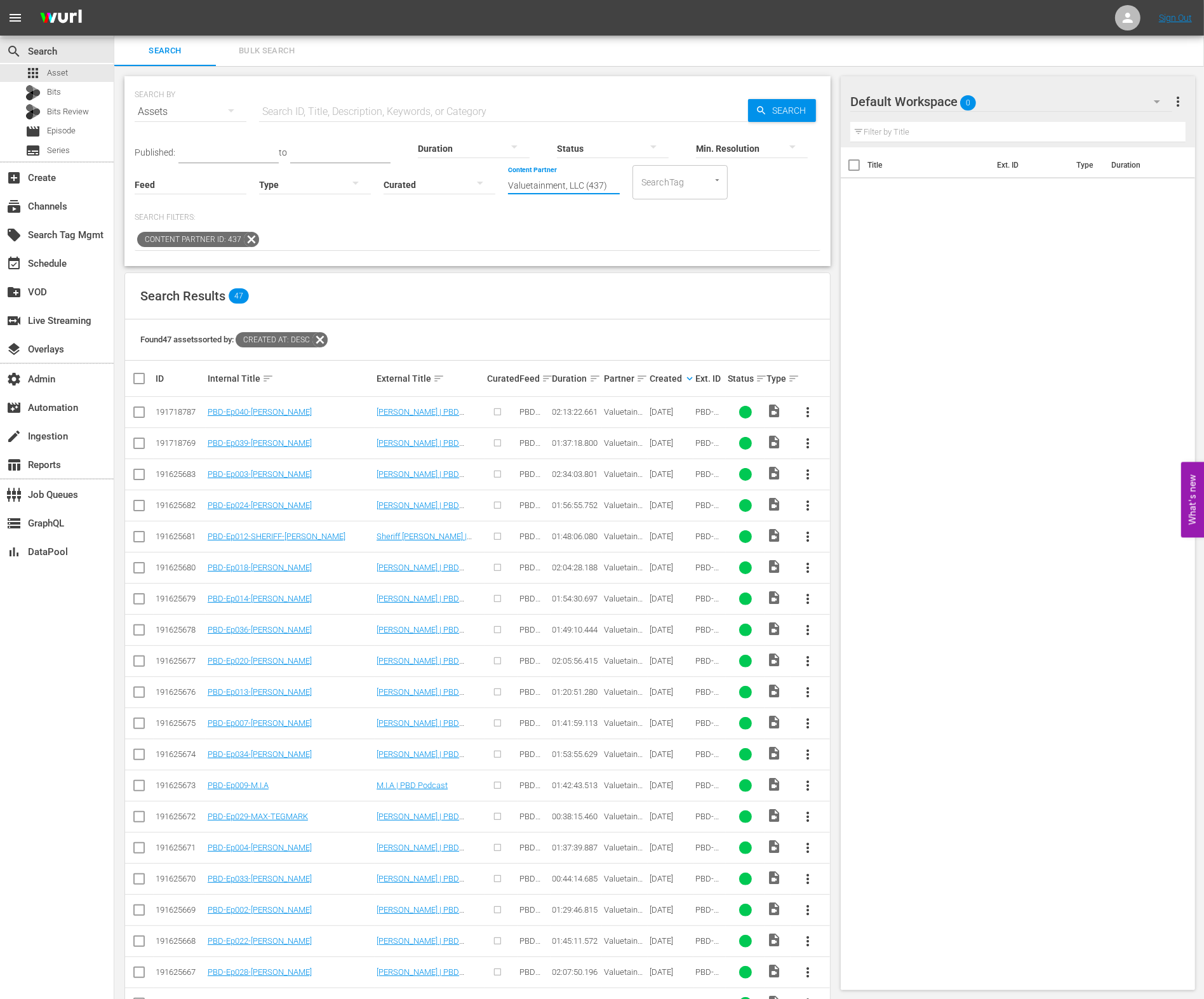
click at [585, 171] on input "Valuetainment, LLC (437)" at bounding box center [563, 185] width 111 height 46
click at [589, 177] on input "Valuetainment, LLC (437)" at bounding box center [563, 185] width 111 height 46
click at [589, 178] on input "Valuetainment, LLC (437)" at bounding box center [563, 185] width 111 height 46
type input "e"
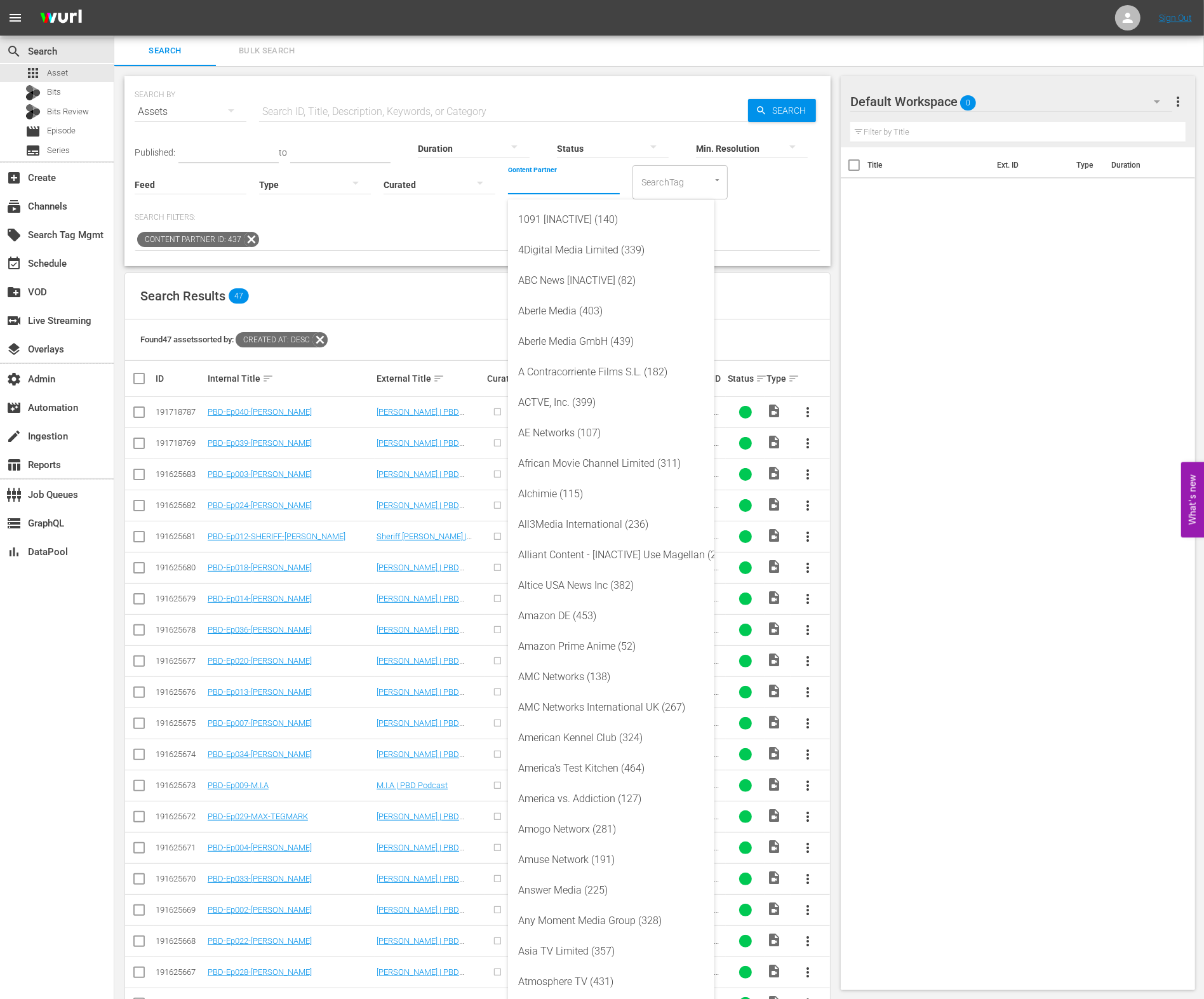
type input "e"
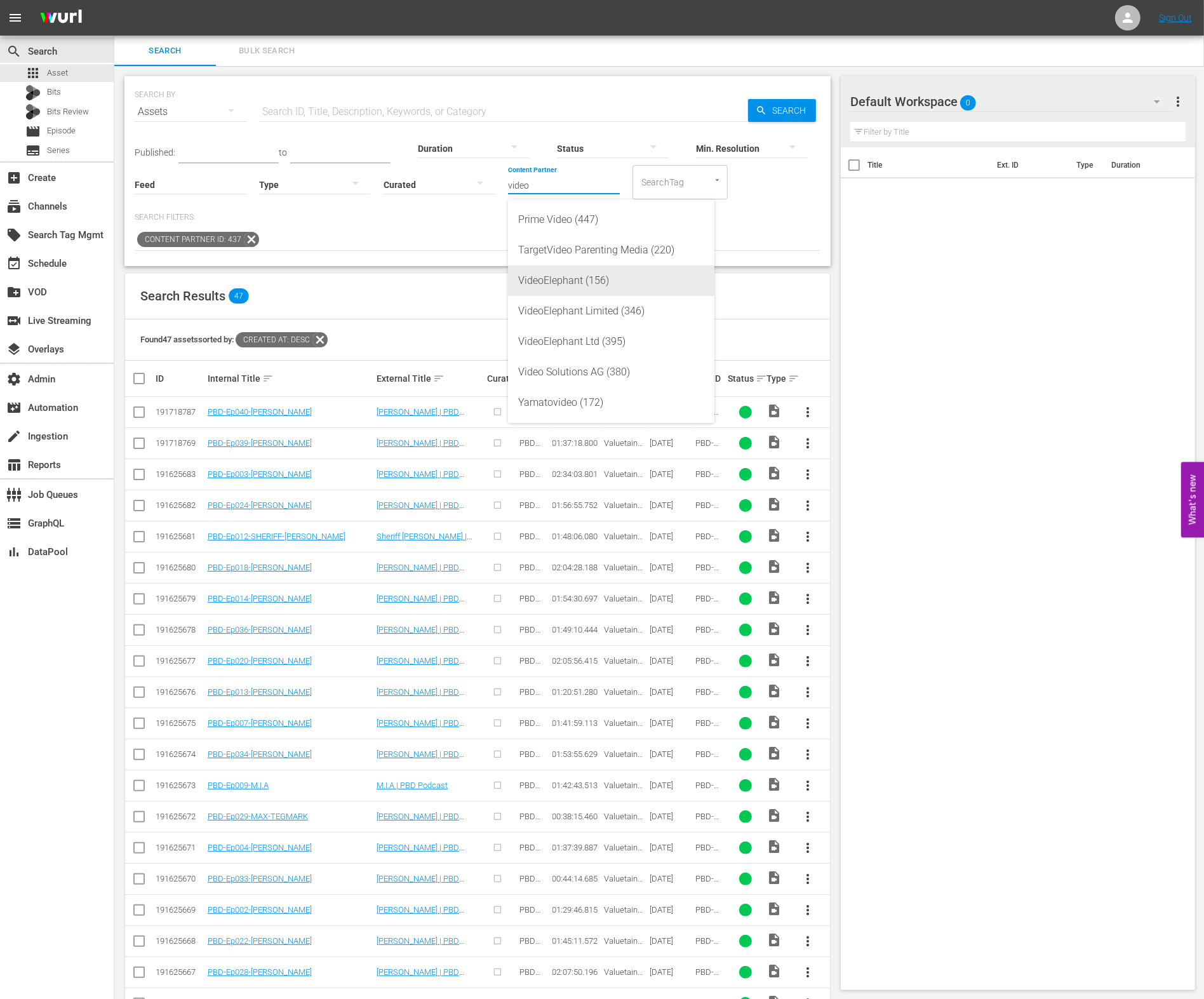
click at [663, 283] on div "VideoElephant (156)" at bounding box center [611, 281] width 186 height 31
type input "VideoElephant (156)"
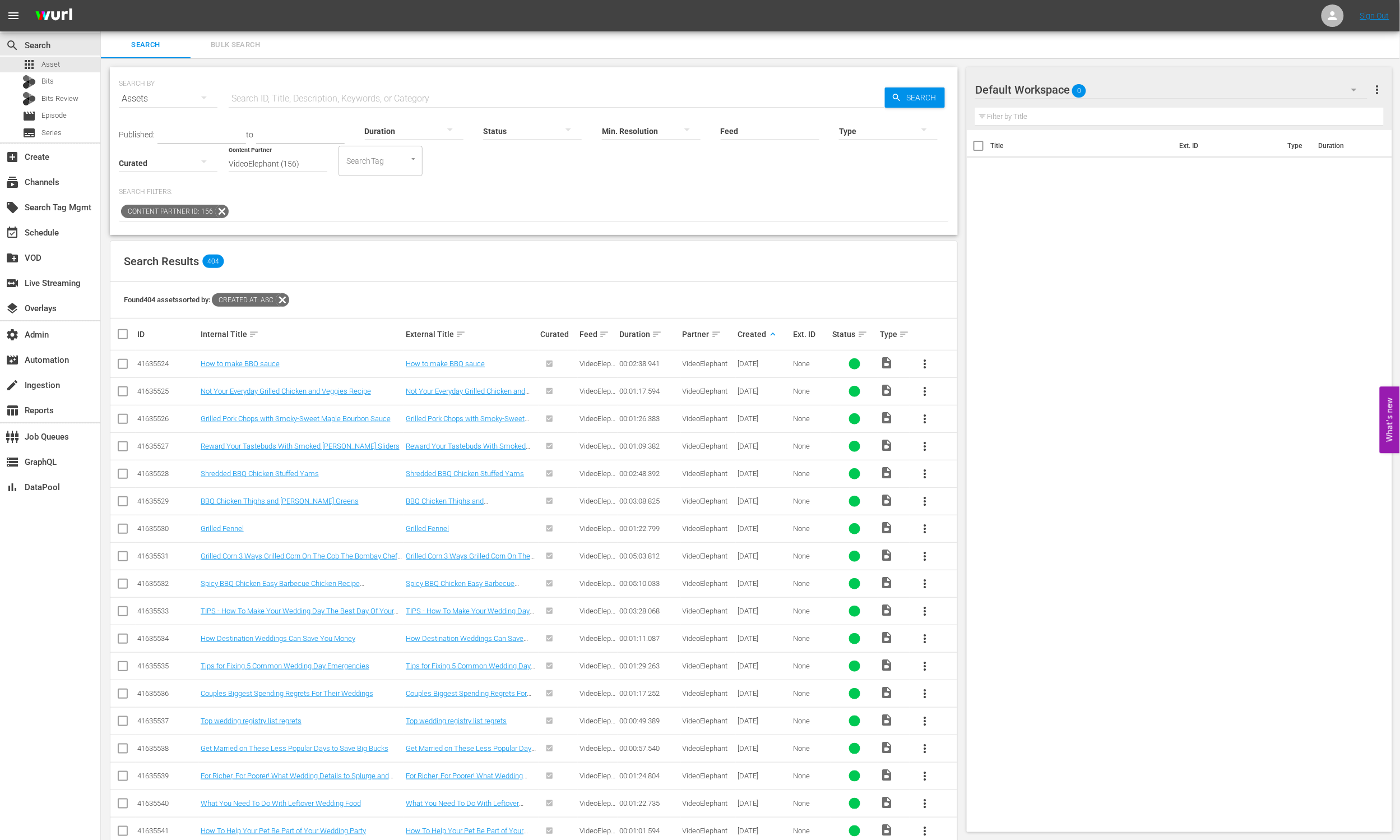
click at [271, 162] on input "VideoElephant (156)" at bounding box center [278, 164] width 98 height 40
click at [272, 162] on input "VideoElephant (156)" at bounding box center [278, 164] width 98 height 40
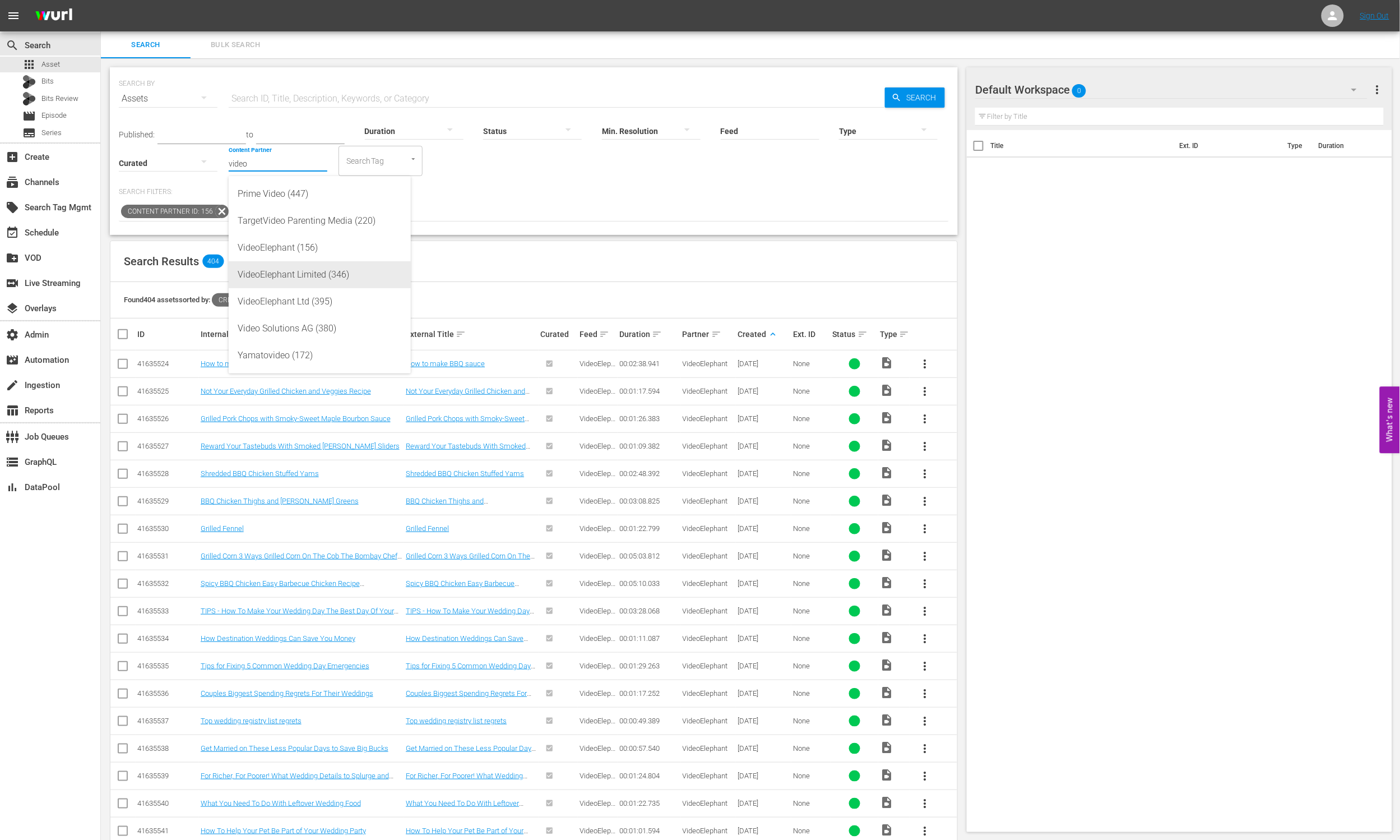
click at [349, 280] on div "VideoElephant Limited (346)" at bounding box center [320, 274] width 164 height 27
type input "VideoElephant Limited (346)"
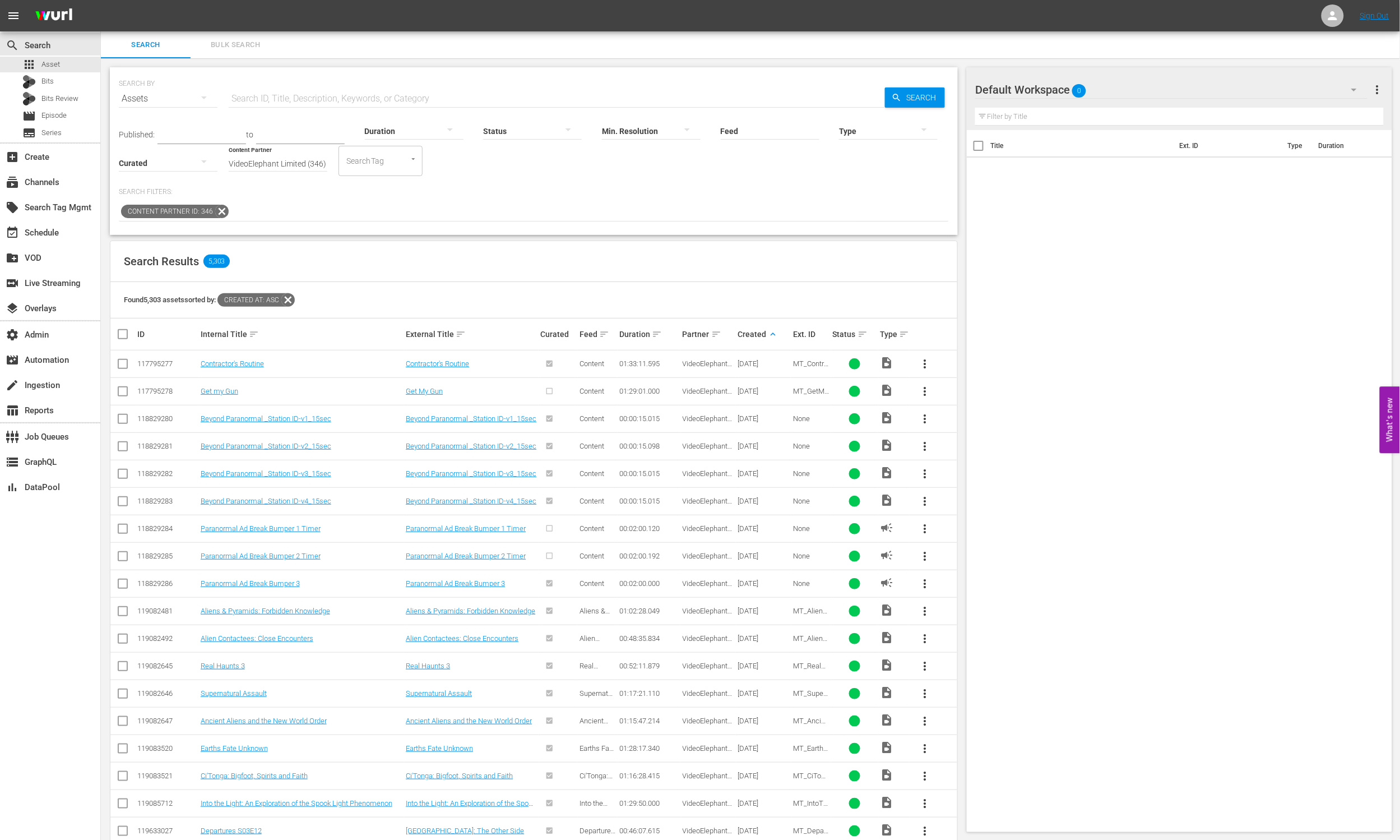
click at [320, 162] on input "VideoElephant Limited (346)" at bounding box center [278, 164] width 98 height 40
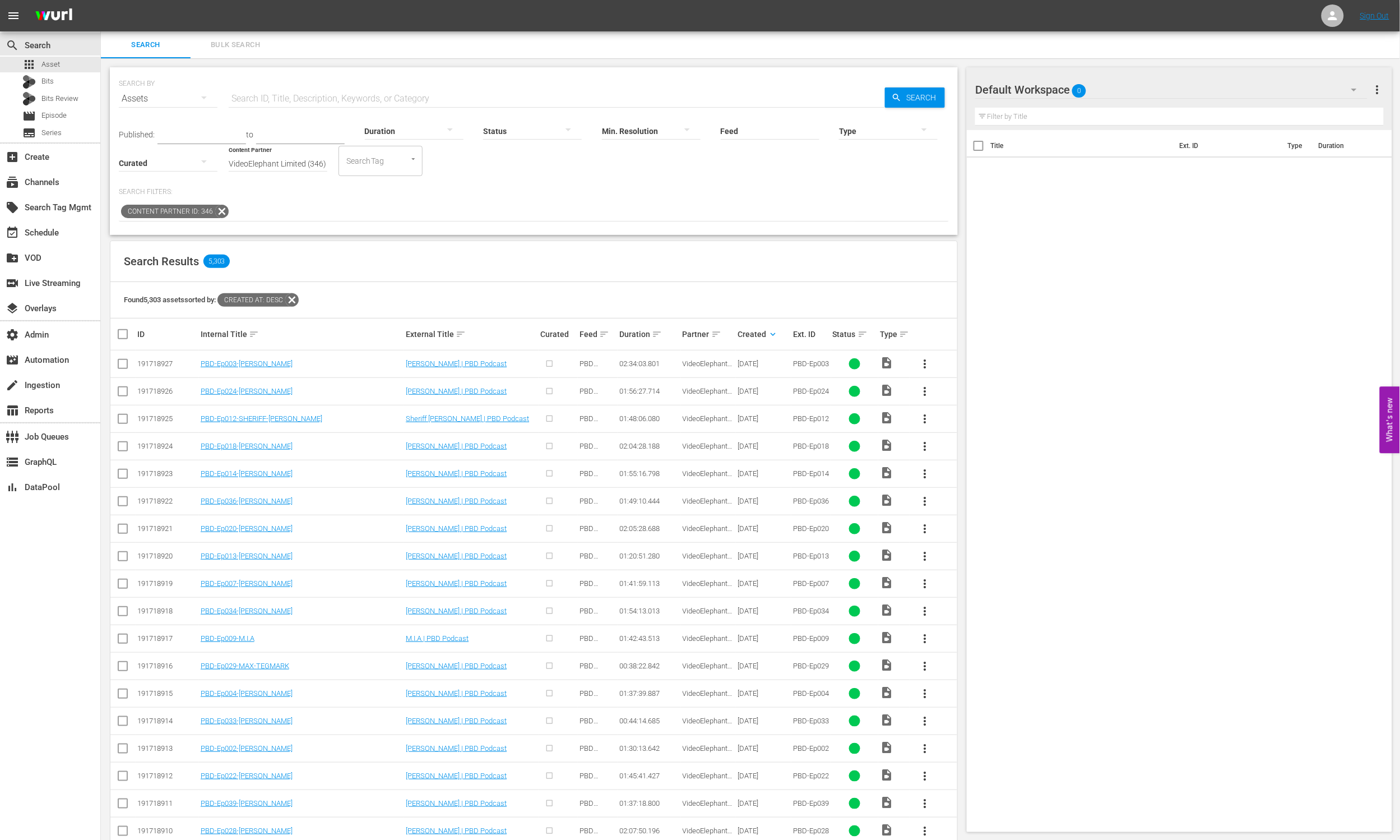
click at [816, 366] on span "PBD-Ep003" at bounding box center [810, 363] width 36 height 8
click at [798, 360] on span "PBD-Ep003" at bounding box center [810, 363] width 36 height 8
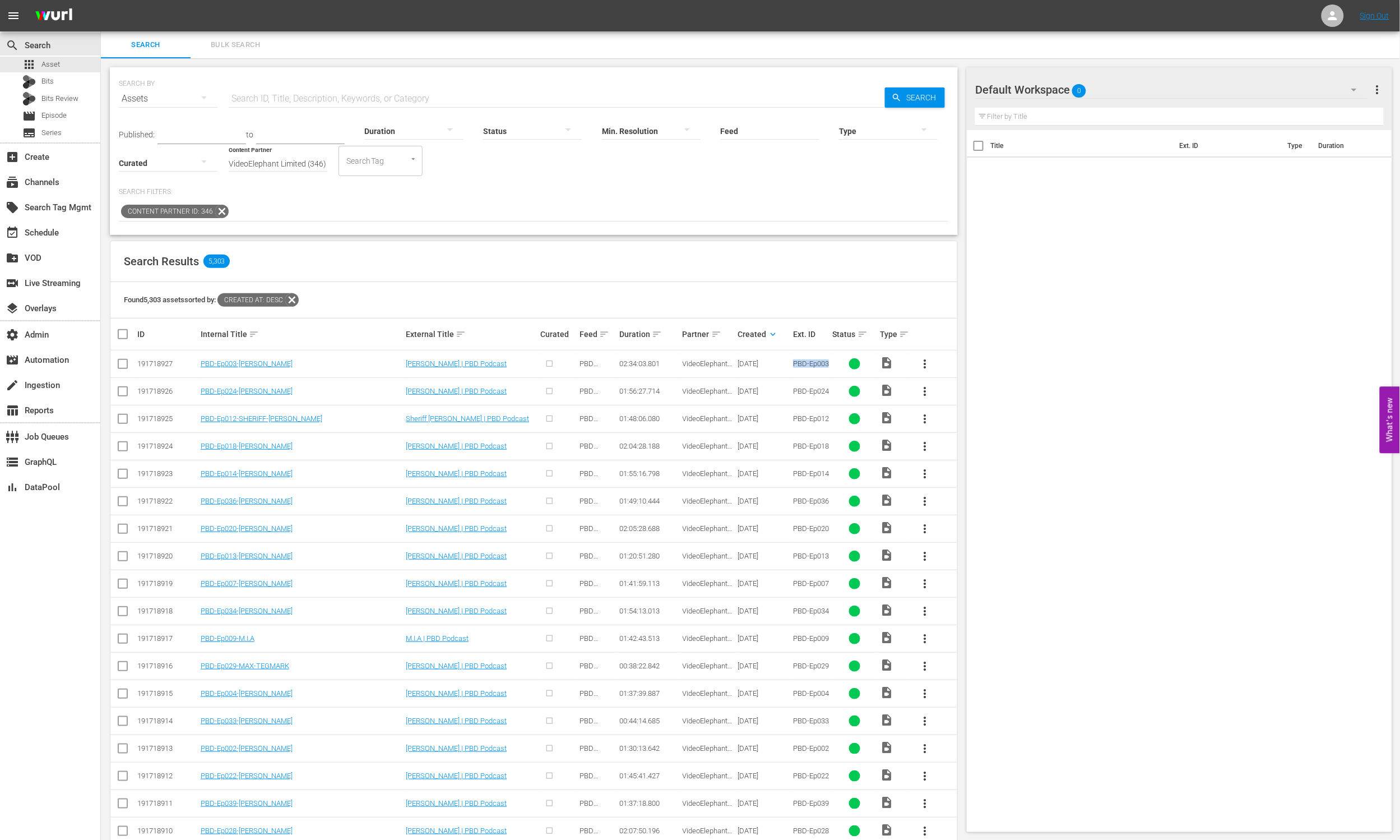
copy span "PBD-Ep003"
click at [385, 94] on input "text" at bounding box center [557, 98] width 657 height 27
paste input "PBD-Ep003"
type input "PBD-Ep003"
click at [914, 96] on span "Search" at bounding box center [923, 97] width 43 height 20
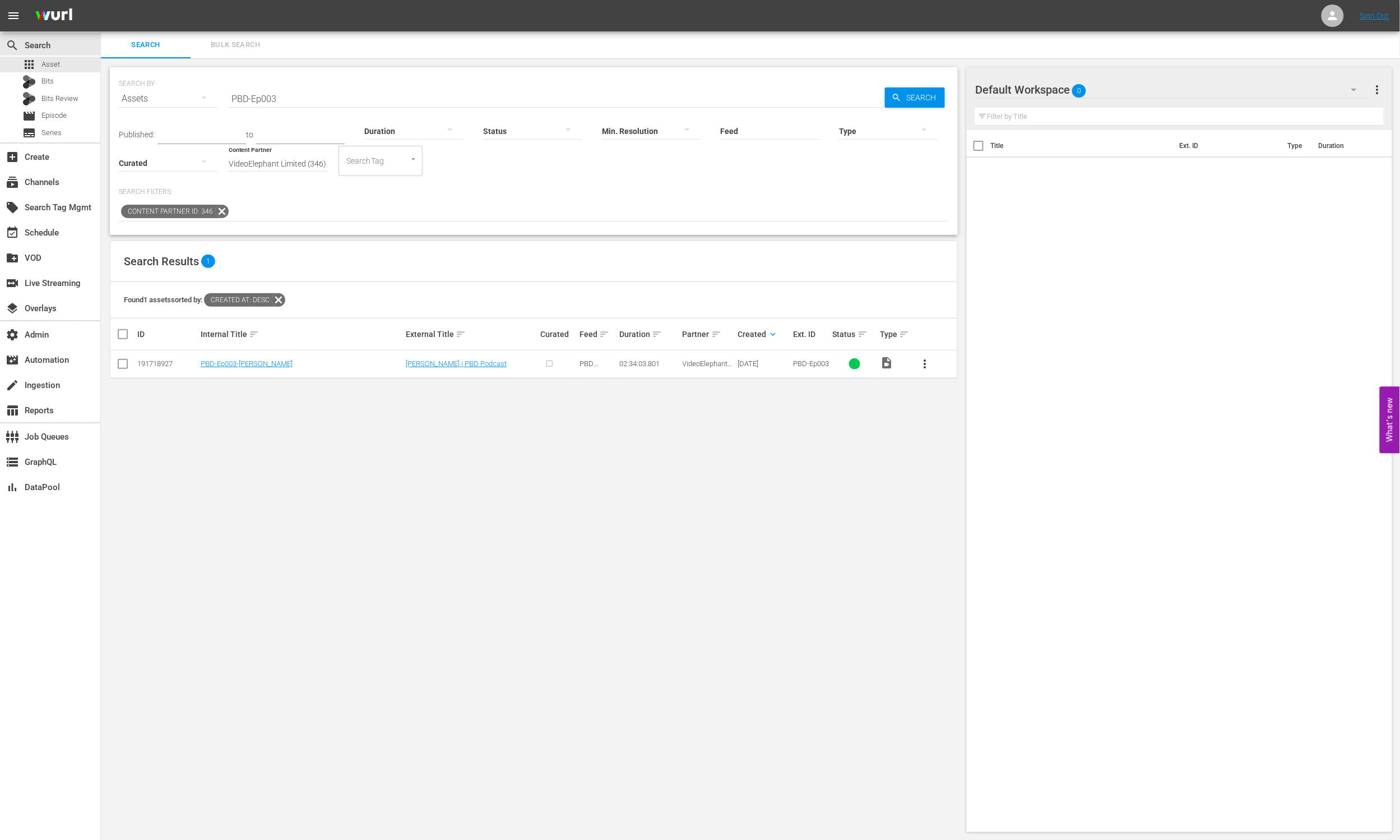
click at [355, 221] on div "SEARCH BY Search By Assets Search ID, Title, Description, Keywords, or Category…" at bounding box center [534, 150] width 848 height 168
click at [309, 157] on input "VideoElephant Limited (346)" at bounding box center [278, 164] width 98 height 40
click at [309, 158] on input "VideoElephant Limited (346)" at bounding box center [278, 164] width 98 height 40
click at [341, 254] on div "Valuetainment, LLC (437)" at bounding box center [320, 248] width 164 height 27
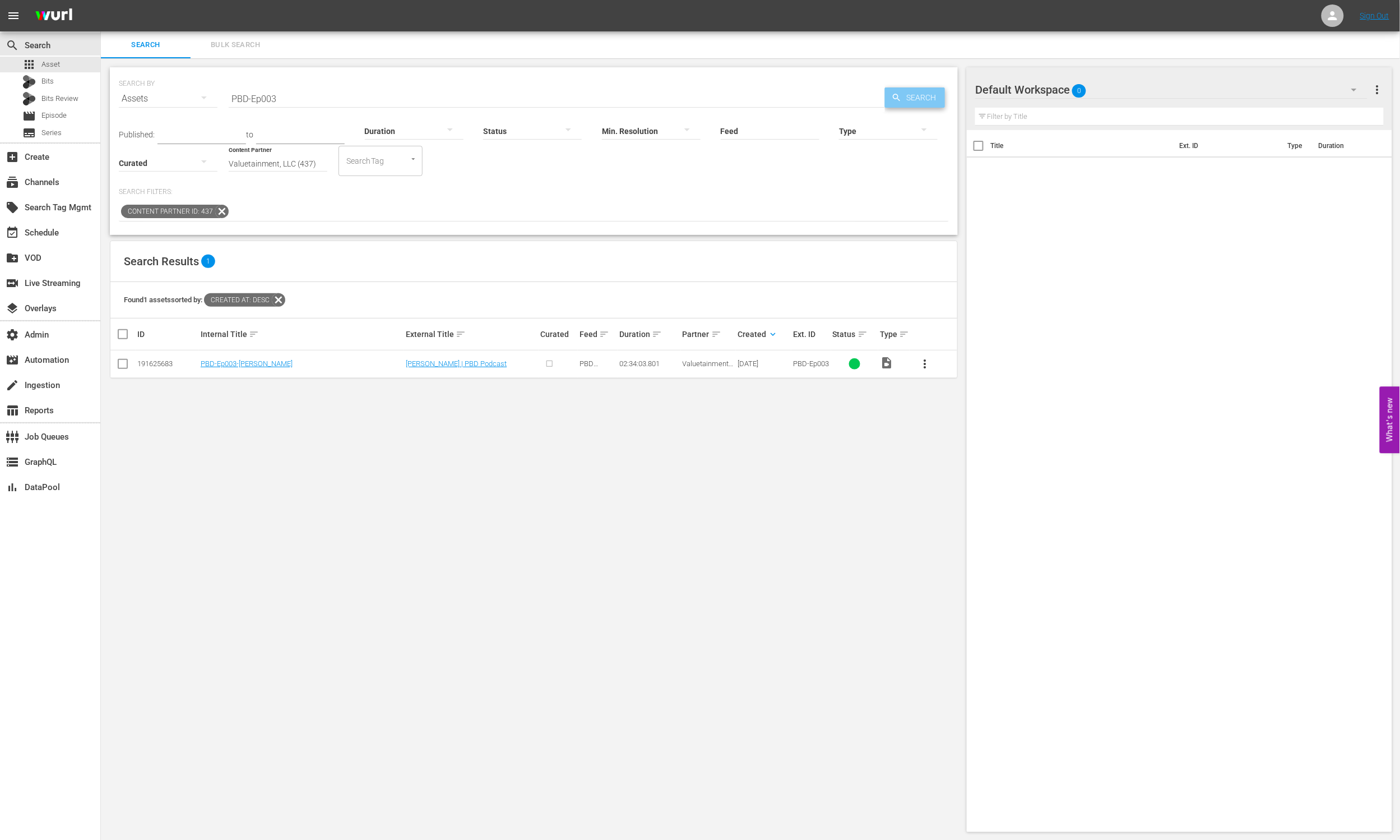
click at [931, 90] on span "Search" at bounding box center [923, 97] width 43 height 20
click at [295, 162] on input "Valuetainment, LLC (437)" at bounding box center [278, 164] width 98 height 40
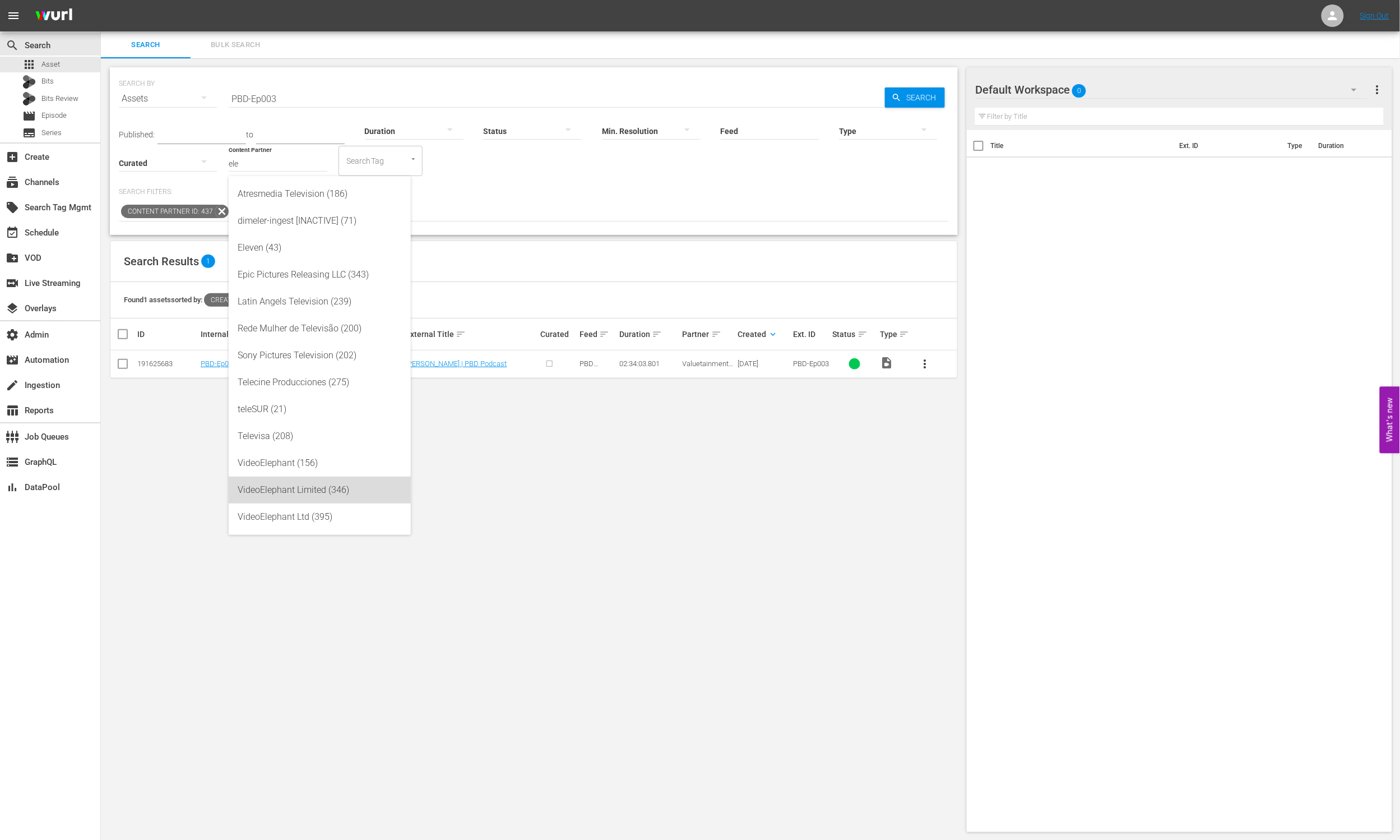
click at [352, 487] on div "VideoElephant Limited (346)" at bounding box center [320, 490] width 164 height 27
type input "VideoElephant Limited (346)"
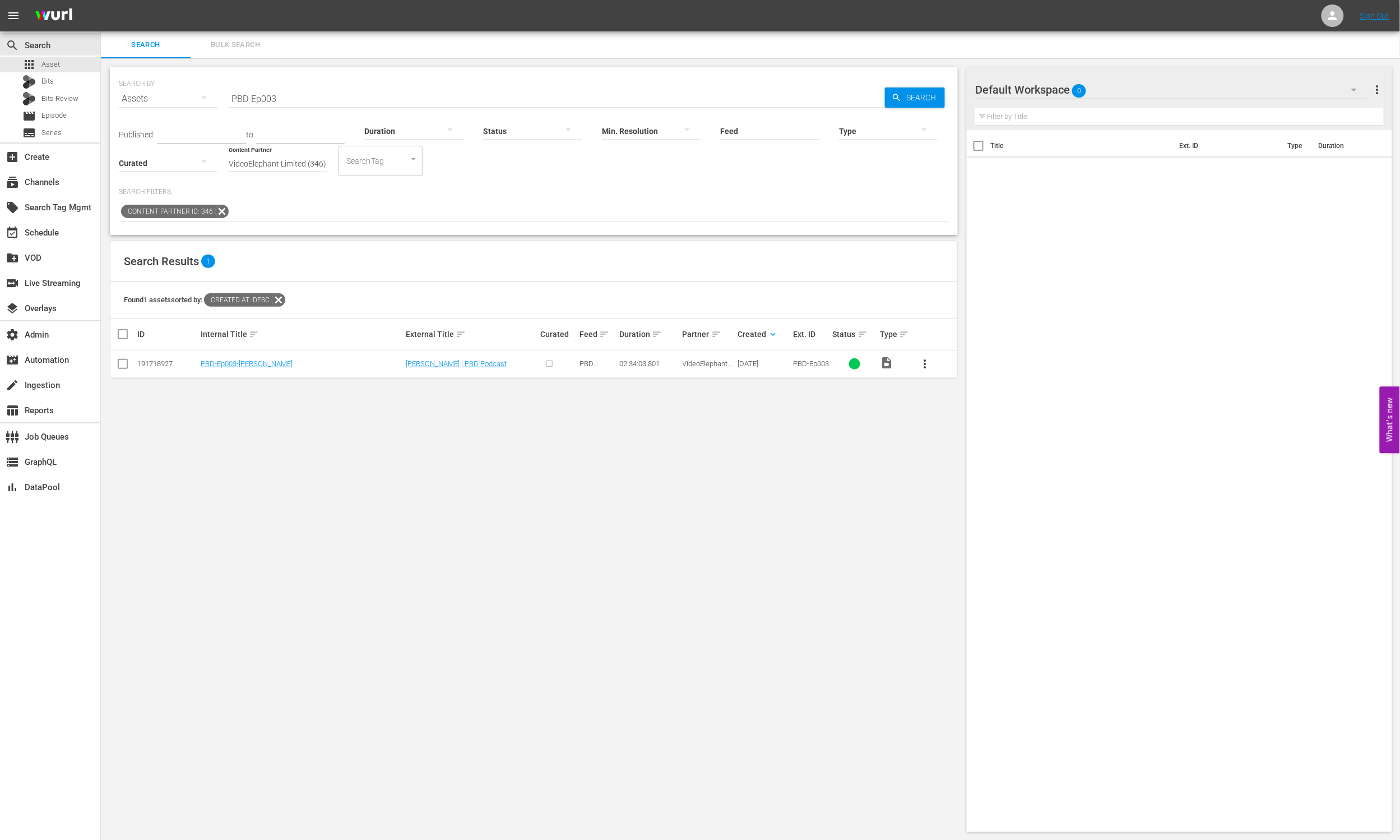
click at [708, 369] on td "VideoElephant Limited" at bounding box center [709, 363] width 55 height 27
click at [706, 364] on span "VideoElephant Limited" at bounding box center [708, 368] width 50 height 17
copy span "VideoElephant Limited"
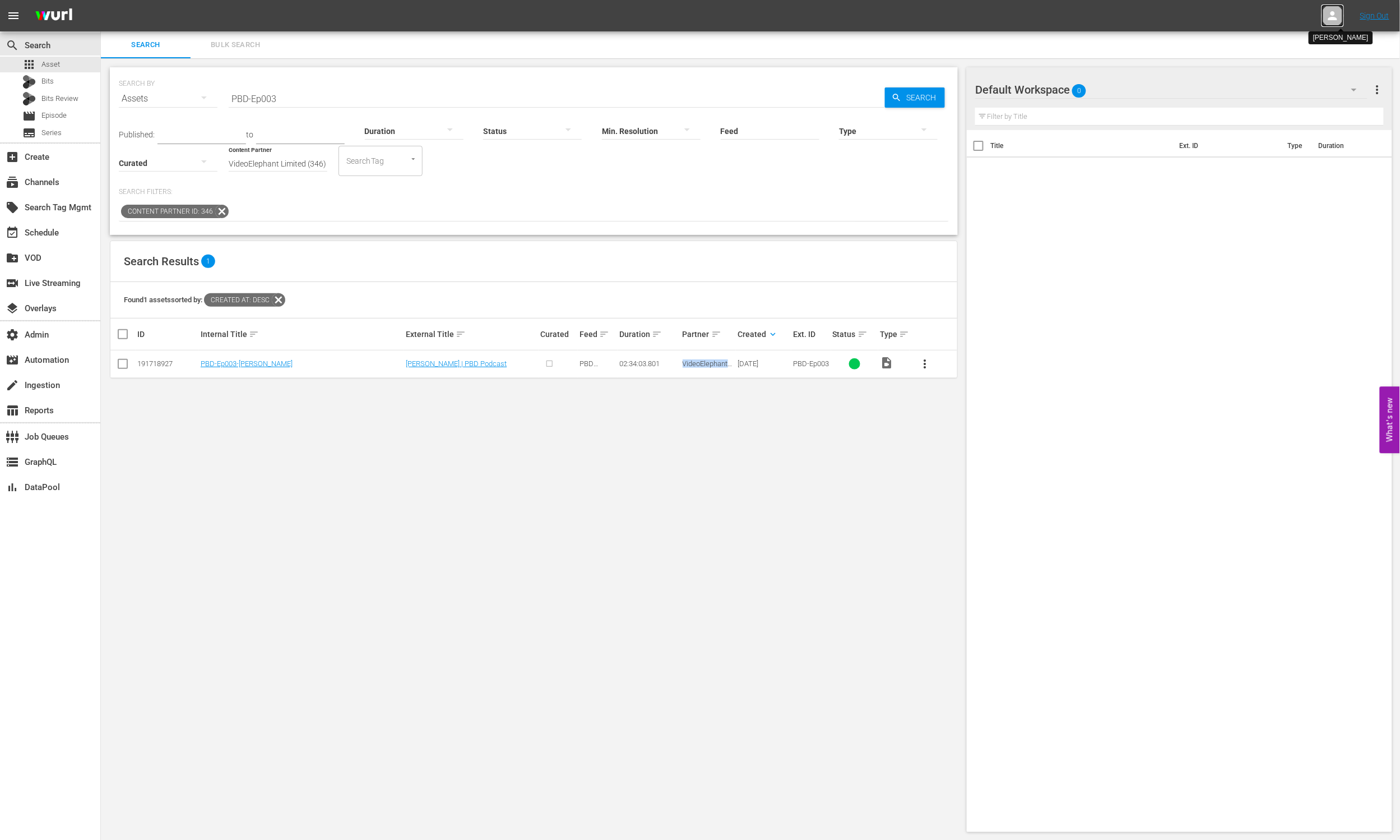
click at [1255, 18] on icon at bounding box center [1333, 16] width 9 height 9
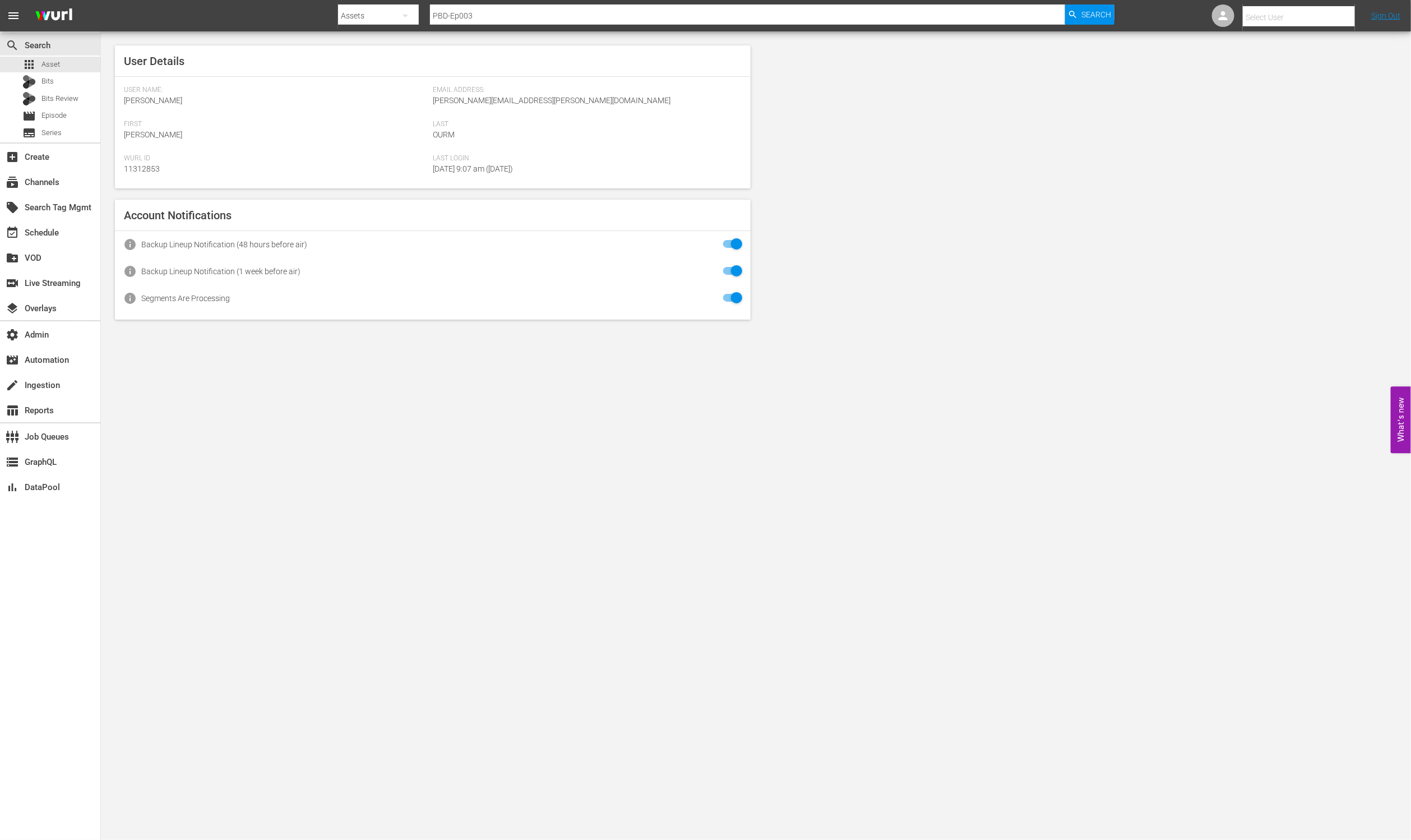
click at [1256, 20] on input "text" at bounding box center [1315, 17] width 144 height 27
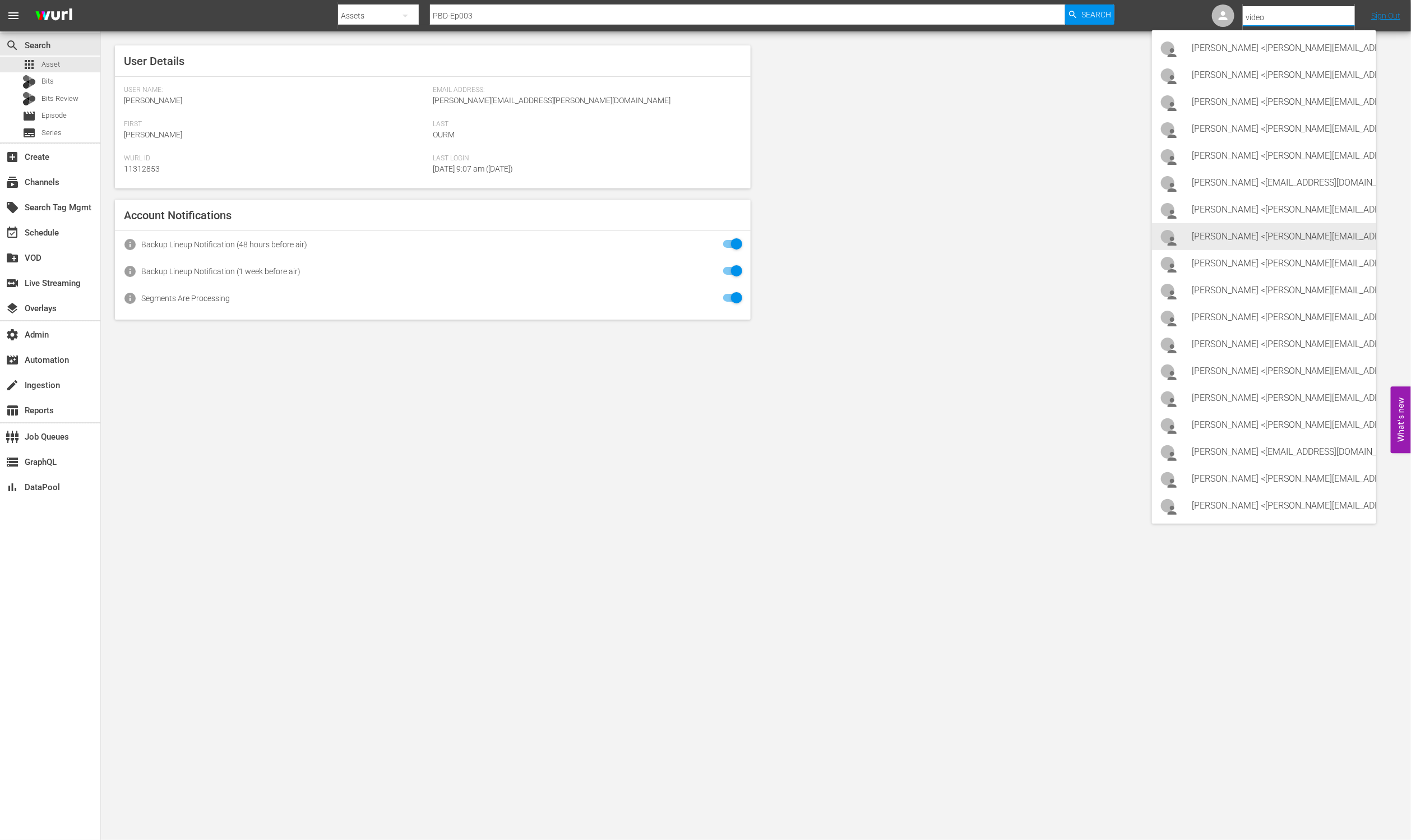
click at [1238, 244] on div "Kritika Aswani <kritika.aswani@videoelephant.tv>" at bounding box center [1280, 236] width 175 height 27
type input "Kritika Aswani (11314885)"
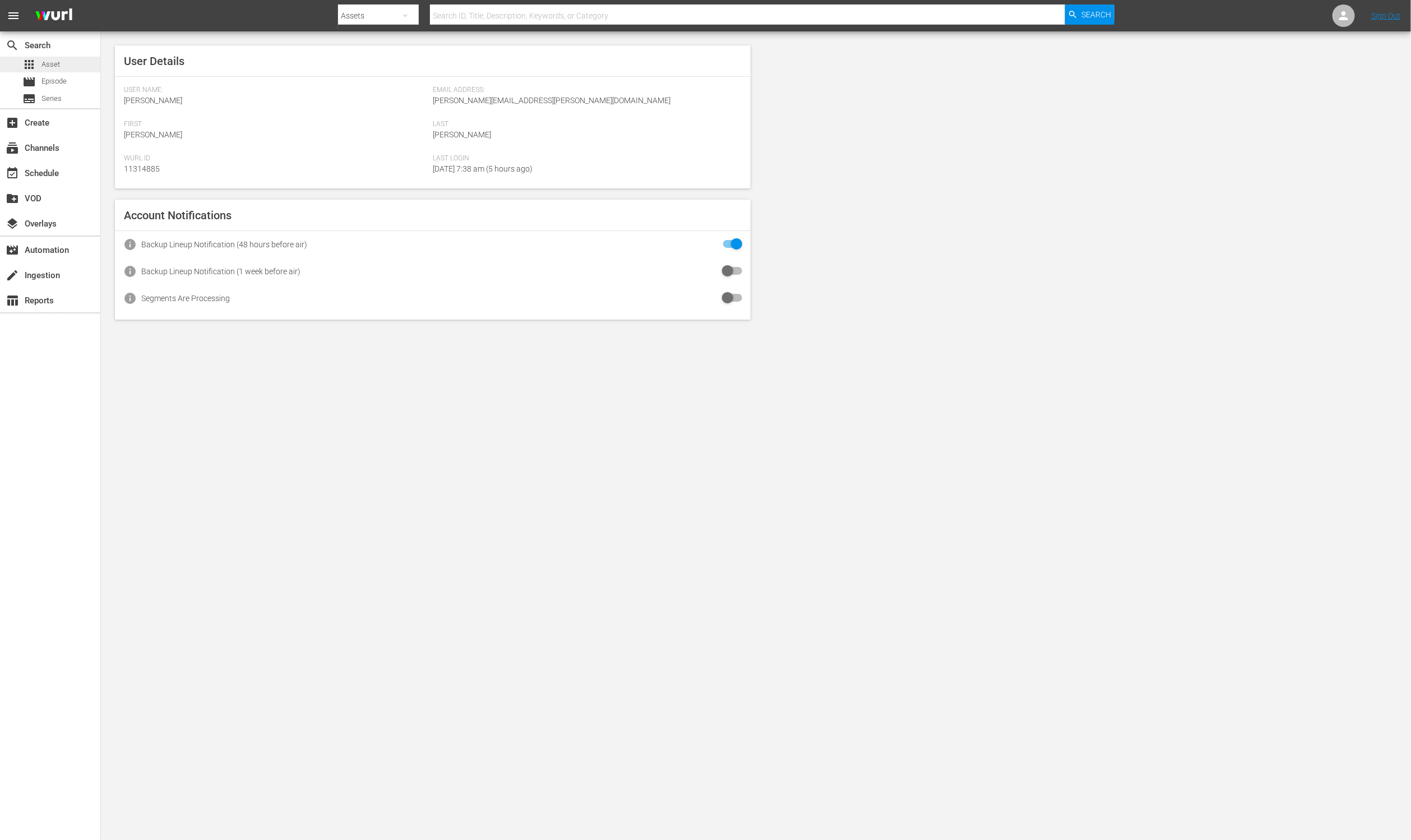
click at [52, 65] on span "Asset" at bounding box center [50, 64] width 18 height 12
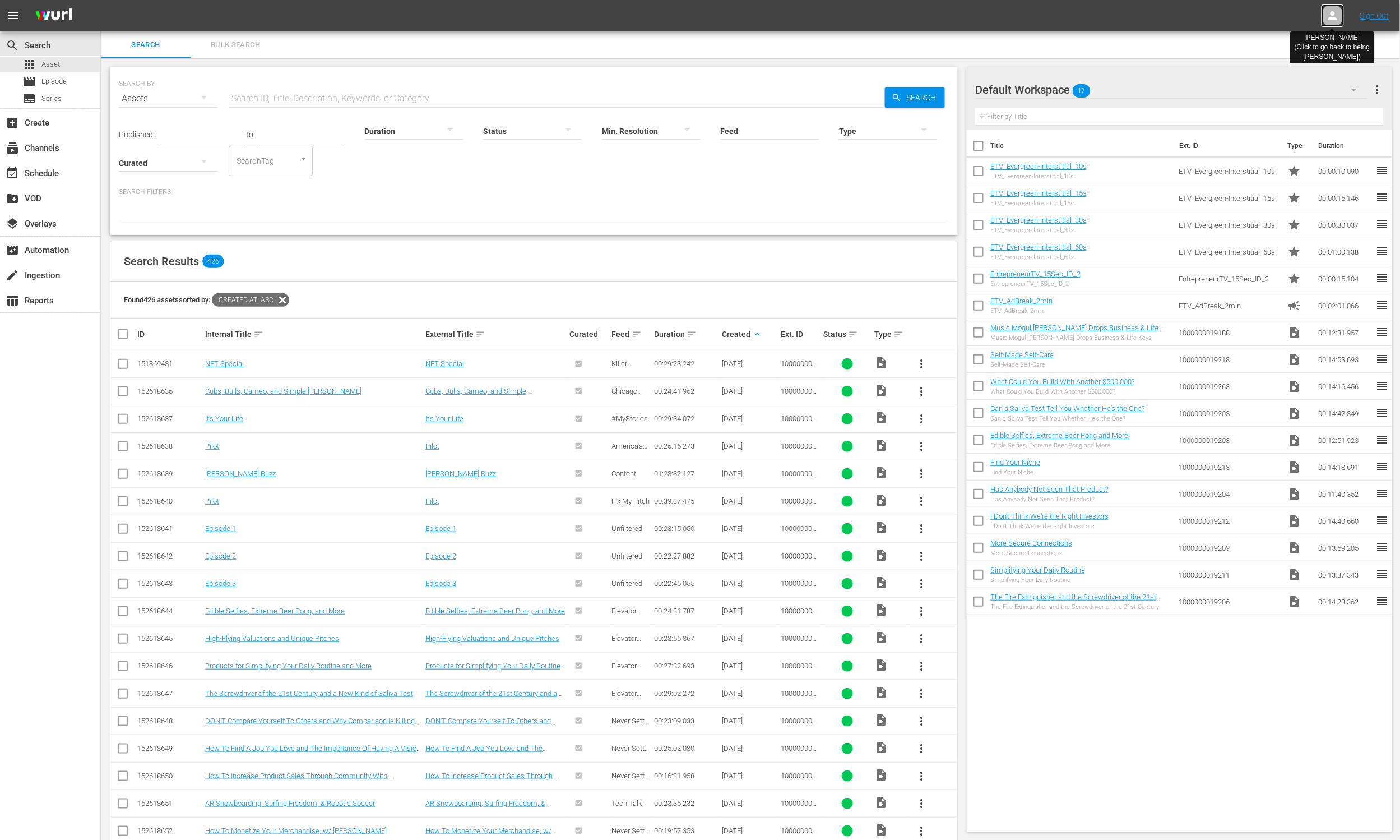
click at [1340, 12] on div at bounding box center [1332, 15] width 22 height 22
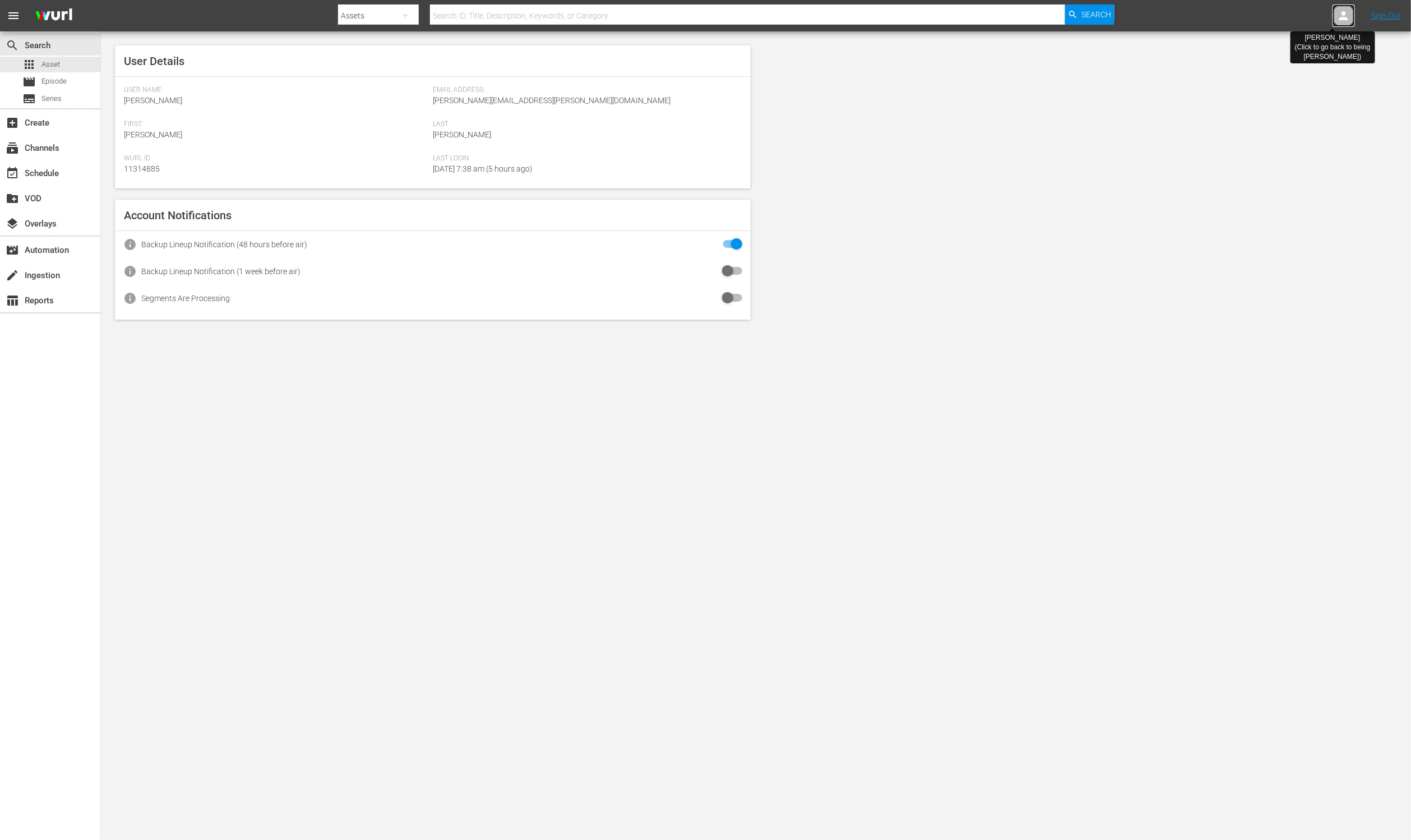
click at [1340, 15] on icon at bounding box center [1344, 16] width 13 height 13
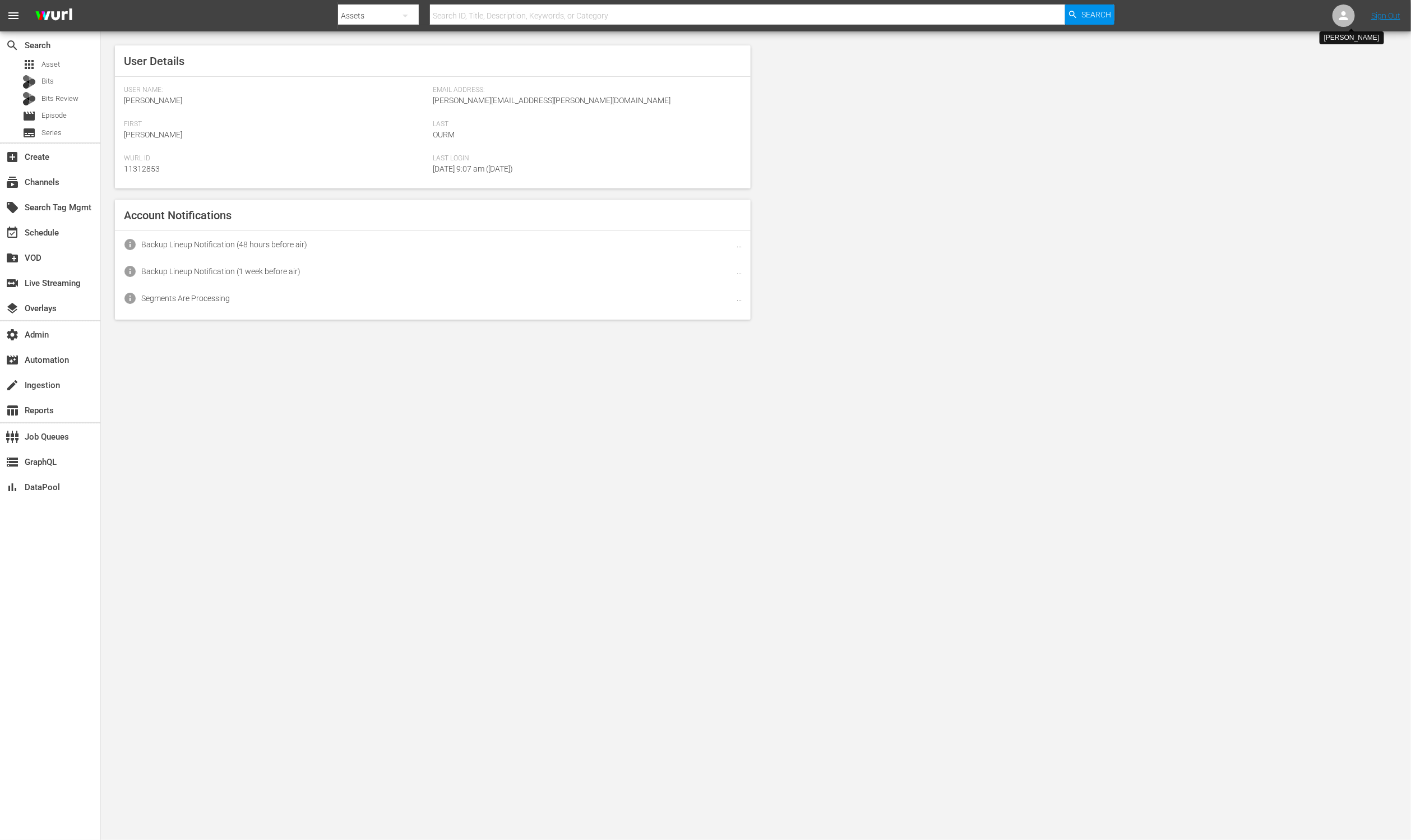
click at [1340, 15] on icon at bounding box center [1344, 16] width 13 height 13
click at [1338, 15] on input "text" at bounding box center [1315, 17] width 144 height 27
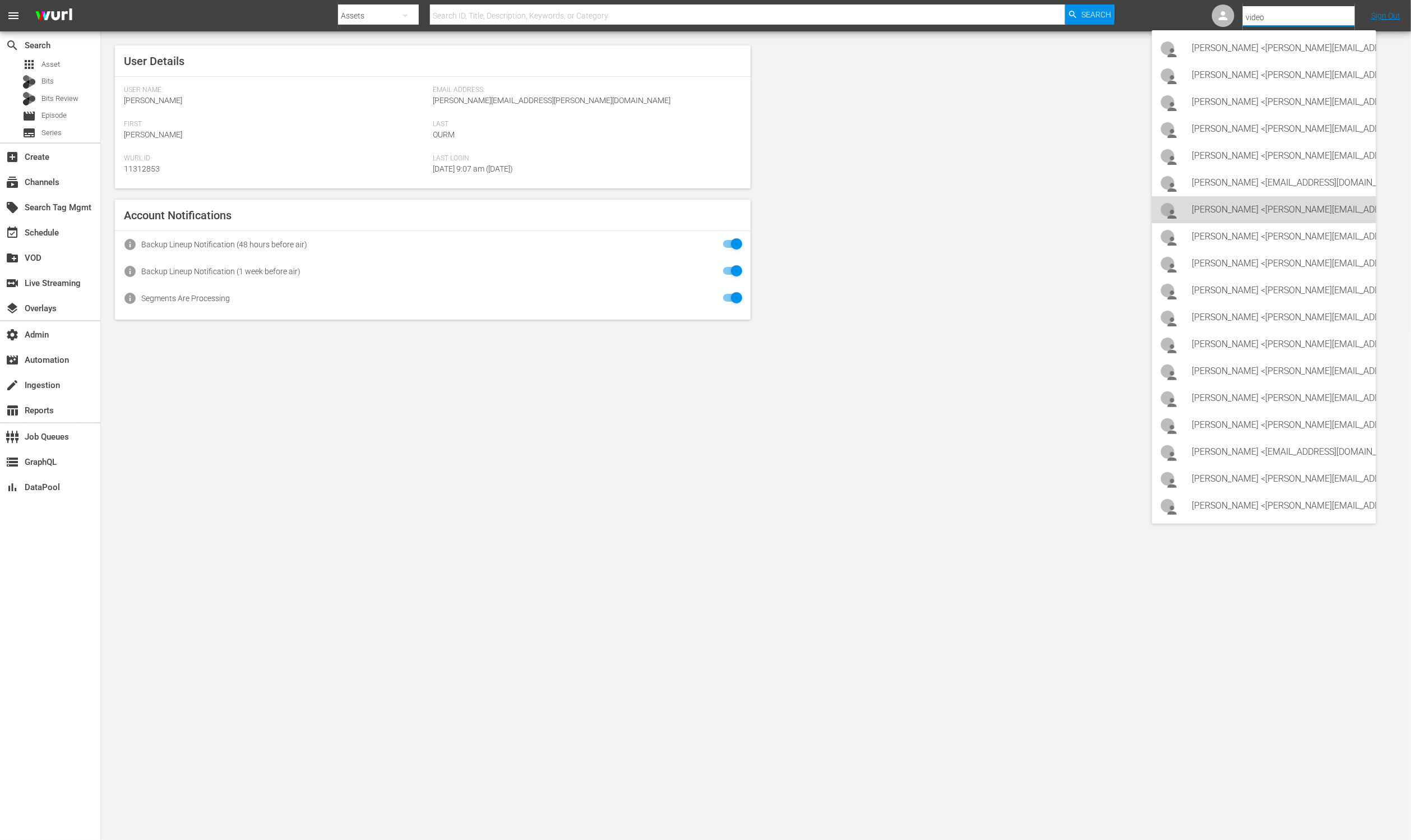
click at [1251, 215] on div "Kritika Aswani <Kritika.aswani@videoelephant.com>" at bounding box center [1280, 210] width 175 height 27
type input "Kritika Aswani (11314176)"
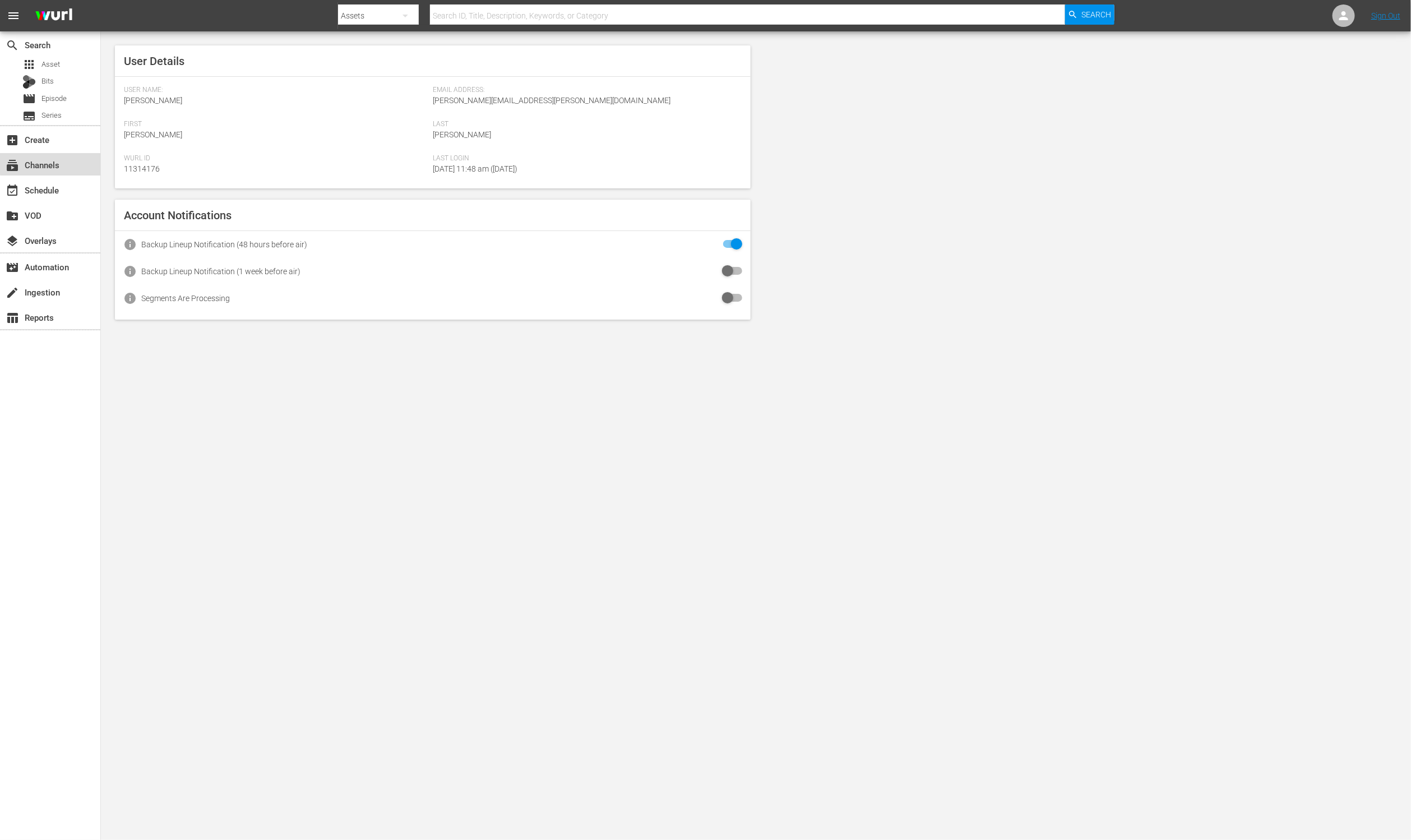
click at [59, 163] on div "subscriptions Channels" at bounding box center [31, 163] width 63 height 10
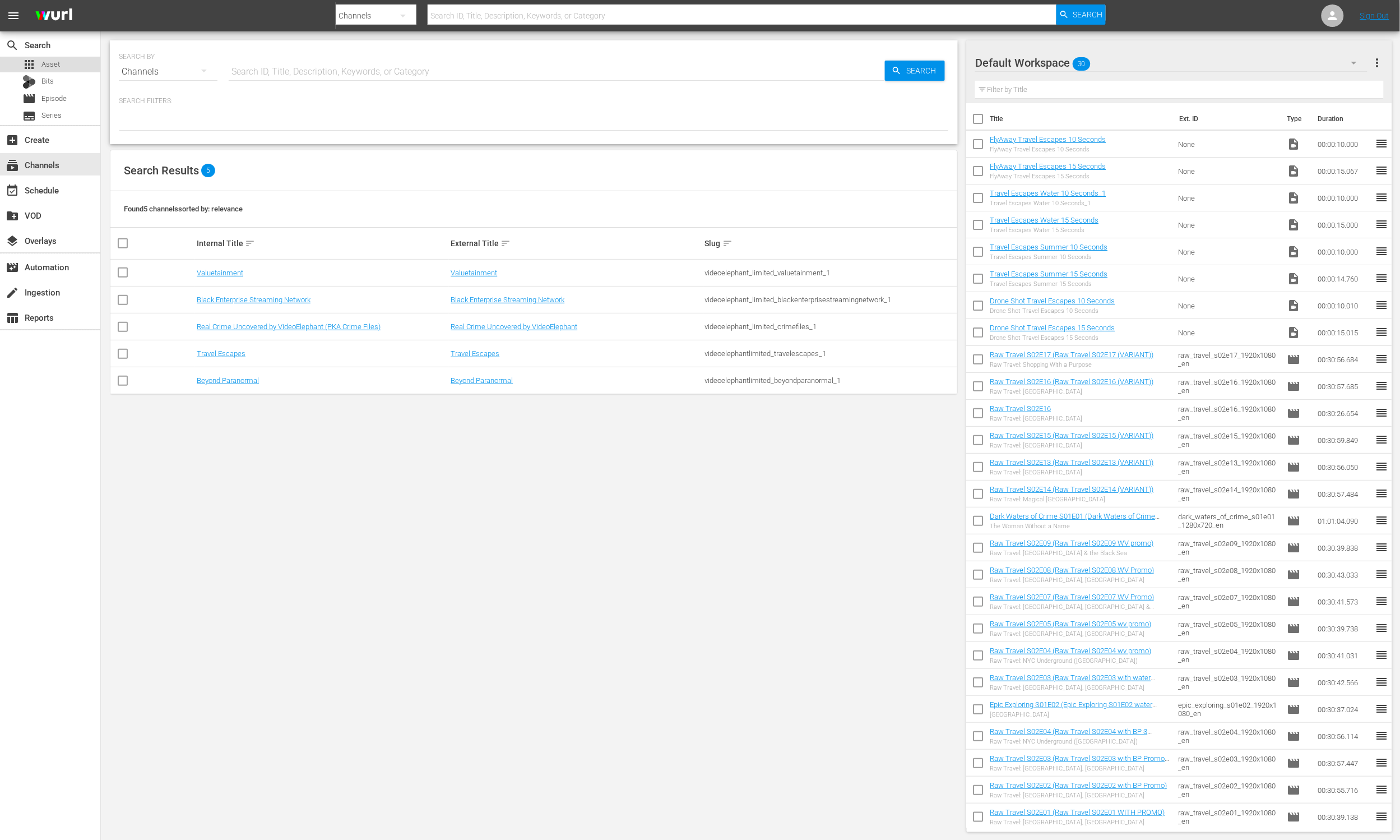
click at [60, 65] on div "apps Asset" at bounding box center [50, 64] width 100 height 16
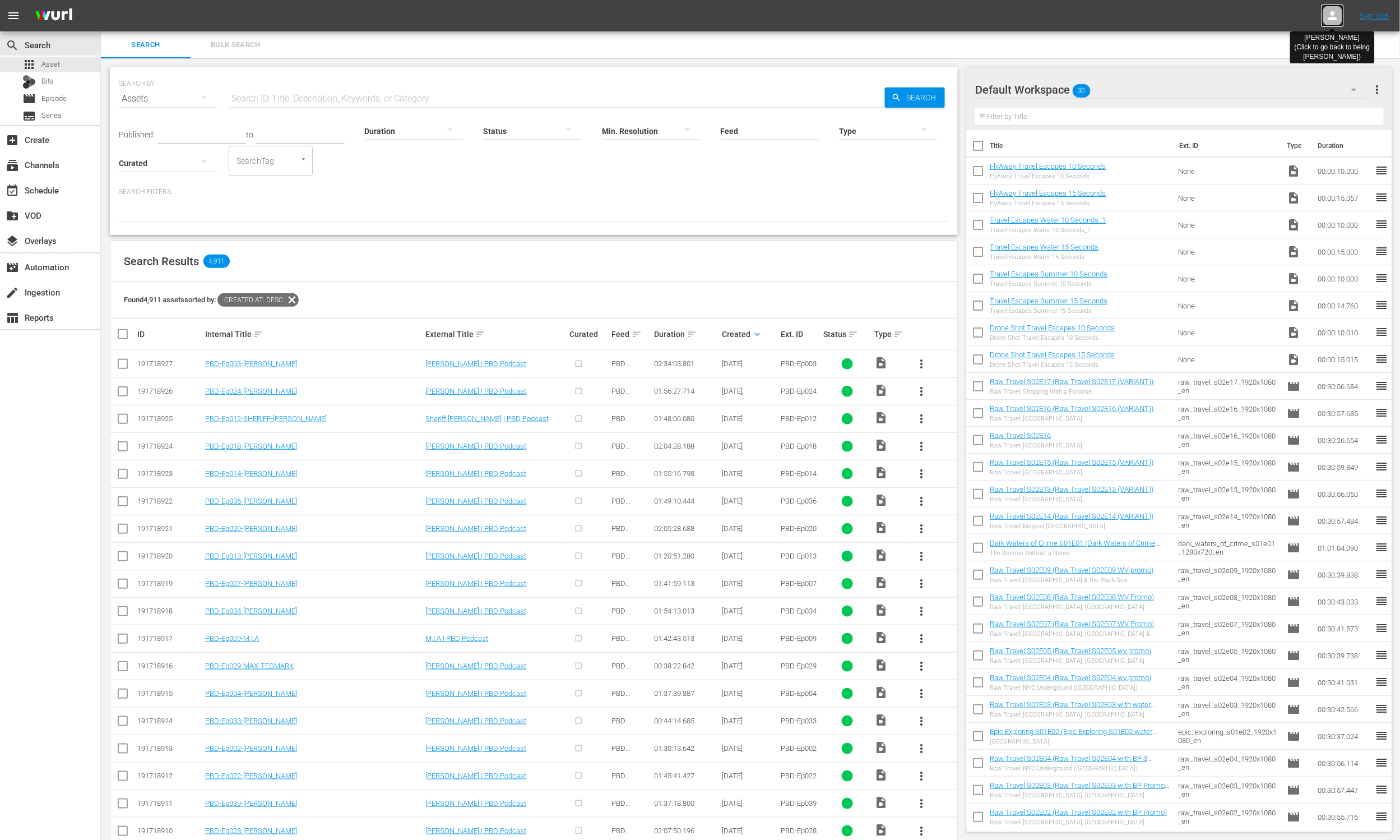
click at [1331, 10] on icon at bounding box center [1333, 16] width 13 height 13
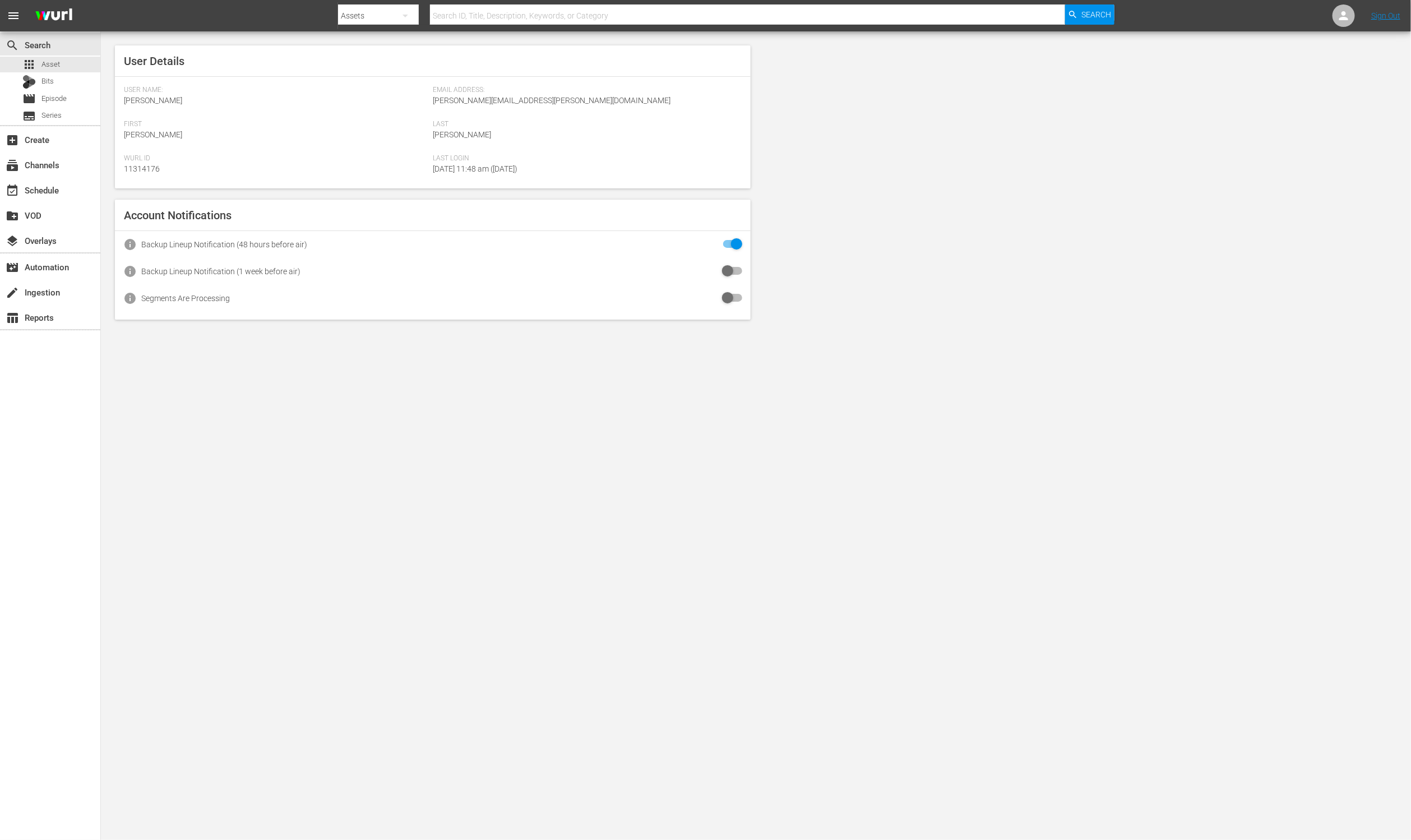
click at [559, 88] on span "Email Address:" at bounding box center [584, 90] width 303 height 9
click at [553, 102] on span "[PERSON_NAME][EMAIL_ADDRESS][PERSON_NAME][DOMAIN_NAME]" at bounding box center [552, 100] width 238 height 9
click at [553, 102] on span "[PERSON_NAME][EMAIL_ADDRESS][PERSON_NAME][DOMAIN_NAME]" at bounding box center [552, 100] width 238 height 9
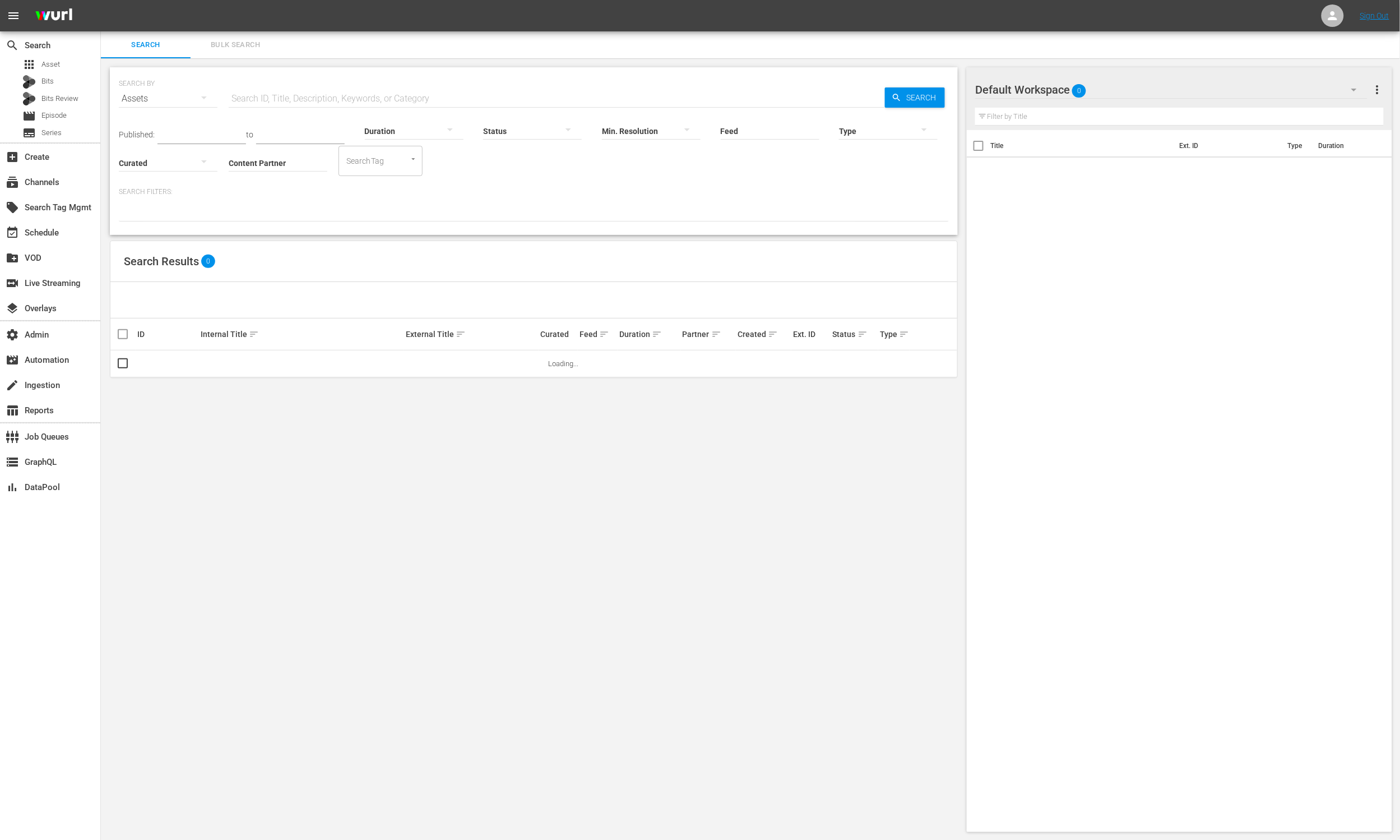
click at [1345, 15] on nav "menu Sign Out" at bounding box center [700, 16] width 1400 height 31
click at [1337, 16] on icon at bounding box center [1333, 16] width 13 height 13
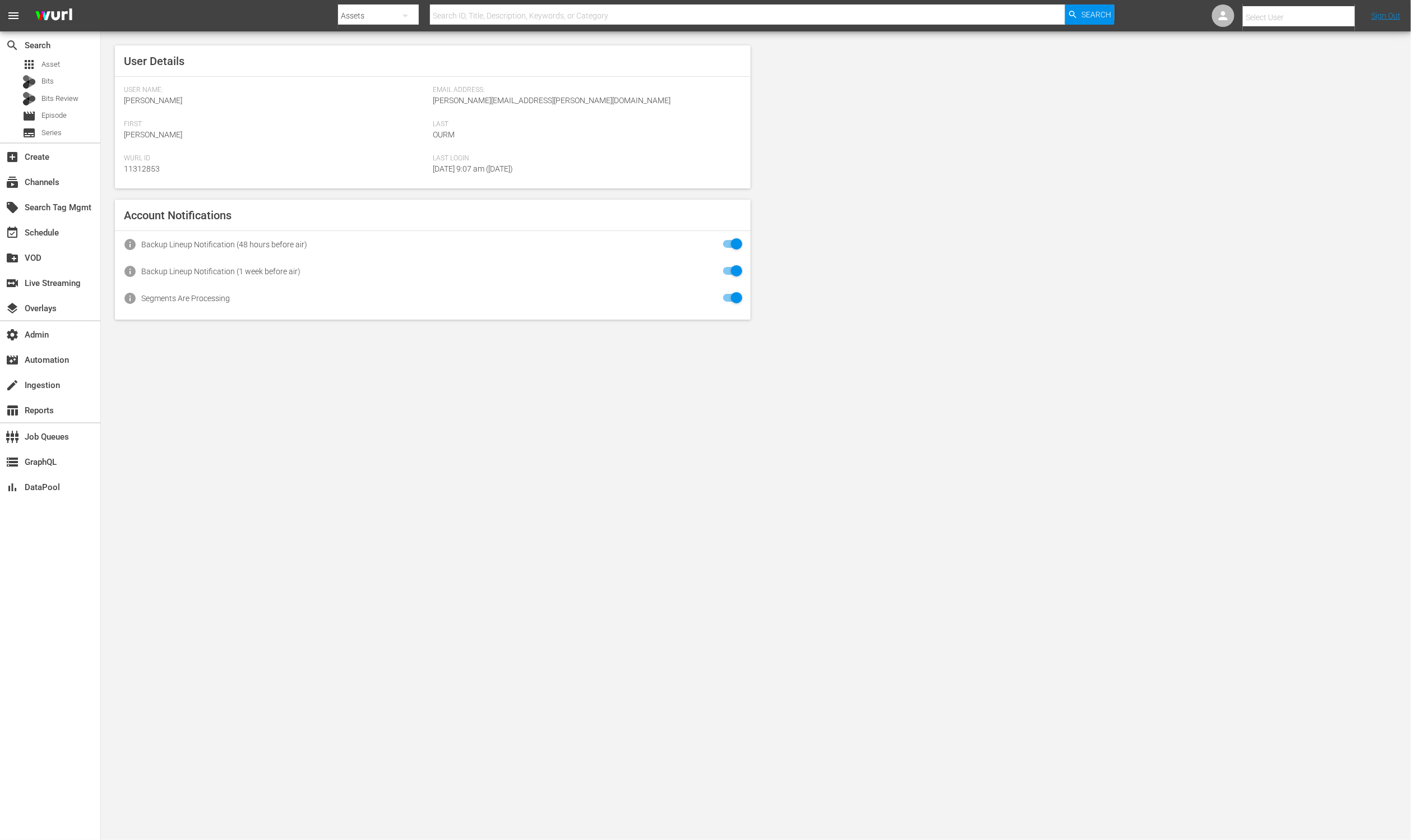
click at [1317, 22] on input "text" at bounding box center [1315, 17] width 144 height 27
click at [1262, 451] on div "[PERSON_NAME] <[PERSON_NAME][EMAIL_ADDRESS][PERSON_NAME][DOMAIN_NAME]>" at bounding box center [1280, 452] width 175 height 27
type input "[PERSON_NAME] (11314176)"
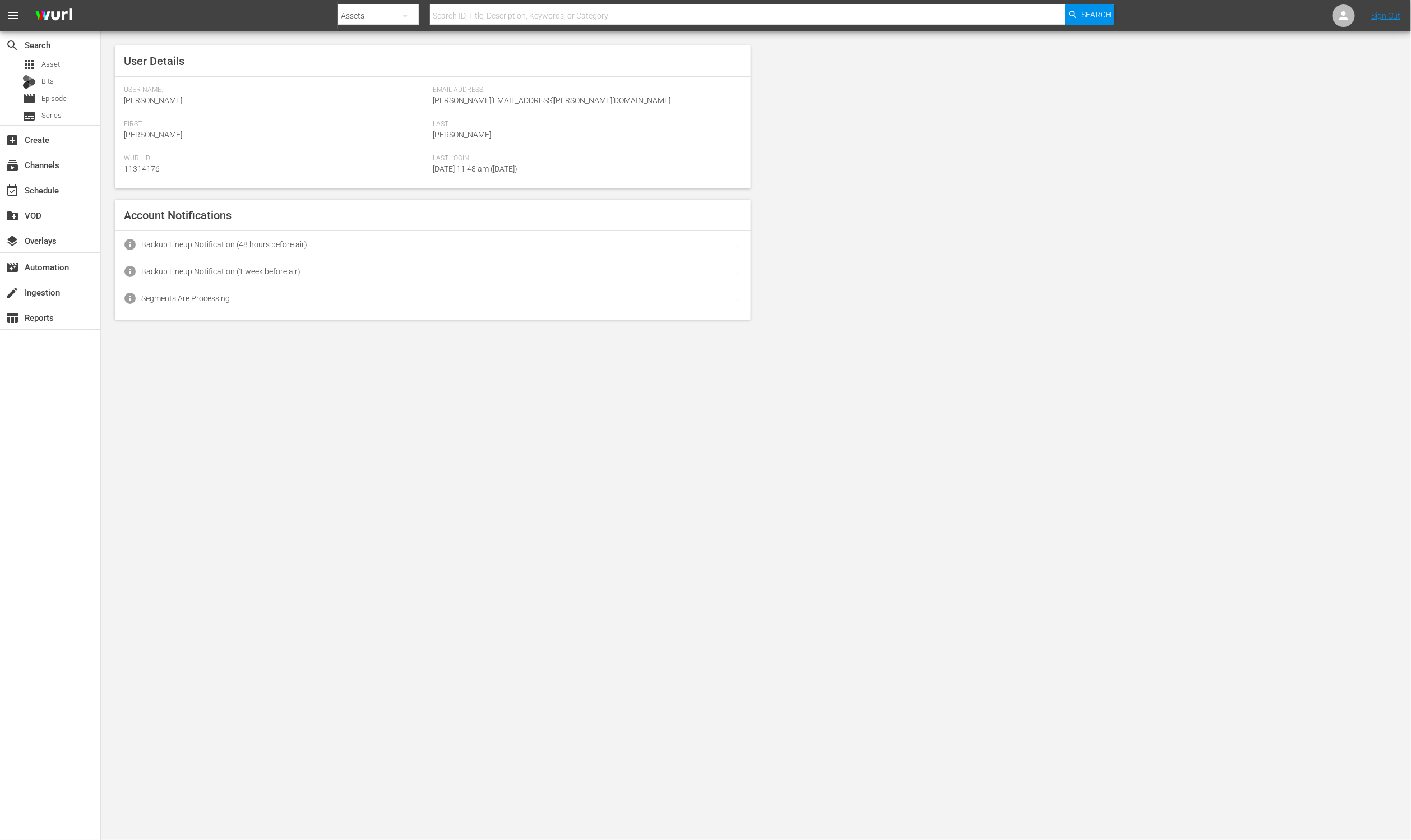
click at [502, 99] on span "[PERSON_NAME][EMAIL_ADDRESS][PERSON_NAME][DOMAIN_NAME]" at bounding box center [552, 100] width 238 height 9
click at [503, 99] on span "[PERSON_NAME][EMAIL_ADDRESS][PERSON_NAME][DOMAIN_NAME]" at bounding box center [552, 100] width 238 height 9
copy span "[PERSON_NAME][EMAIL_ADDRESS][PERSON_NAME][DOMAIN_NAME]"
click at [56, 68] on span "Asset" at bounding box center [50, 64] width 18 height 12
